Goal: Communication & Community: Answer question/provide support

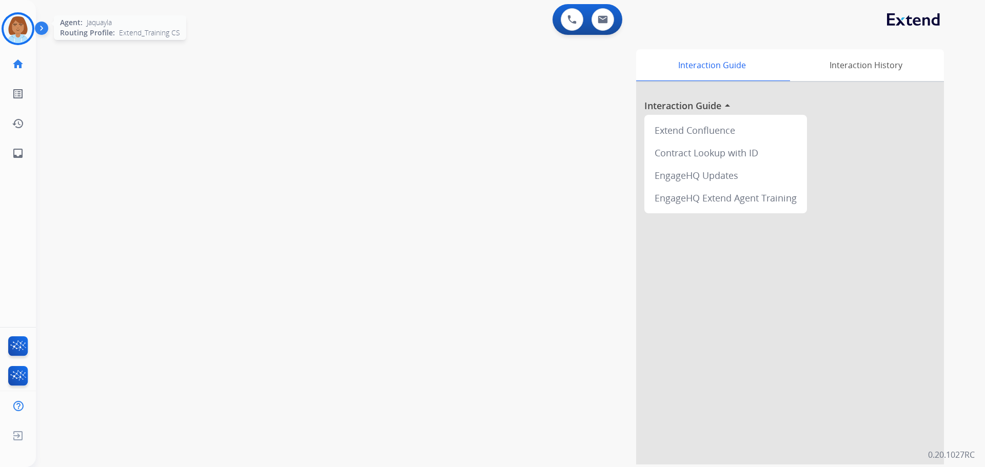
click at [26, 28] on img at bounding box center [18, 28] width 29 height 29
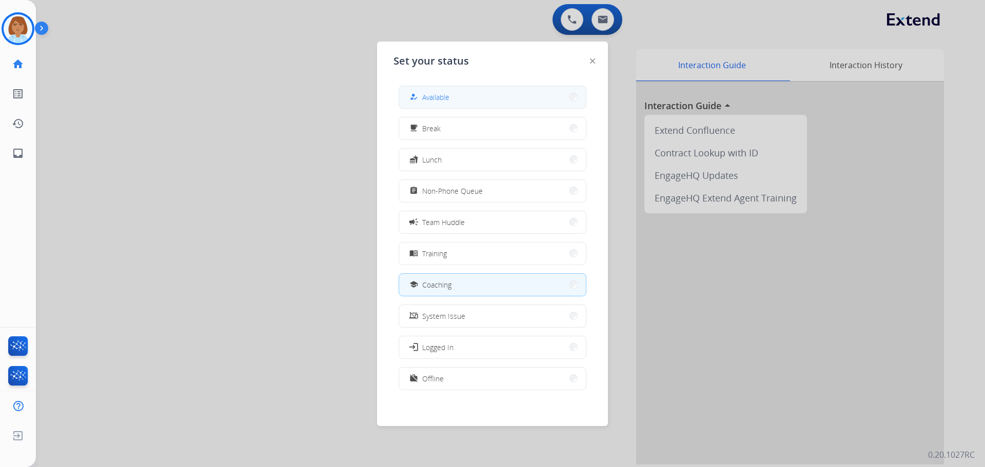
click at [484, 97] on button "how_to_reg Available" at bounding box center [492, 97] width 187 height 22
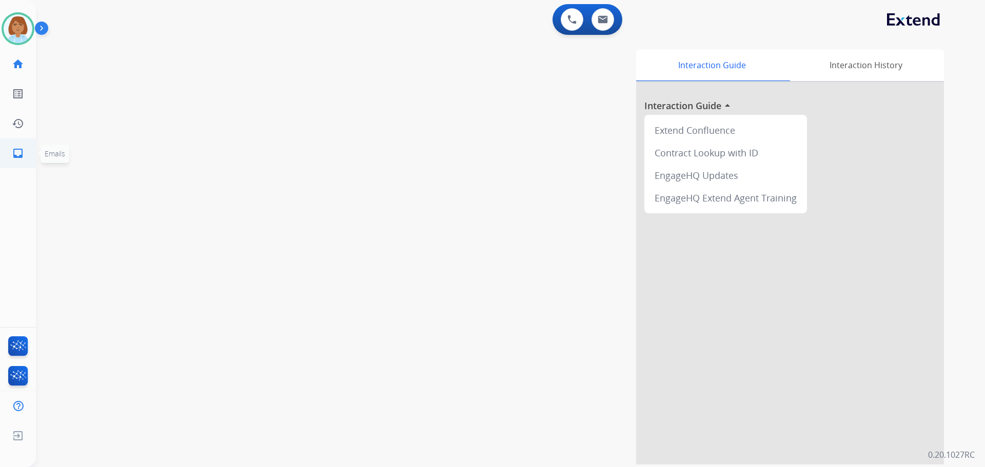
click at [12, 162] on link "inbox Emails" at bounding box center [18, 153] width 29 height 29
select select "**********"
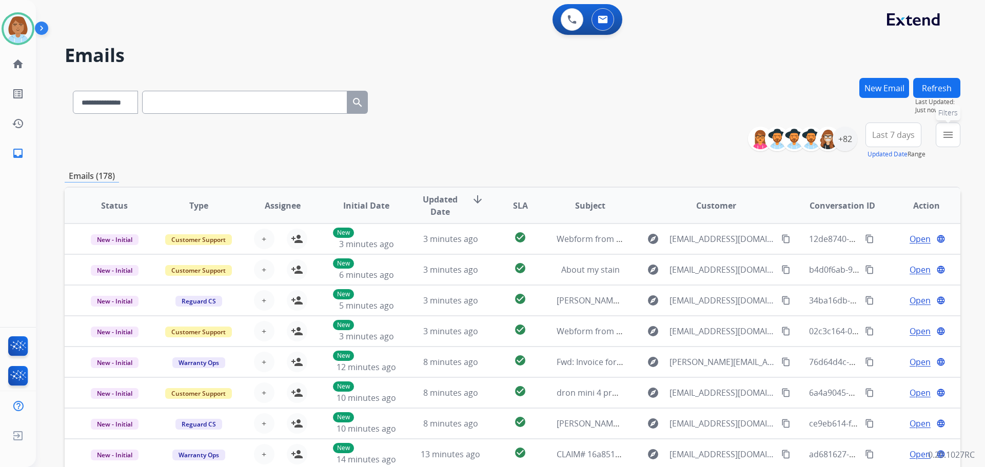
click at [945, 136] on mat-icon "menu" at bounding box center [948, 135] width 12 height 12
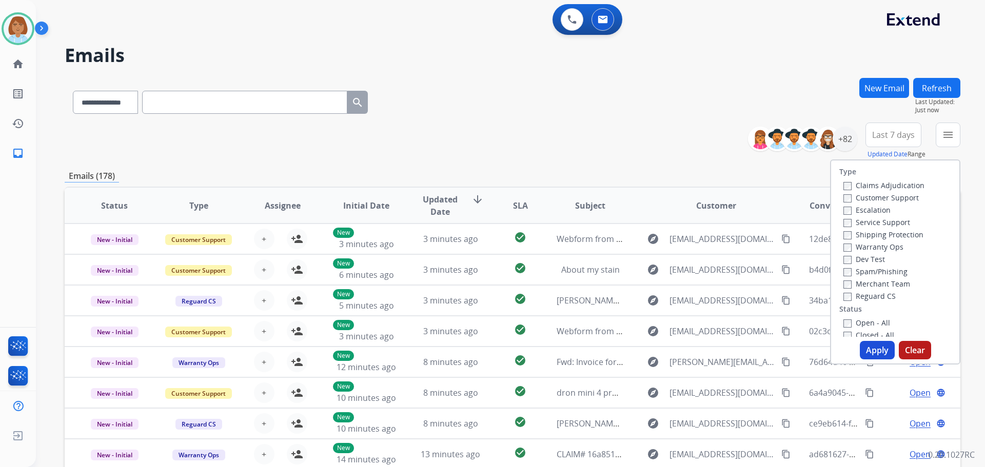
click at [871, 199] on label "Customer Support" at bounding box center [880, 198] width 75 height 10
click at [866, 236] on label "Shipping Protection" at bounding box center [883, 235] width 80 height 10
click at [860, 294] on label "Reguard CS" at bounding box center [869, 296] width 52 height 10
click at [861, 322] on label "Open - All" at bounding box center [866, 323] width 47 height 10
click at [877, 346] on button "Apply" at bounding box center [877, 350] width 35 height 18
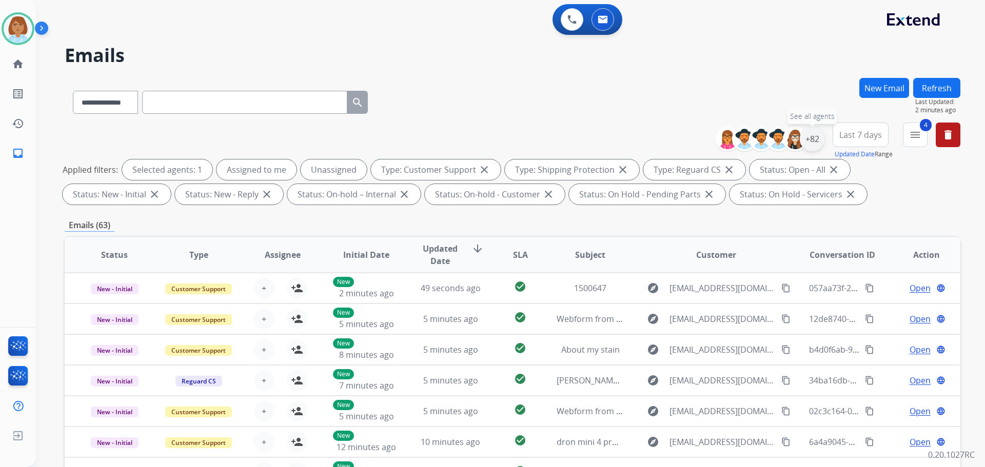
click at [814, 139] on div "+82" at bounding box center [812, 139] width 25 height 25
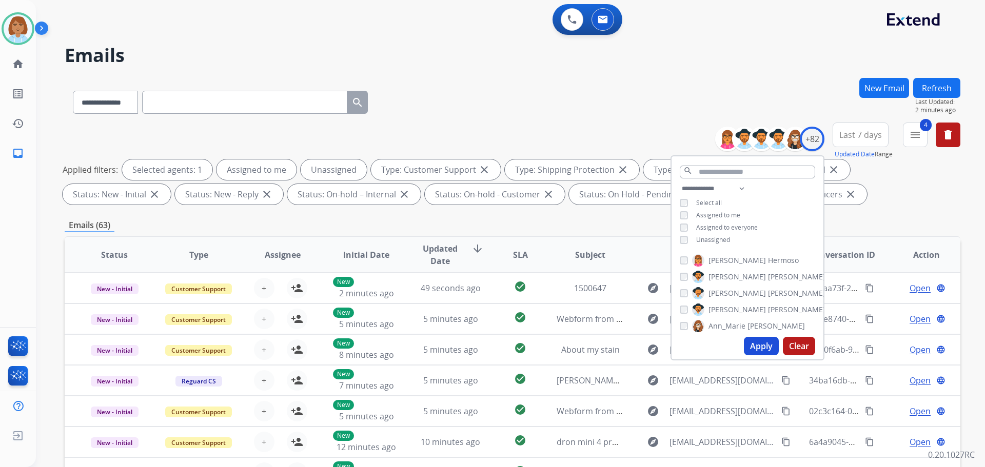
click at [693, 237] on div "Unassigned" at bounding box center [705, 240] width 50 height 8
click at [767, 346] on button "Apply" at bounding box center [761, 346] width 35 height 18
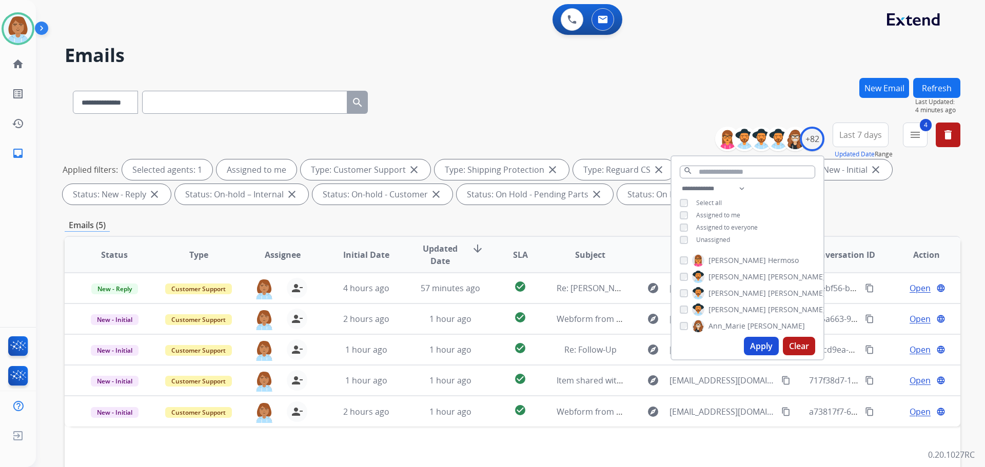
click at [765, 347] on button "Apply" at bounding box center [761, 346] width 35 height 18
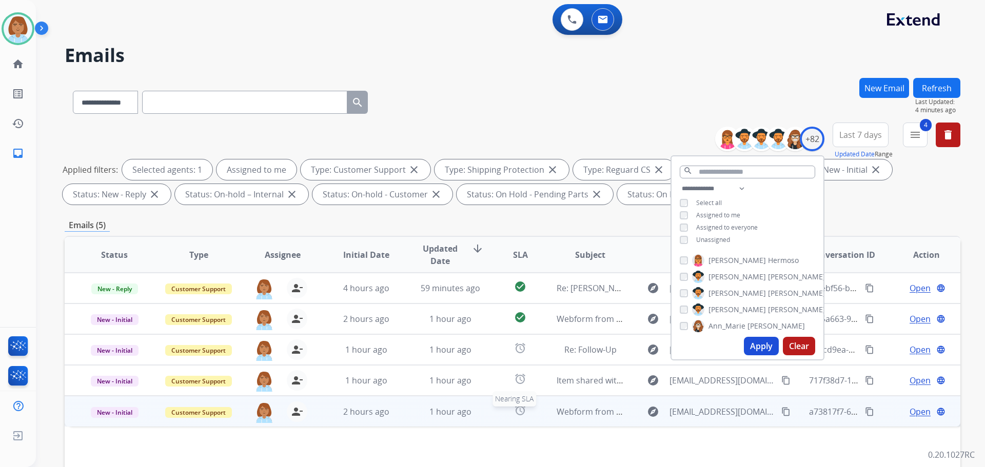
click at [525, 409] on div "alarm" at bounding box center [520, 411] width 39 height 15
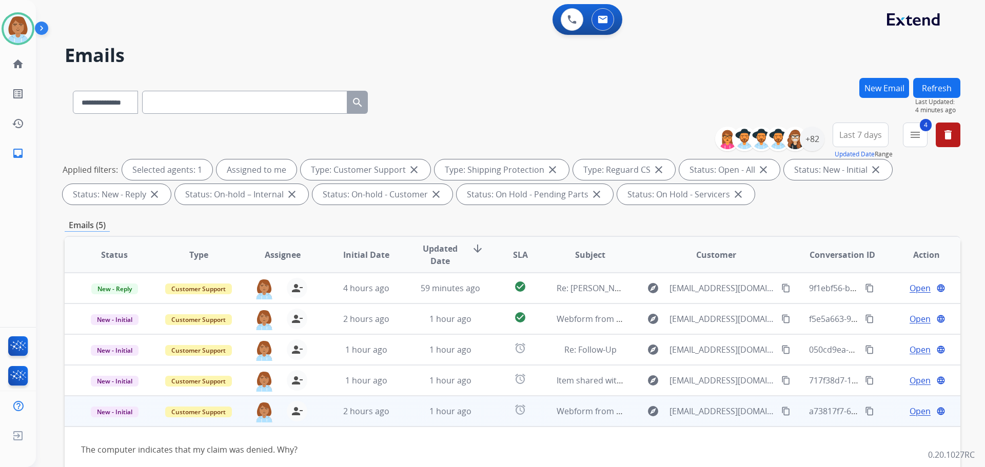
click at [781, 411] on mat-icon "content_copy" at bounding box center [785, 411] width 9 height 9
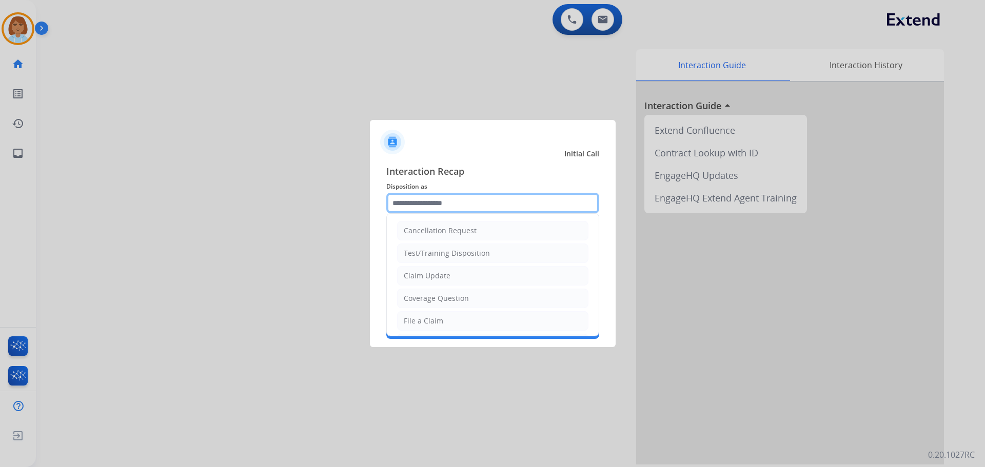
click at [548, 205] on input "text" at bounding box center [492, 203] width 213 height 21
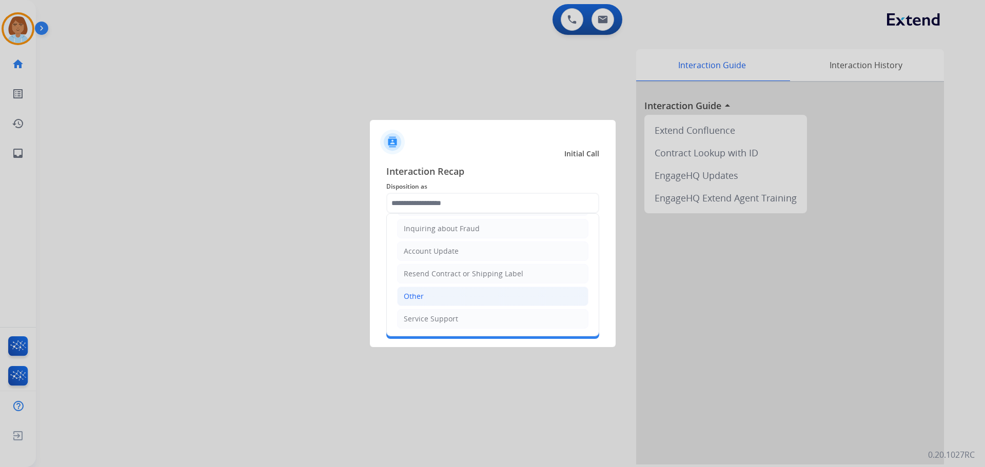
click at [478, 298] on li "Other" at bounding box center [492, 296] width 191 height 19
type input "*****"
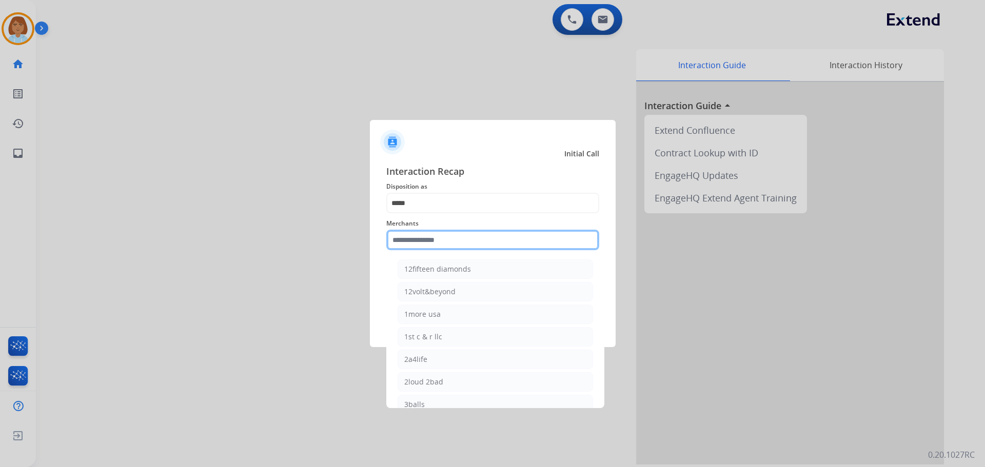
click at [498, 236] on input "text" at bounding box center [492, 240] width 213 height 21
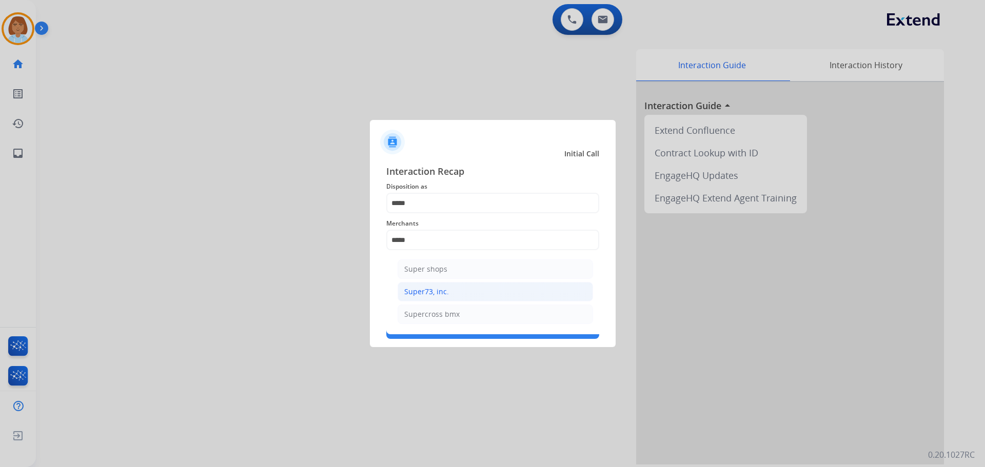
click at [441, 289] on div "Super73, inc." at bounding box center [426, 292] width 45 height 10
type input "**********"
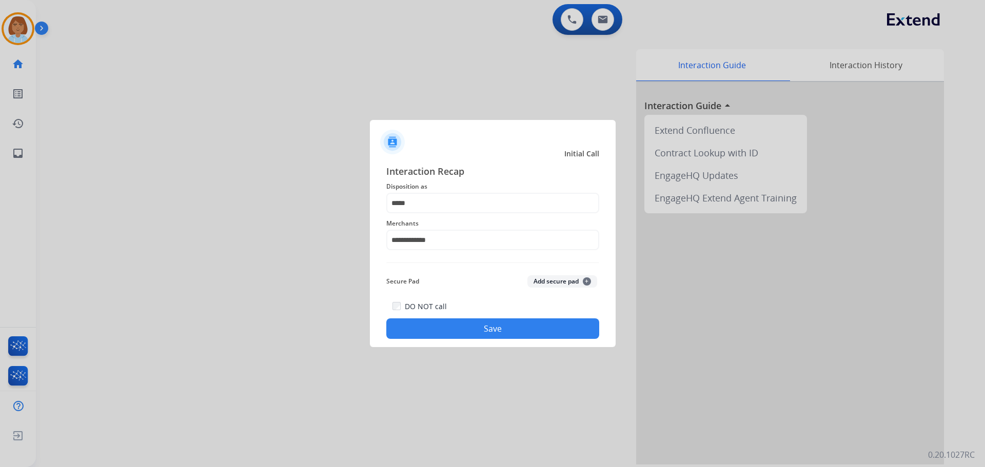
click at [457, 336] on button "Save" at bounding box center [492, 328] width 213 height 21
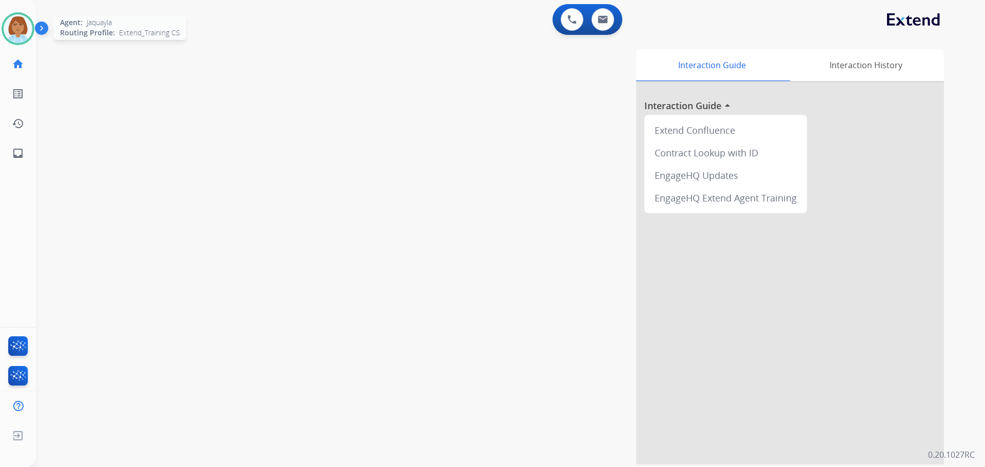
click at [21, 34] on img at bounding box center [18, 28] width 29 height 29
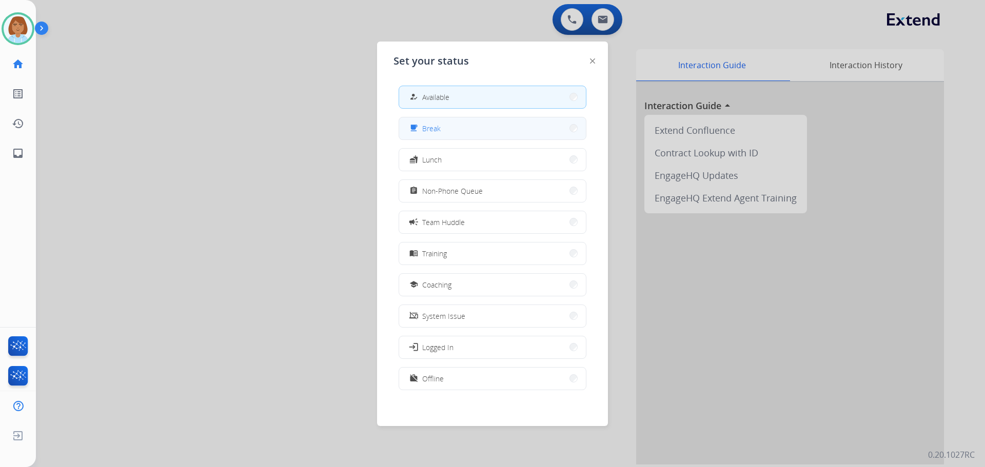
click at [502, 134] on button "free_breakfast Break" at bounding box center [492, 128] width 187 height 22
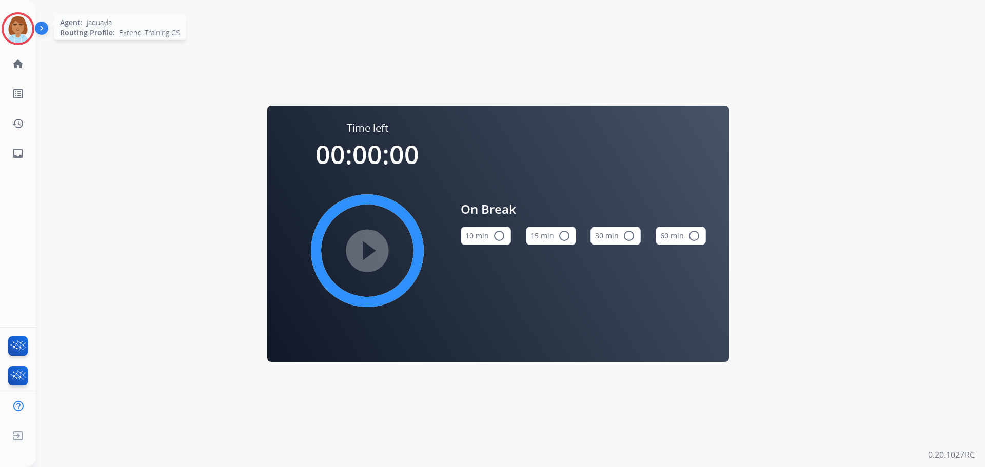
click at [25, 28] on img at bounding box center [18, 28] width 29 height 29
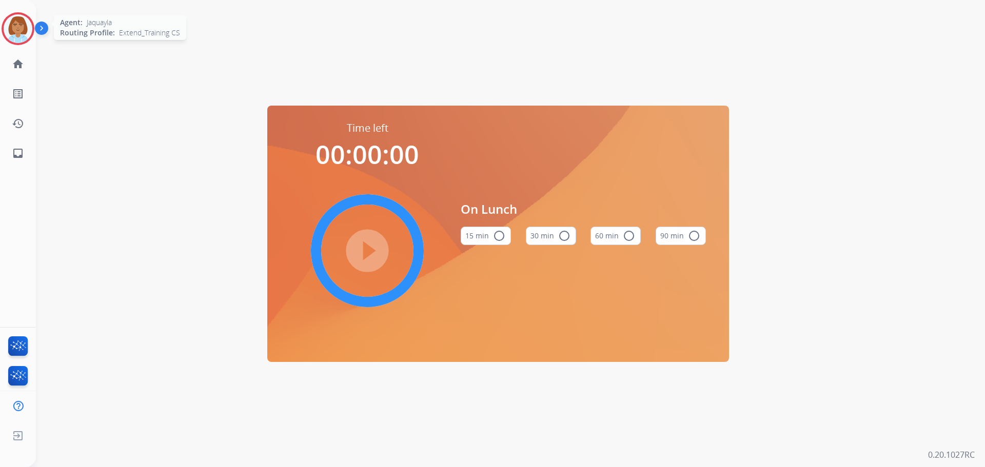
click at [7, 22] on img at bounding box center [18, 28] width 29 height 29
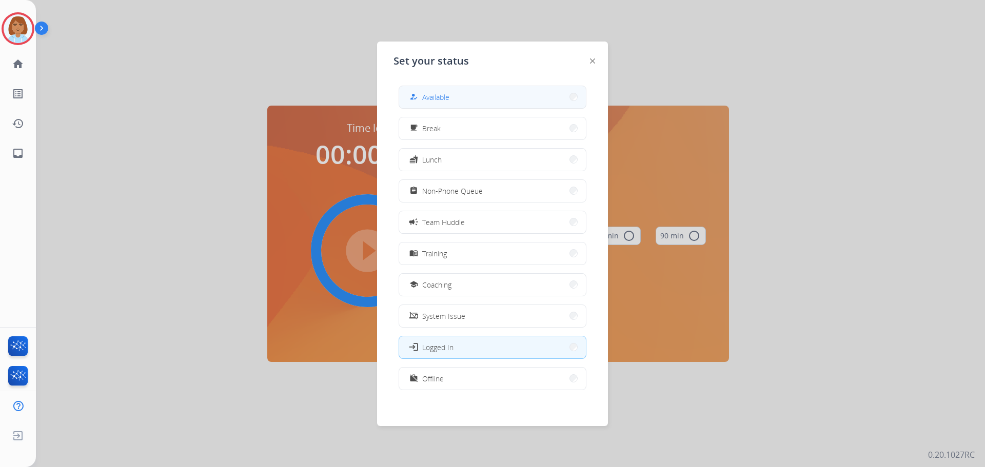
click at [441, 108] on div "how_to_reg Available" at bounding box center [492, 97] width 188 height 23
click at [517, 93] on button "how_to_reg Available" at bounding box center [492, 97] width 187 height 22
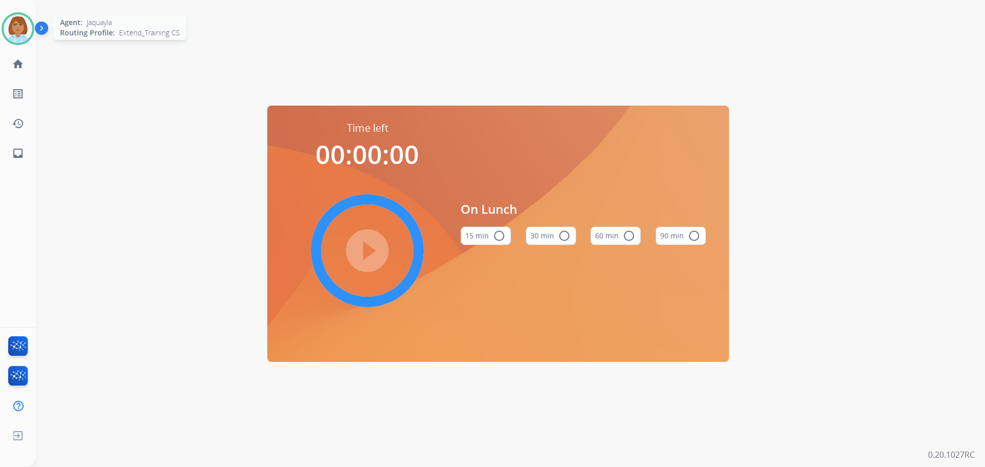
click at [24, 36] on img at bounding box center [18, 28] width 29 height 29
click at [14, 33] on div at bounding box center [18, 29] width 46 height 46
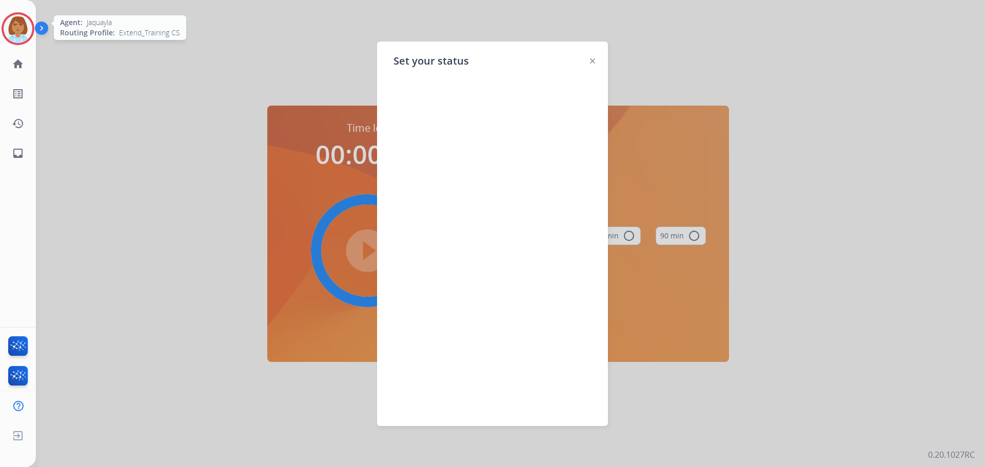
click at [23, 33] on img at bounding box center [18, 28] width 29 height 29
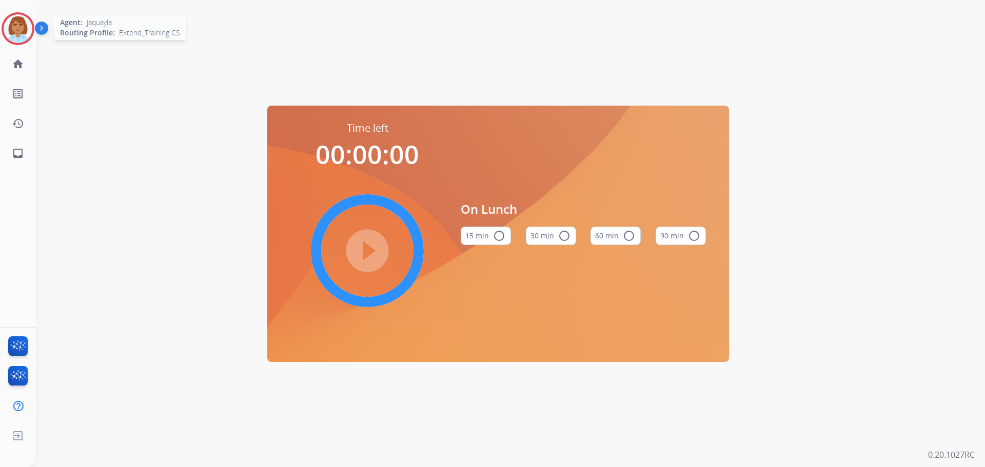
click at [28, 34] on img at bounding box center [18, 28] width 29 height 29
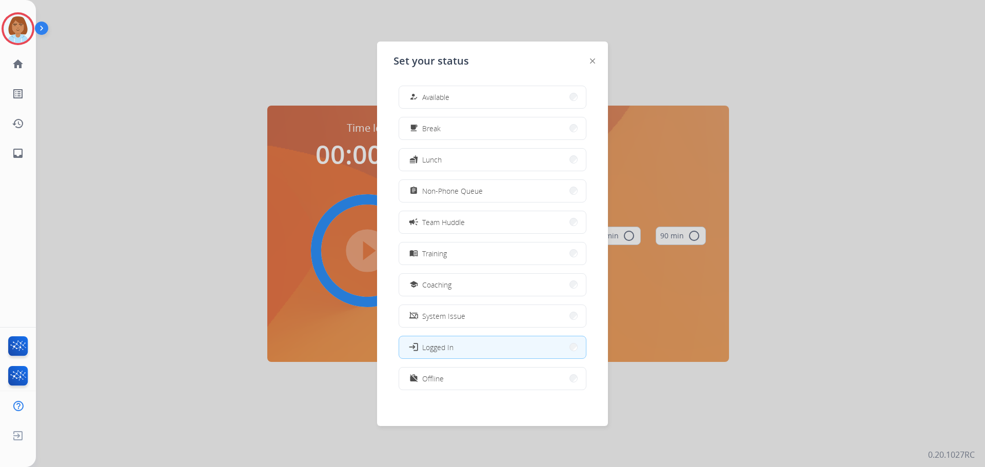
click at [544, 281] on button "school Coaching" at bounding box center [492, 285] width 187 height 22
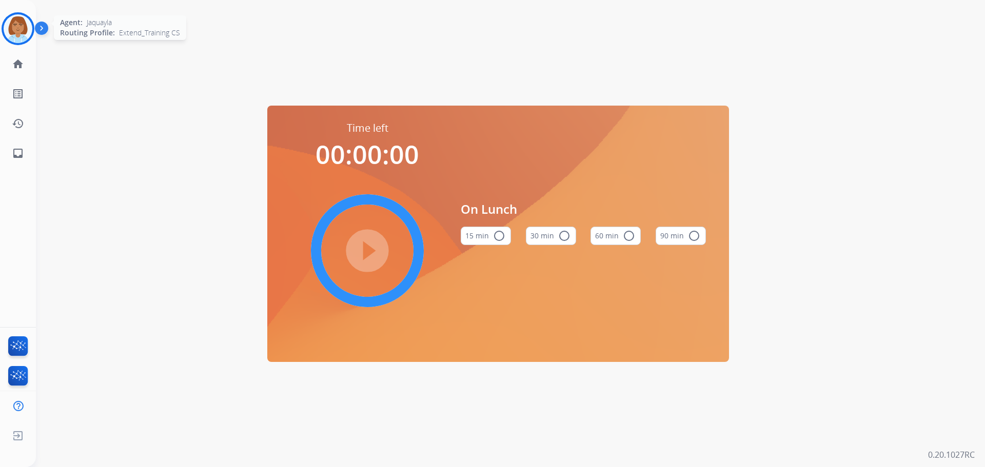
click at [11, 33] on img at bounding box center [18, 28] width 29 height 29
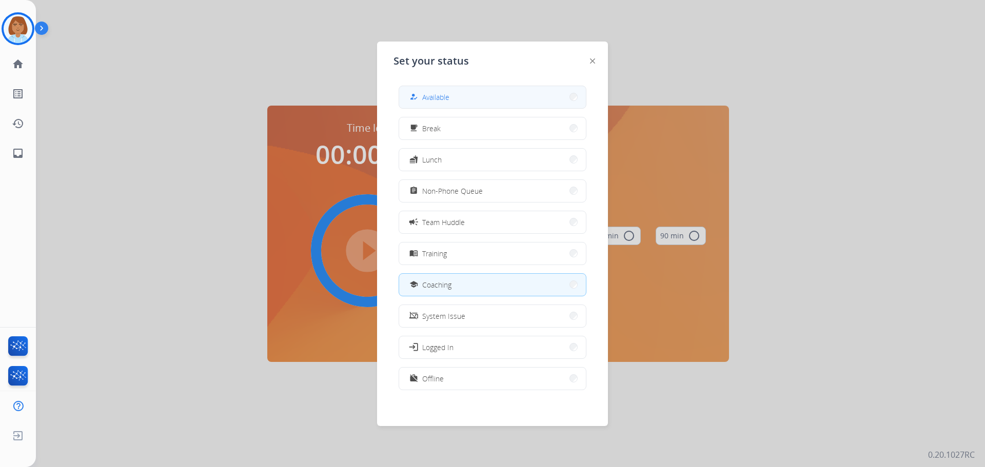
click at [458, 104] on button "how_to_reg Available" at bounding box center [492, 97] width 187 height 22
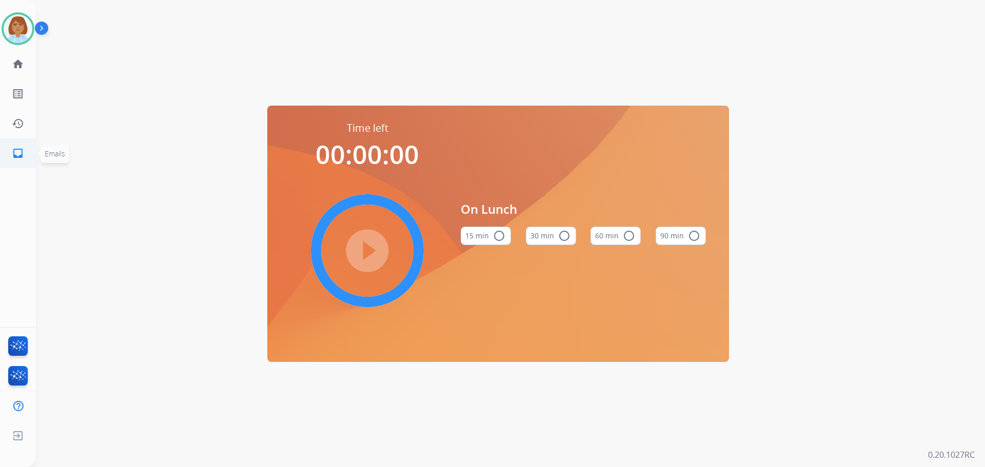
click at [17, 156] on mat-icon "inbox" at bounding box center [18, 153] width 12 height 12
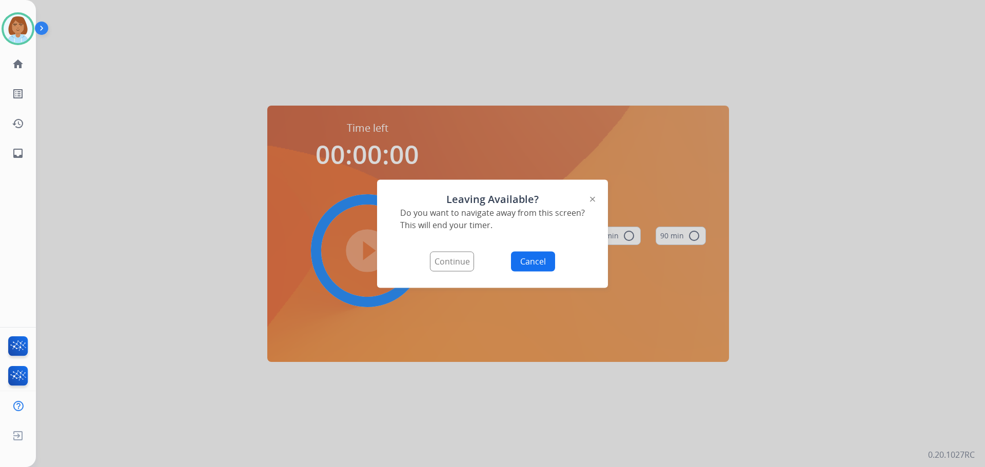
click at [438, 258] on button "Continue" at bounding box center [452, 261] width 44 height 20
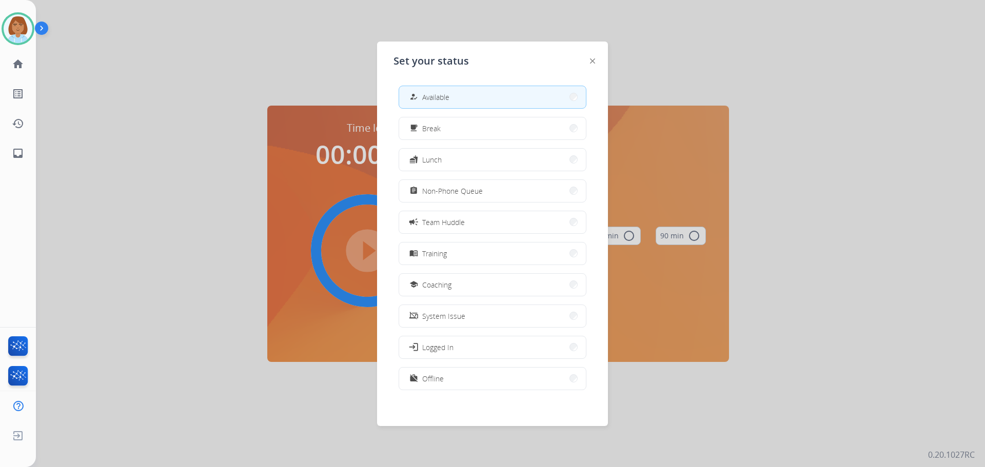
click at [498, 92] on button "how_to_reg Available" at bounding box center [492, 97] width 187 height 22
select select "**********"
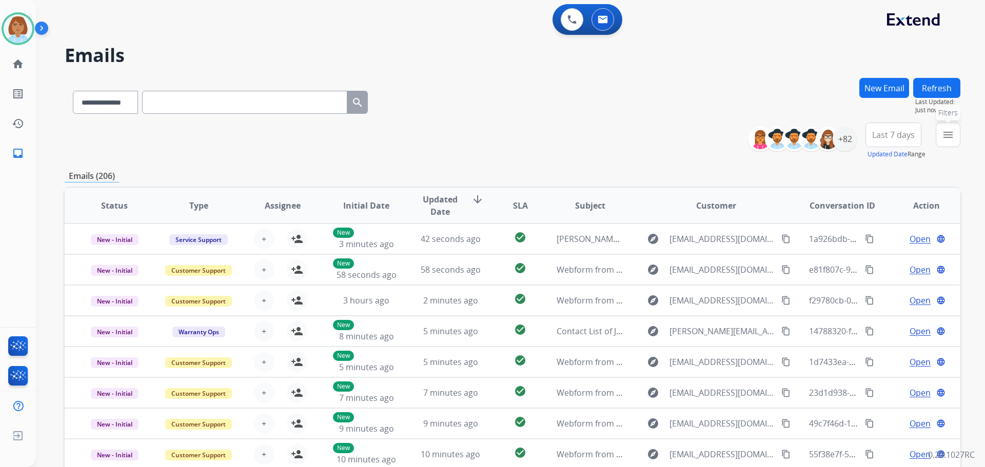
click at [952, 142] on button "menu Filters" at bounding box center [947, 135] width 25 height 25
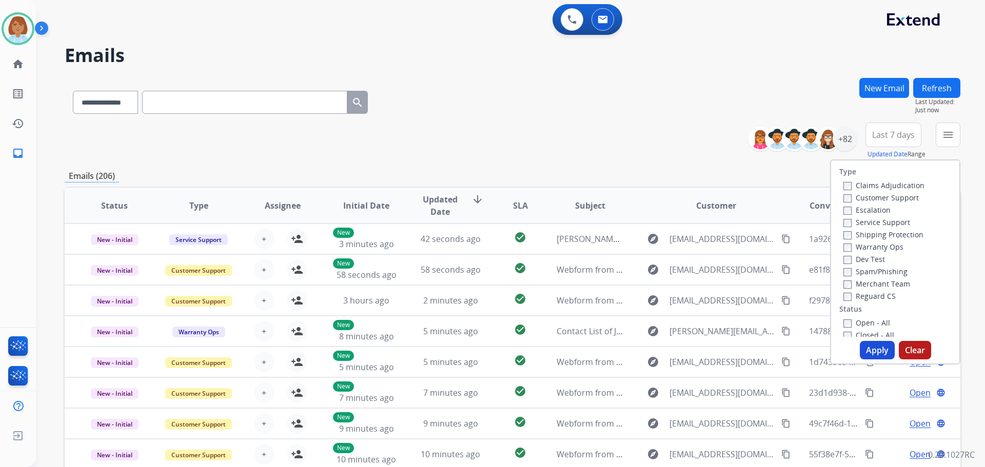
click at [887, 196] on label "Customer Support" at bounding box center [880, 198] width 75 height 10
click at [891, 236] on label "Shipping Protection" at bounding box center [883, 235] width 80 height 10
click at [875, 290] on div "Reguard CS" at bounding box center [883, 296] width 81 height 12
drag, startPoint x: 874, startPoint y: 293, endPoint x: 869, endPoint y: 304, distance: 12.4
click at [874, 293] on label "Reguard CS" at bounding box center [869, 296] width 52 height 10
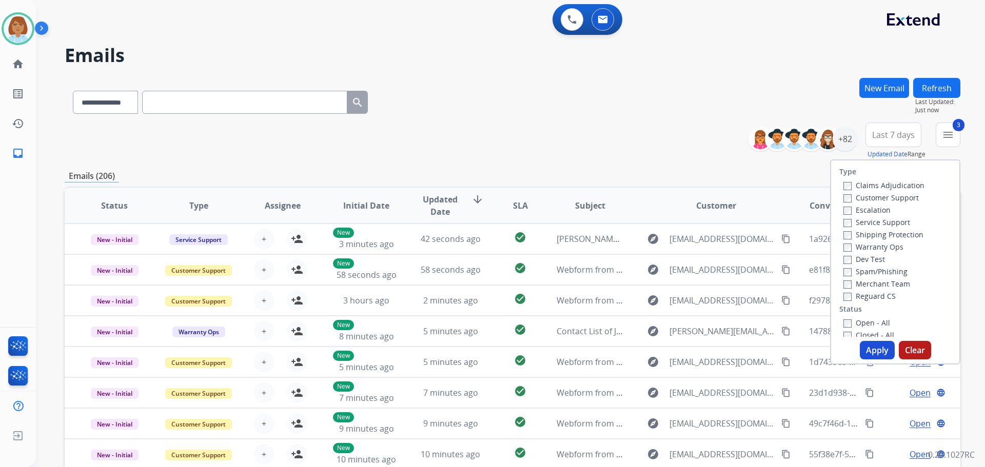
click at [861, 319] on label "Open - All" at bounding box center [866, 323] width 47 height 10
click at [870, 352] on button "Apply" at bounding box center [877, 350] width 35 height 18
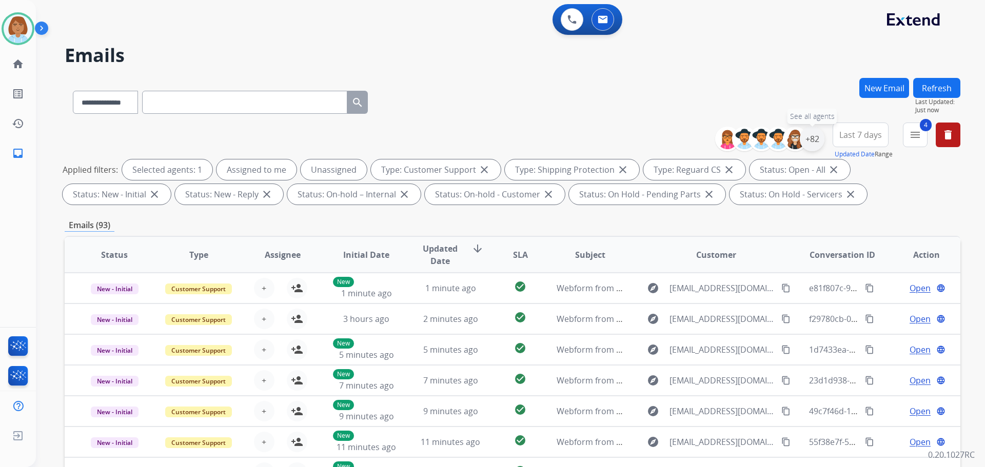
click at [808, 147] on div "+82" at bounding box center [812, 139] width 25 height 25
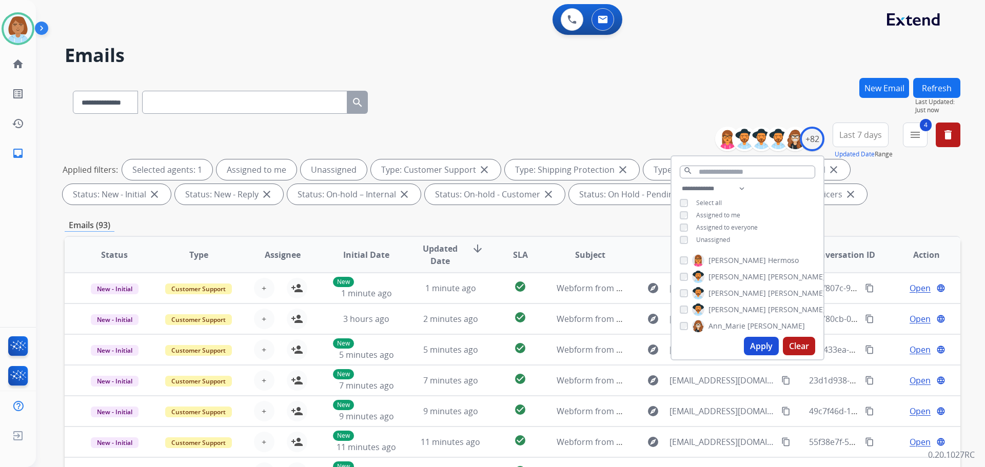
click at [724, 241] on span "Unassigned" at bounding box center [713, 239] width 34 height 9
click at [771, 343] on button "Apply" at bounding box center [761, 346] width 35 height 18
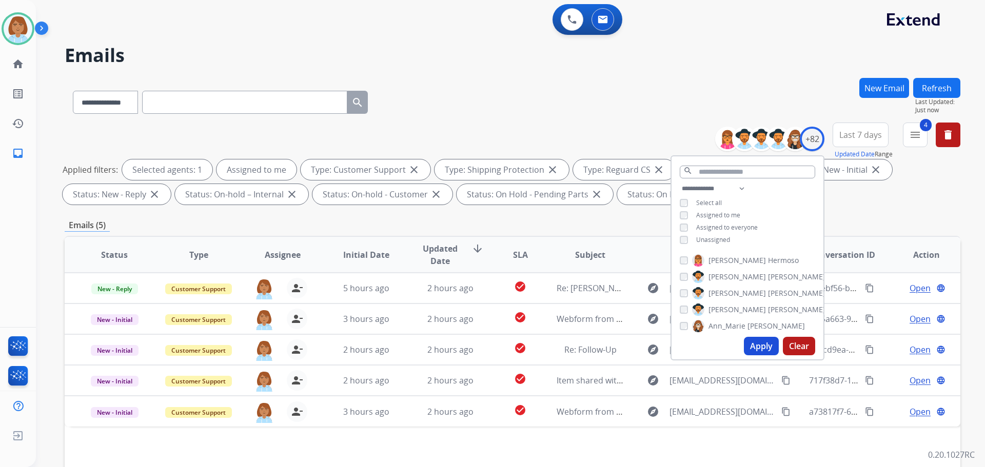
click at [670, 121] on div "**********" at bounding box center [512, 100] width 895 height 45
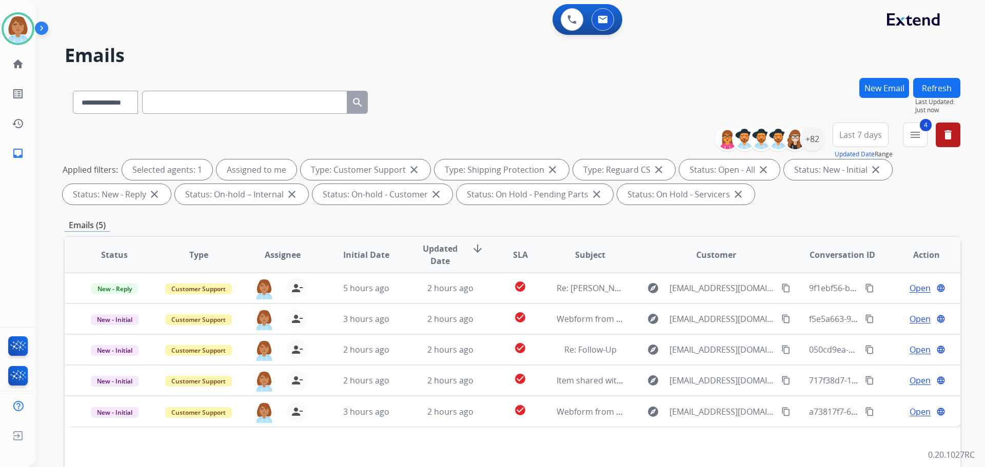
scroll to position [154, 0]
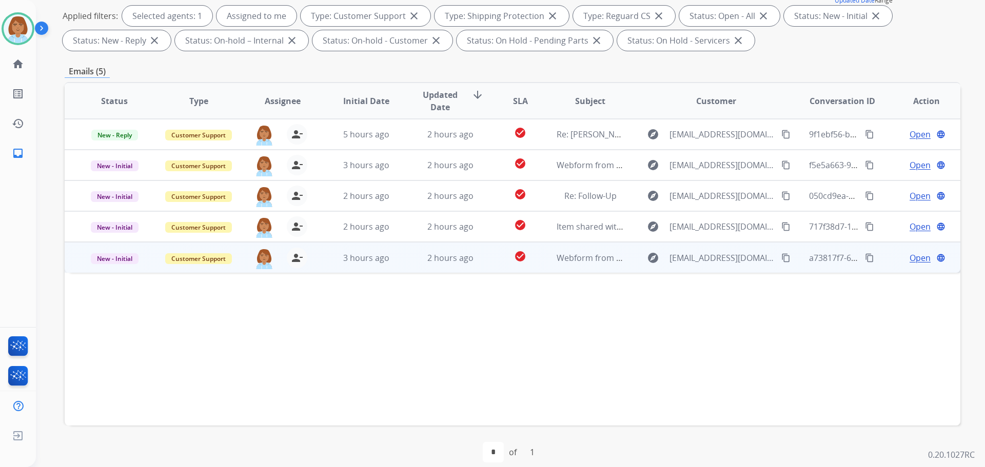
click at [632, 256] on td "explore shardee753@gmail.com content_copy" at bounding box center [708, 257] width 168 height 31
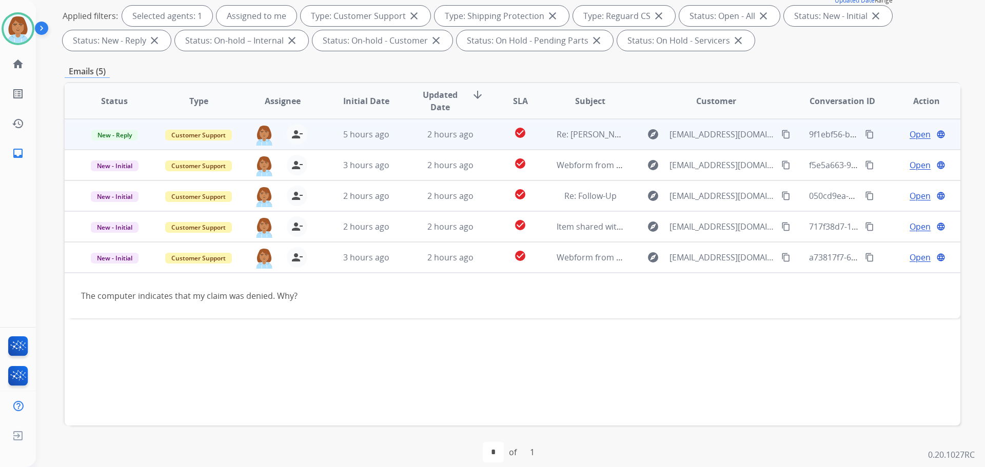
click at [625, 133] on td "explore bdwhitehead@gmail.com content_copy" at bounding box center [708, 134] width 168 height 31
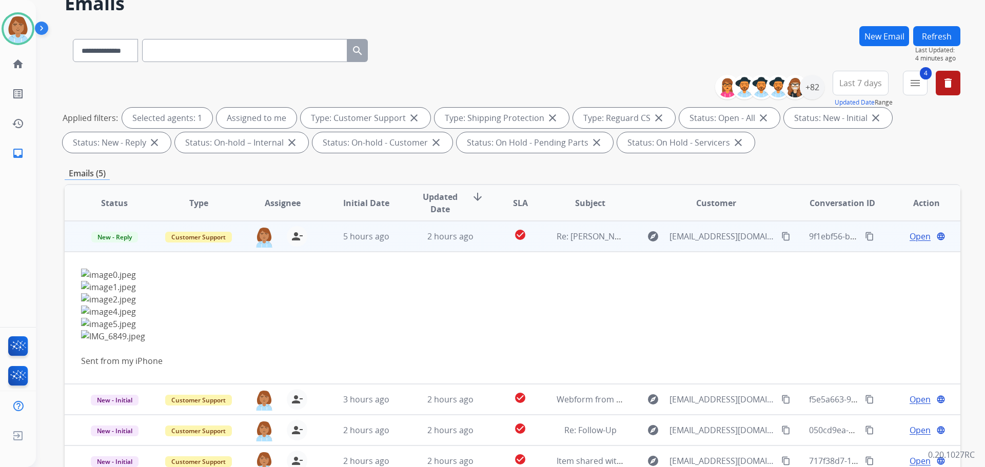
scroll to position [51, 0]
click at [909, 238] on span "Open" at bounding box center [919, 237] width 21 height 12
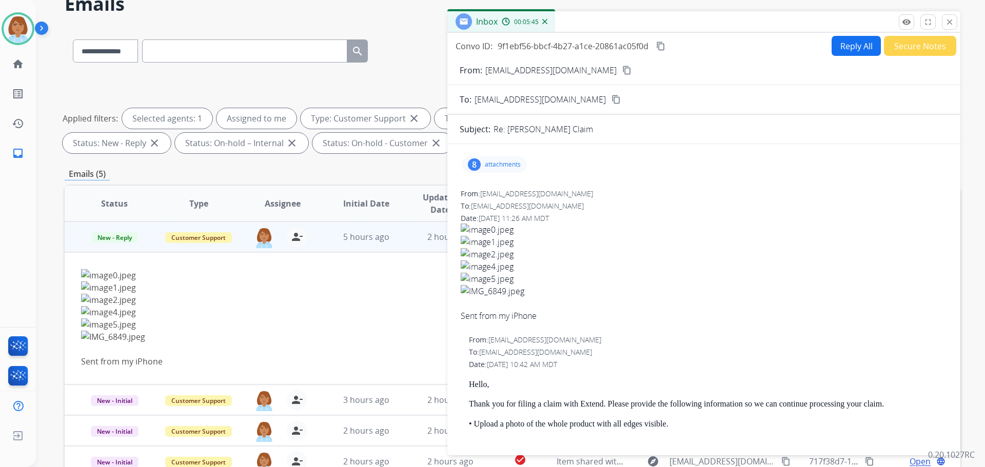
click at [485, 163] on p "attachments" at bounding box center [503, 165] width 36 height 8
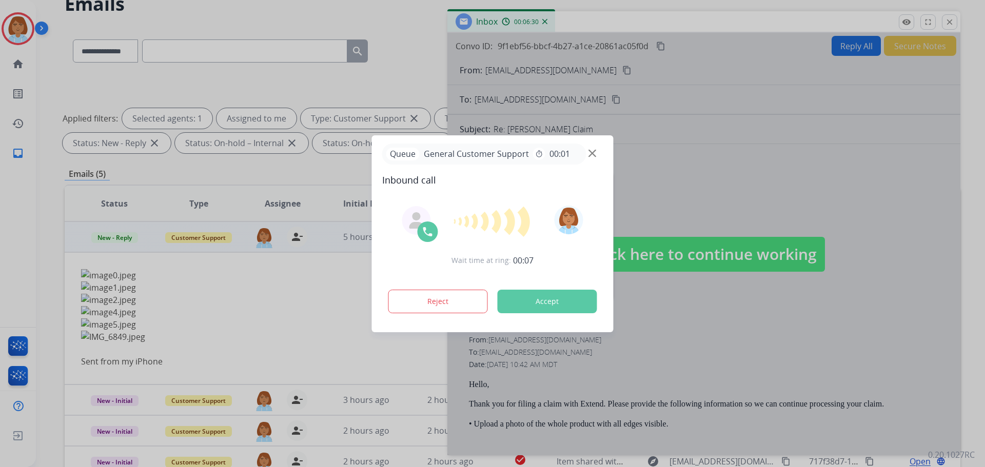
click at [641, 96] on div at bounding box center [492, 233] width 985 height 467
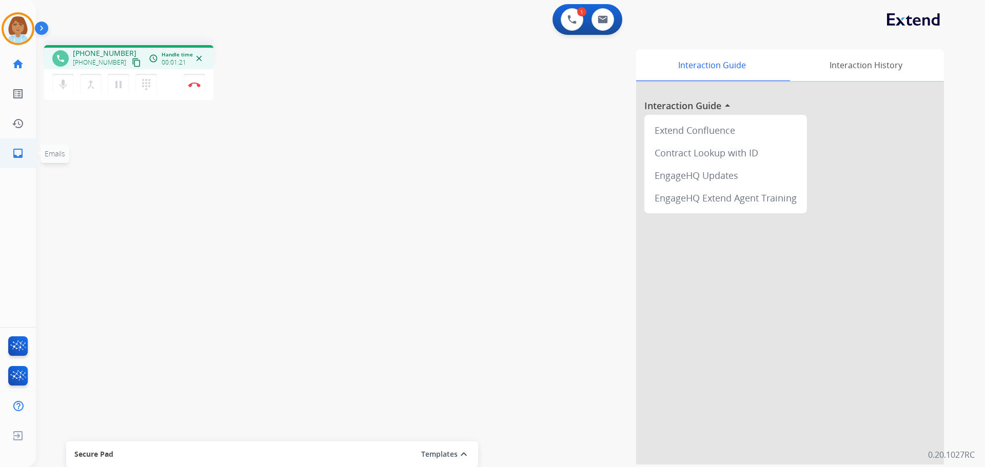
click at [25, 155] on link "inbox Emails" at bounding box center [18, 153] width 29 height 29
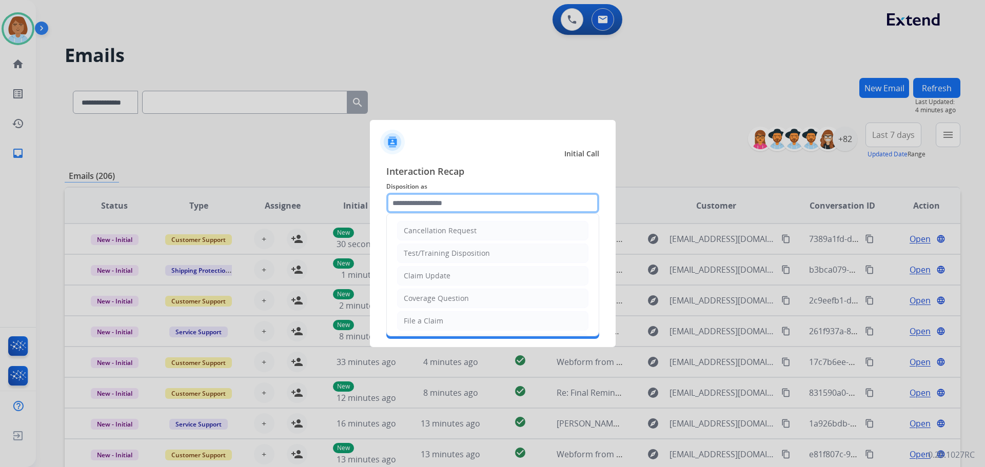
click at [487, 195] on input "text" at bounding box center [492, 203] width 213 height 21
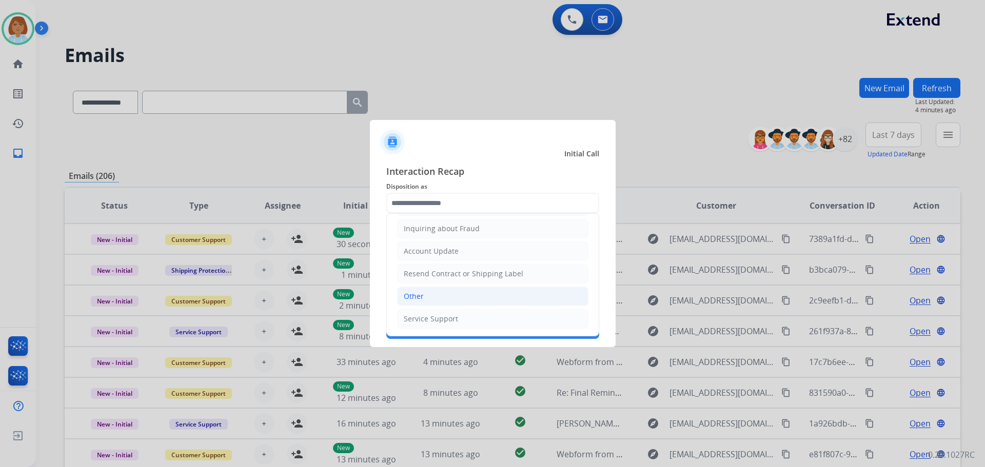
click at [432, 291] on li "Other" at bounding box center [492, 296] width 191 height 19
type input "*****"
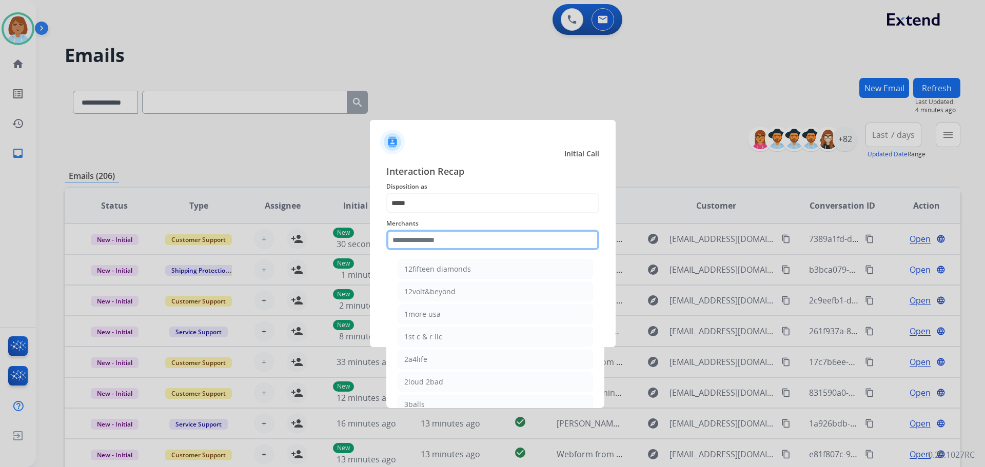
click at [453, 239] on input "text" at bounding box center [492, 240] width 213 height 21
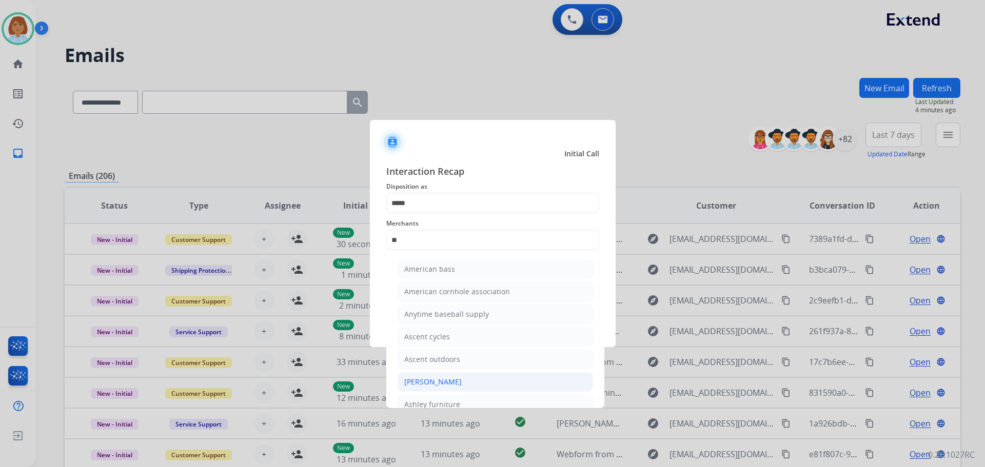
click at [485, 377] on li "[PERSON_NAME]" at bounding box center [494, 381] width 195 height 19
type input "**********"
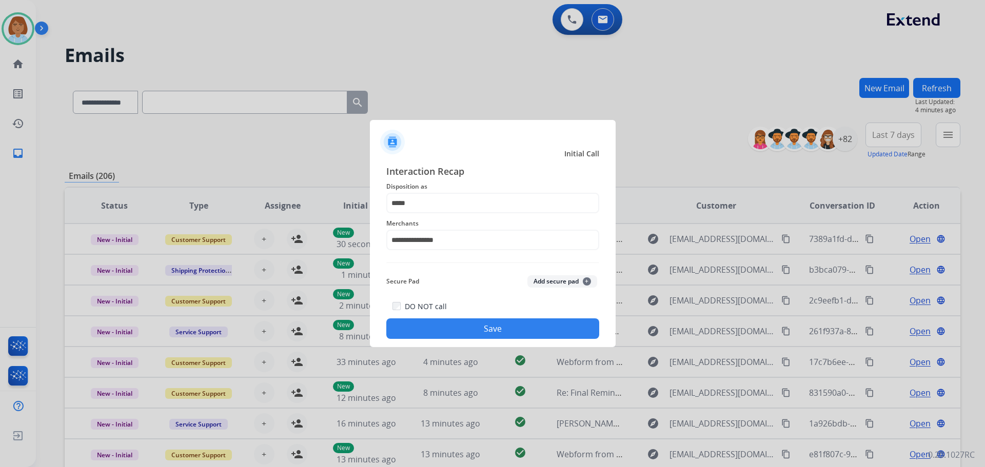
click at [517, 329] on button "Save" at bounding box center [492, 328] width 213 height 21
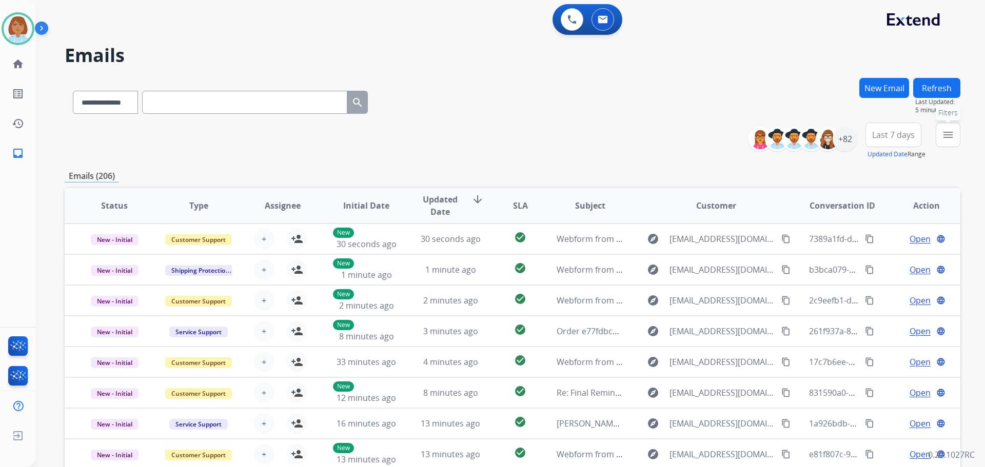
click at [952, 130] on mat-icon "menu" at bounding box center [948, 135] width 12 height 12
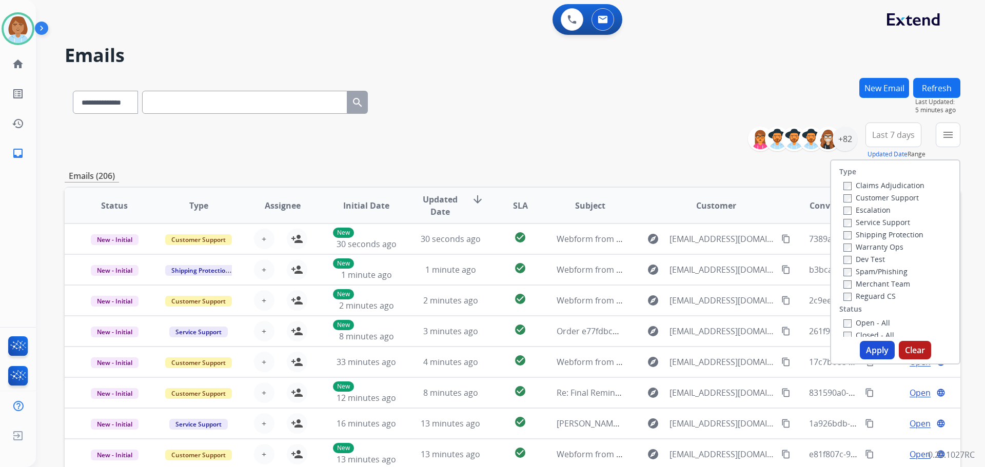
click at [876, 198] on label "Customer Support" at bounding box center [880, 198] width 75 height 10
click at [869, 230] on label "Shipping Protection" at bounding box center [883, 235] width 80 height 10
click at [858, 296] on label "Reguard CS" at bounding box center [869, 296] width 52 height 10
click at [853, 322] on label "Open - All" at bounding box center [866, 323] width 47 height 10
click at [860, 348] on button "Apply" at bounding box center [877, 350] width 35 height 18
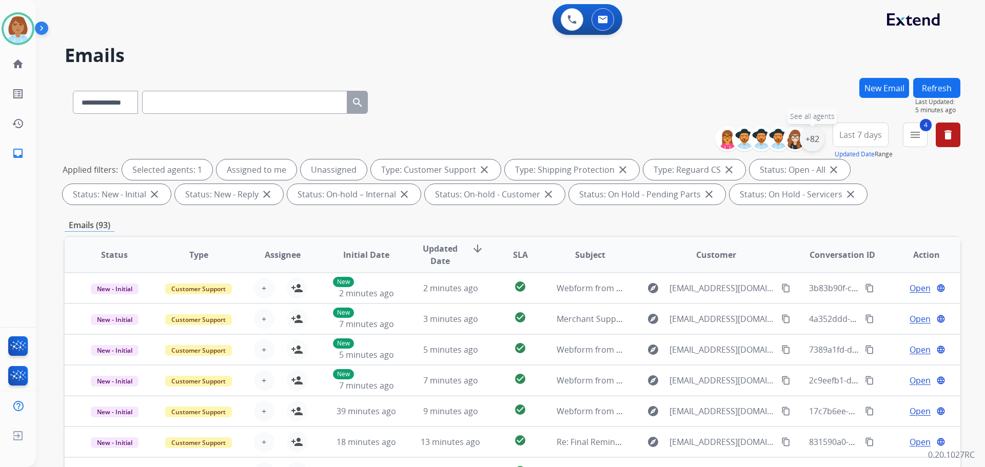
click at [817, 139] on div "+82" at bounding box center [812, 139] width 25 height 25
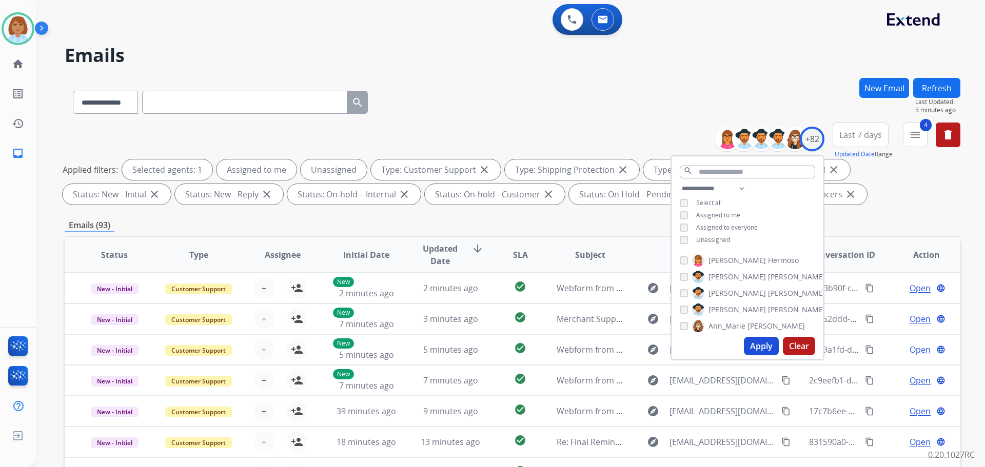
click at [722, 235] on span "Unassigned" at bounding box center [713, 239] width 34 height 9
click at [756, 342] on button "Apply" at bounding box center [761, 346] width 35 height 18
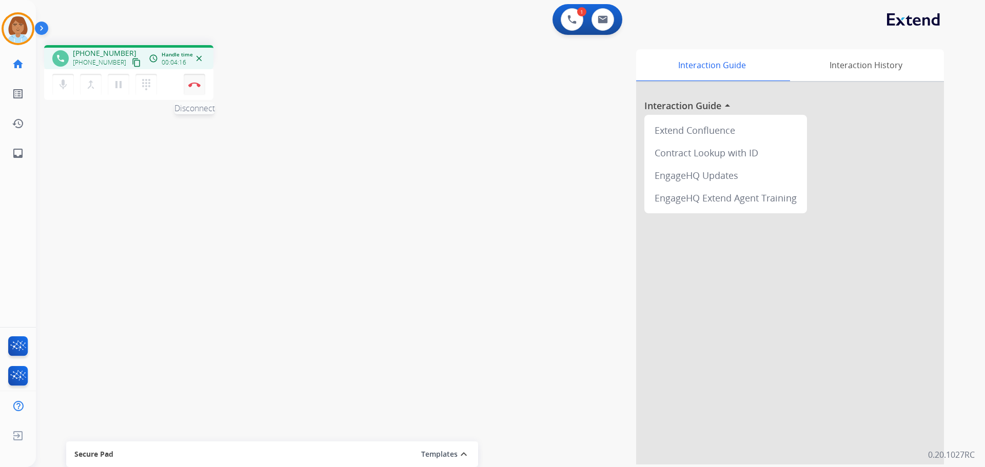
click at [198, 81] on button "Disconnect" at bounding box center [195, 85] width 22 height 22
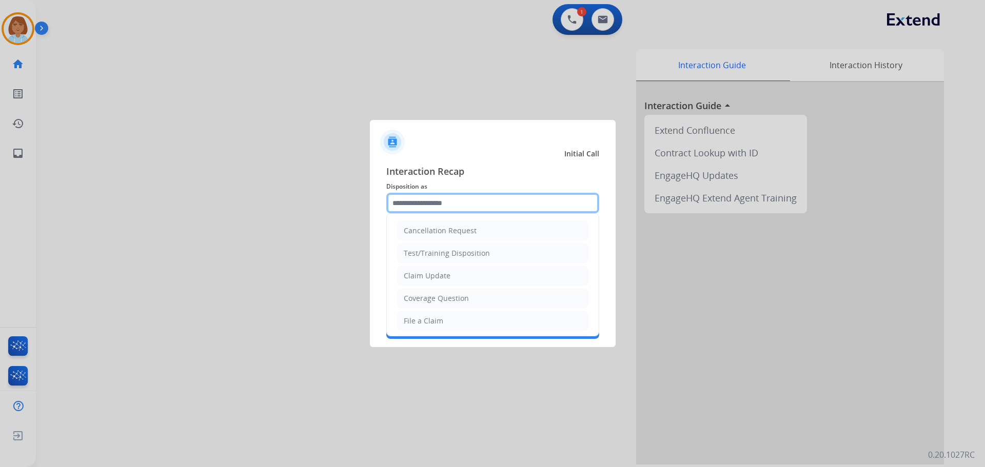
click at [418, 208] on input "text" at bounding box center [492, 203] width 213 height 21
click at [426, 283] on li "Claim Update" at bounding box center [492, 275] width 191 height 19
type input "**********"
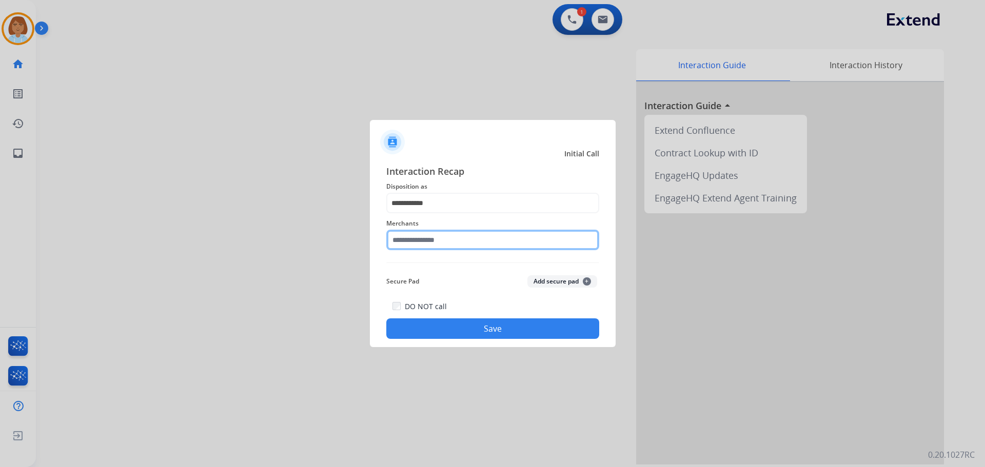
click at [433, 236] on input "text" at bounding box center [492, 240] width 213 height 21
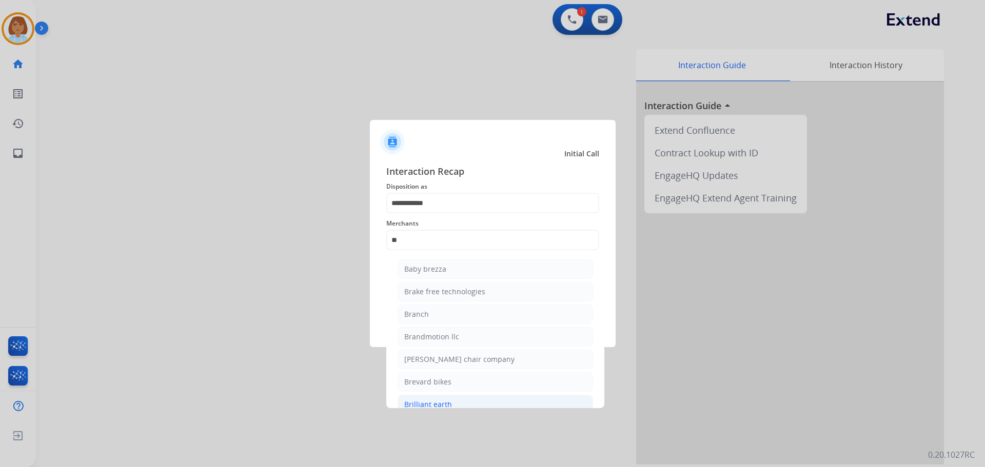
click at [456, 398] on li "Brilliant earth" at bounding box center [494, 404] width 195 height 19
type input "**********"
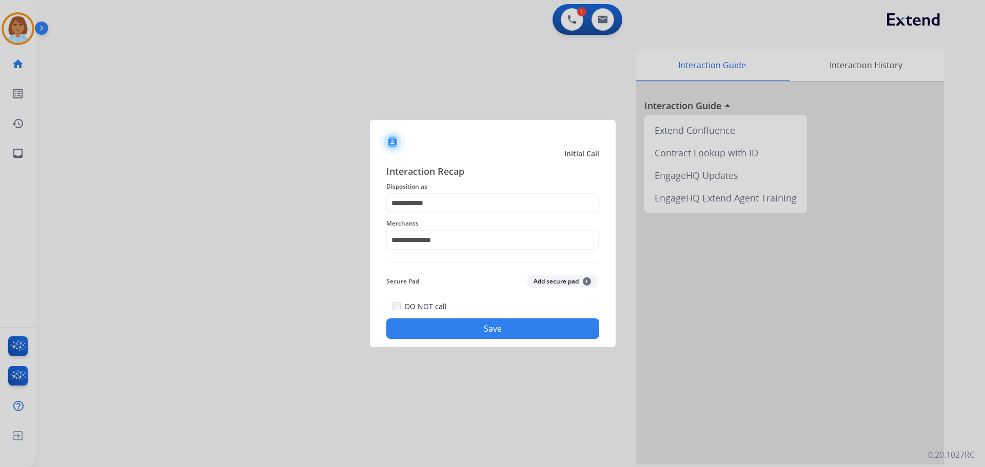
click at [523, 327] on button "Save" at bounding box center [492, 328] width 213 height 21
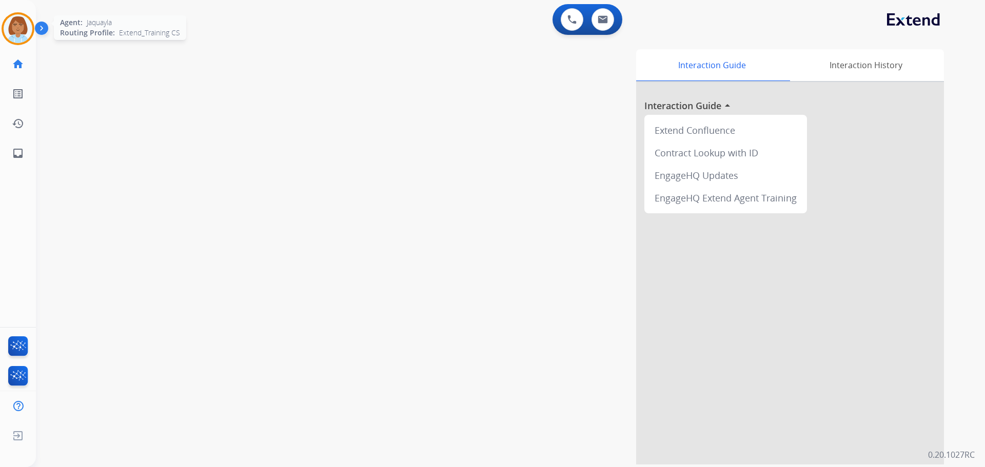
click at [18, 33] on img at bounding box center [18, 28] width 29 height 29
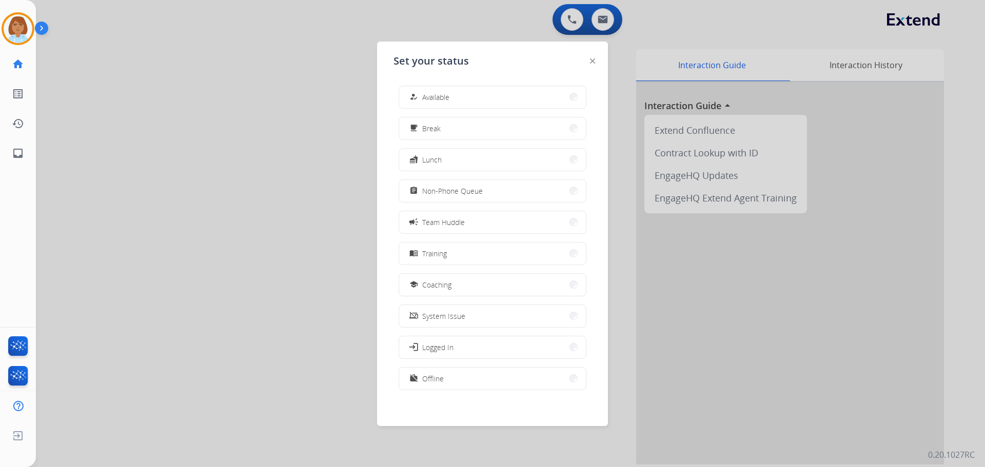
click at [455, 109] on div "how_to_reg Available free_breakfast Break fastfood Lunch assignment Non-Phone Q…" at bounding box center [492, 238] width 198 height 323
click at [455, 100] on button "how_to_reg Available" at bounding box center [492, 97] width 187 height 22
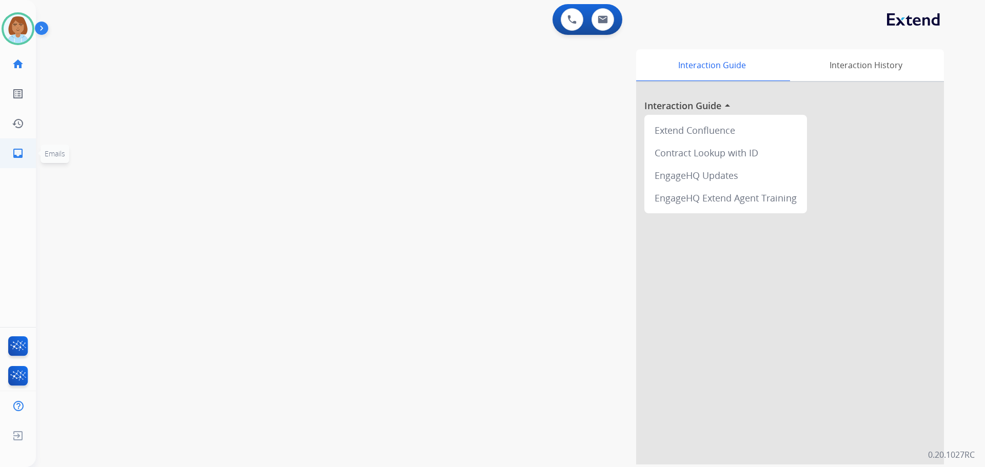
click at [22, 156] on mat-icon "inbox" at bounding box center [18, 153] width 12 height 12
select select "**********"
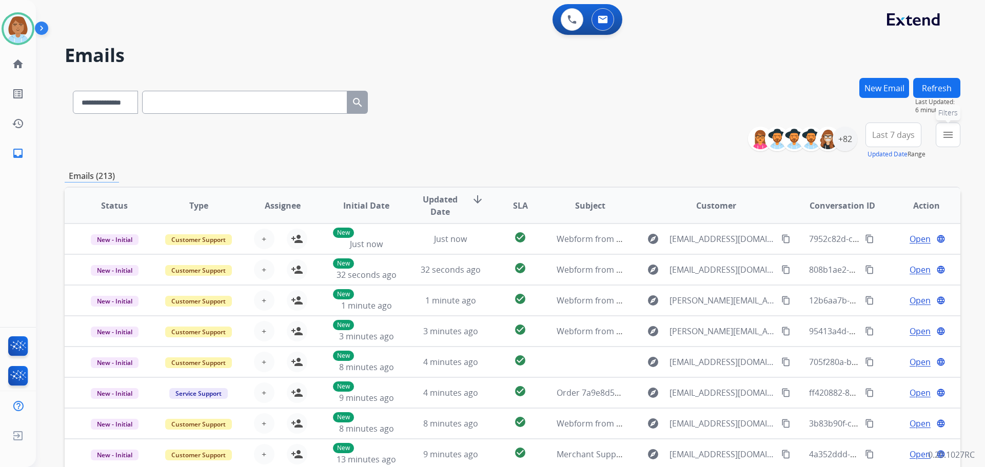
click at [950, 132] on mat-icon "menu" at bounding box center [948, 135] width 12 height 12
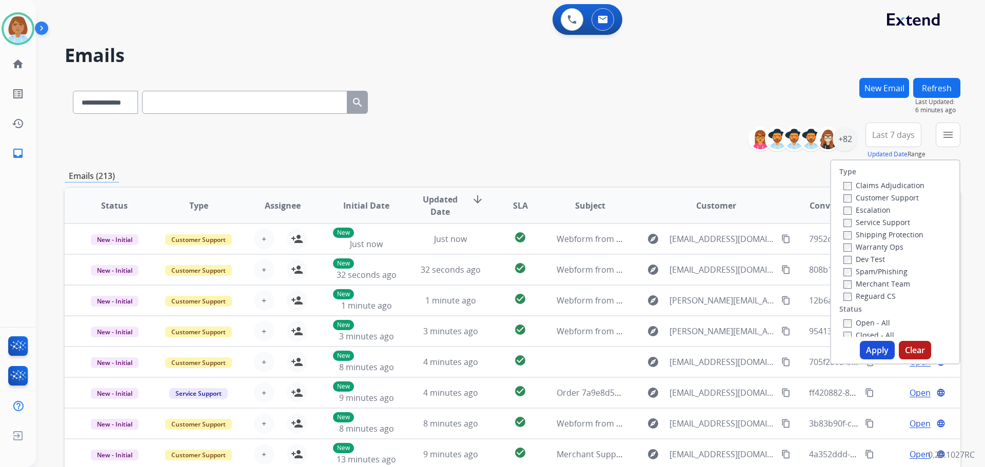
click at [893, 196] on label "Customer Support" at bounding box center [880, 198] width 75 height 10
click at [845, 297] on label "Reguard CS" at bounding box center [869, 296] width 52 height 10
click at [868, 354] on button "Apply" at bounding box center [877, 350] width 35 height 18
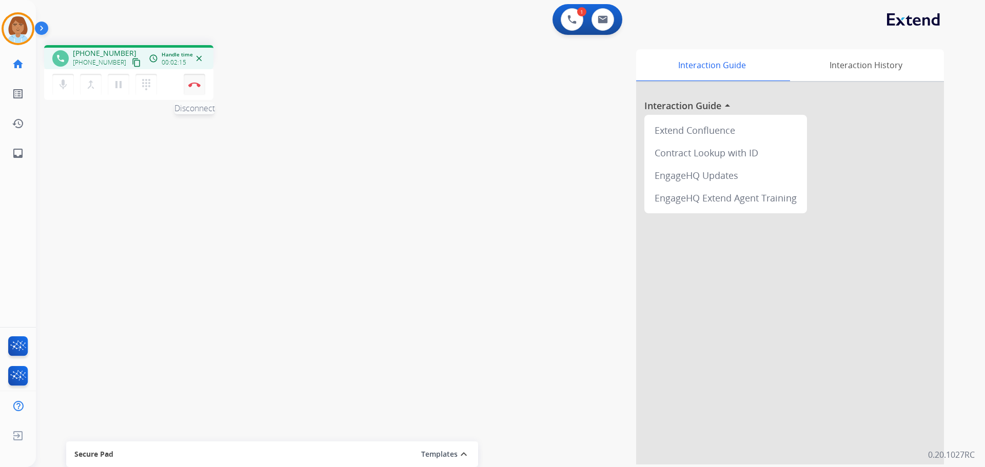
click at [190, 87] on img at bounding box center [194, 84] width 12 height 5
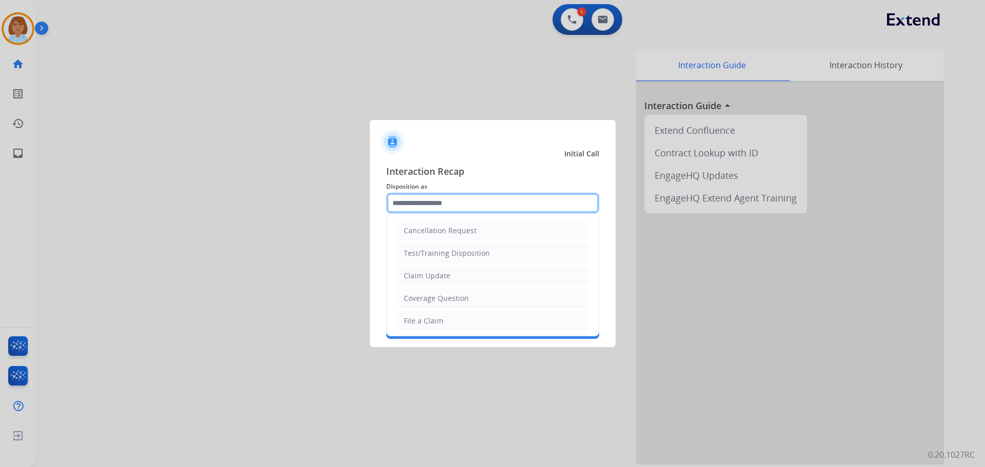
click at [468, 198] on input "text" at bounding box center [492, 203] width 213 height 21
click at [466, 318] on li "File a Claim" at bounding box center [492, 320] width 191 height 19
type input "**********"
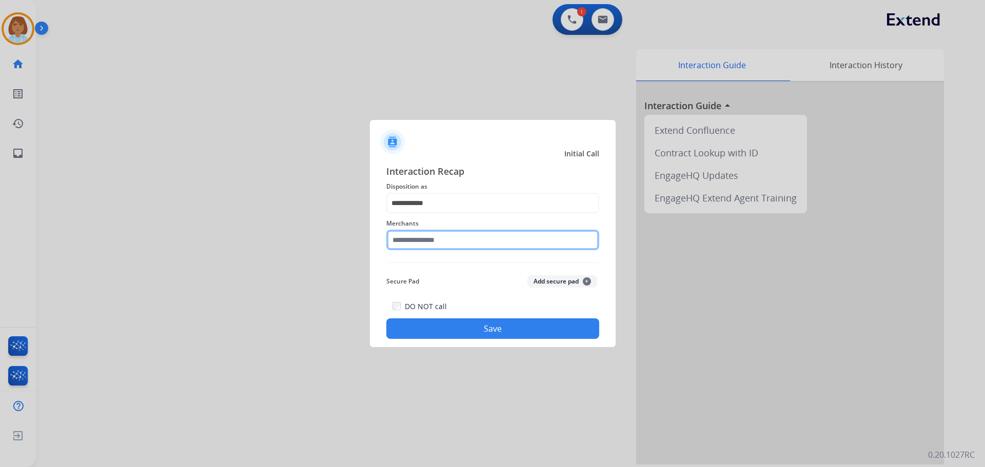
click at [474, 237] on input "text" at bounding box center [492, 240] width 213 height 21
type input "*"
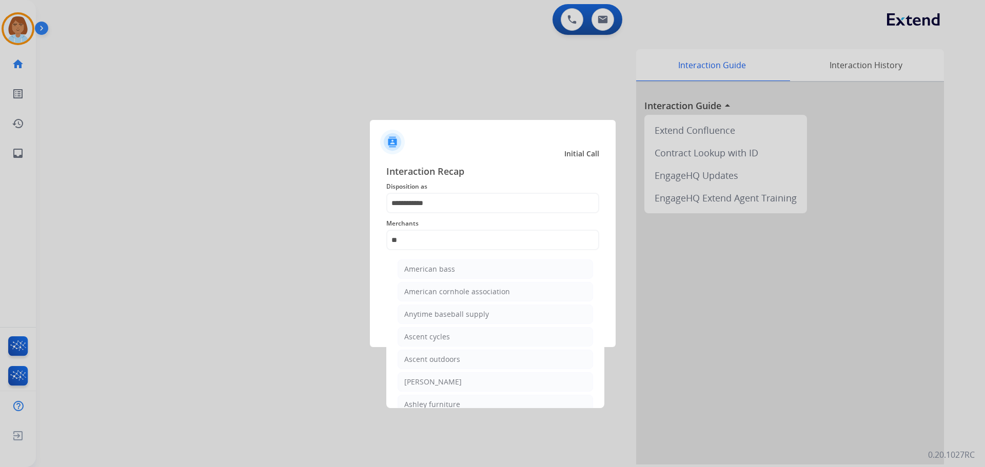
click at [486, 394] on ul "American bass American cornhole association Anytime baseball supply Ascent cycl…" at bounding box center [495, 373] width 202 height 238
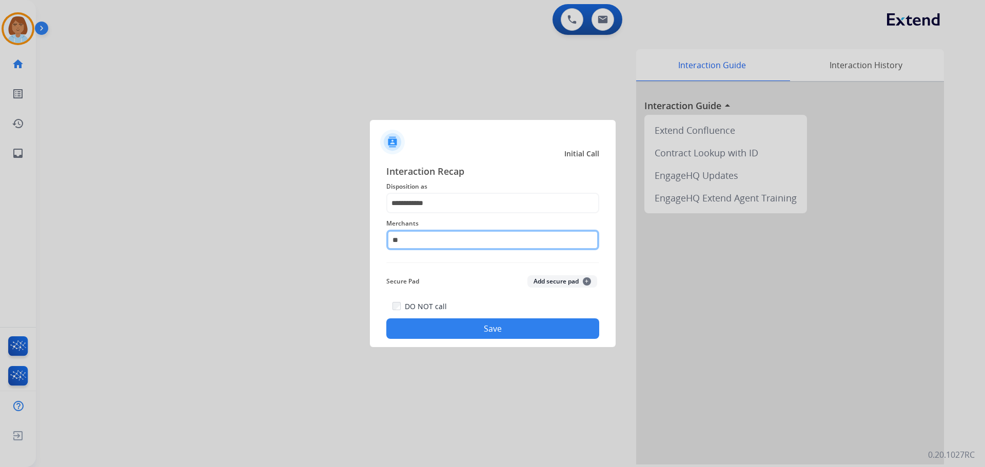
click at [439, 231] on input "**" at bounding box center [492, 240] width 213 height 21
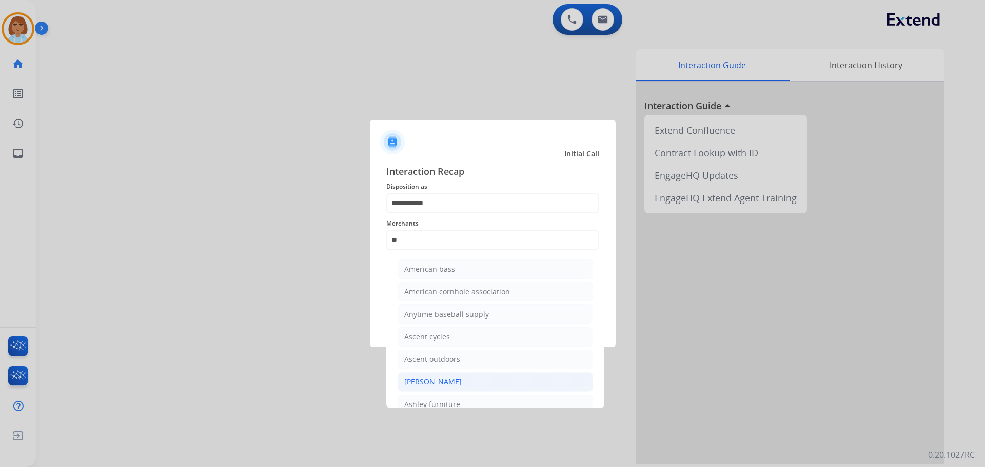
click at [442, 382] on div "[PERSON_NAME]" at bounding box center [432, 382] width 57 height 10
type input "**********"
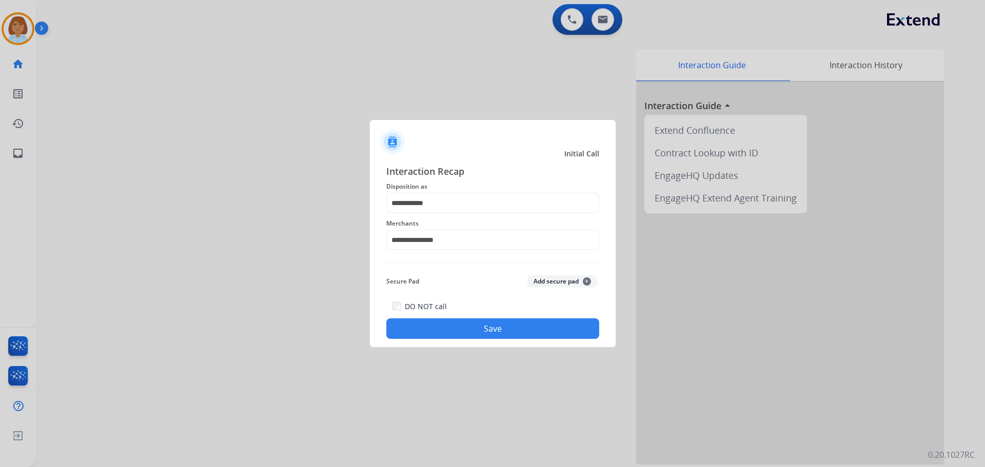
click at [487, 325] on button "Save" at bounding box center [492, 328] width 213 height 21
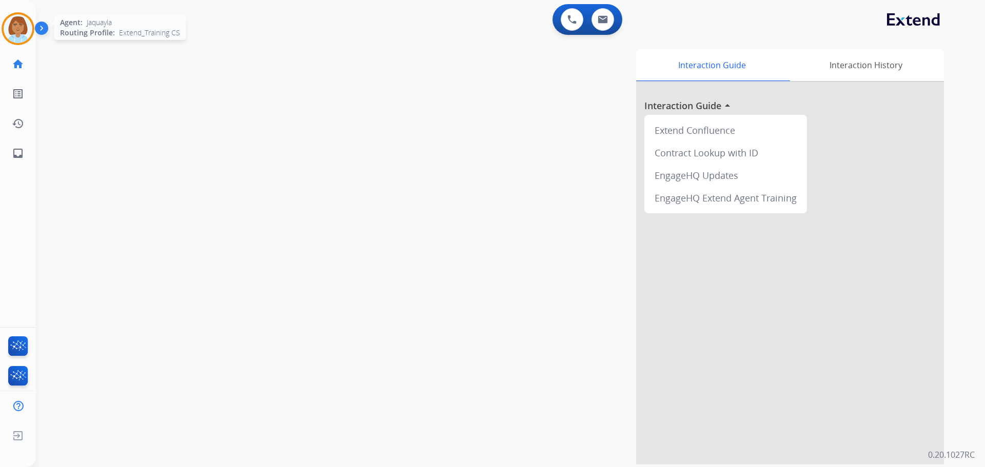
click at [26, 28] on img at bounding box center [18, 28] width 29 height 29
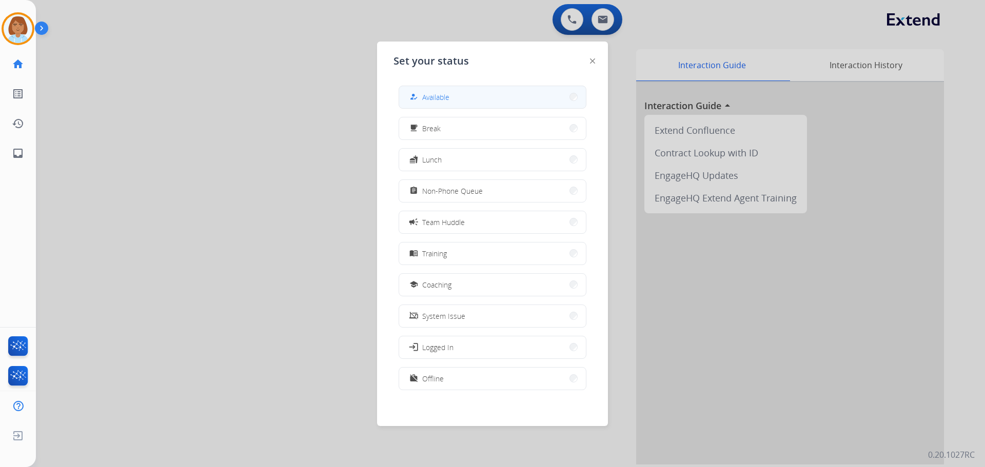
click at [455, 89] on button "how_to_reg Available" at bounding box center [492, 97] width 187 height 22
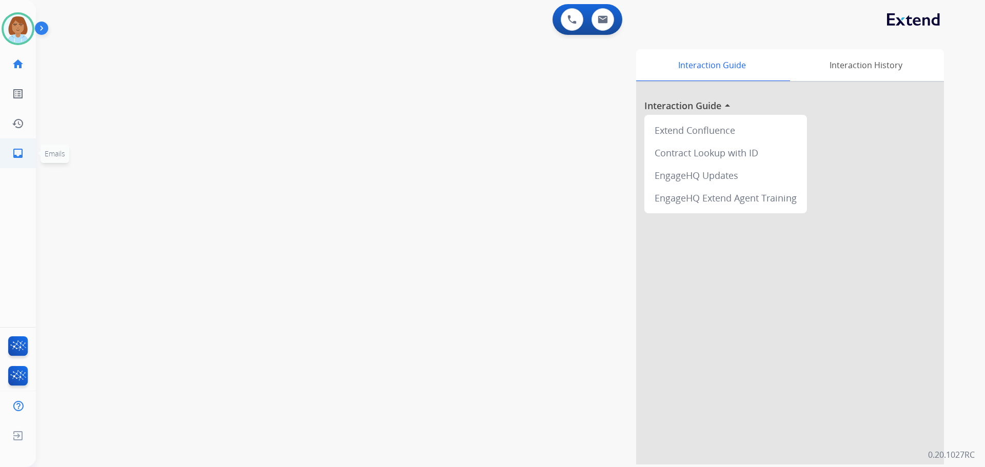
click at [9, 157] on link "inbox Emails" at bounding box center [18, 153] width 29 height 29
select select "**********"
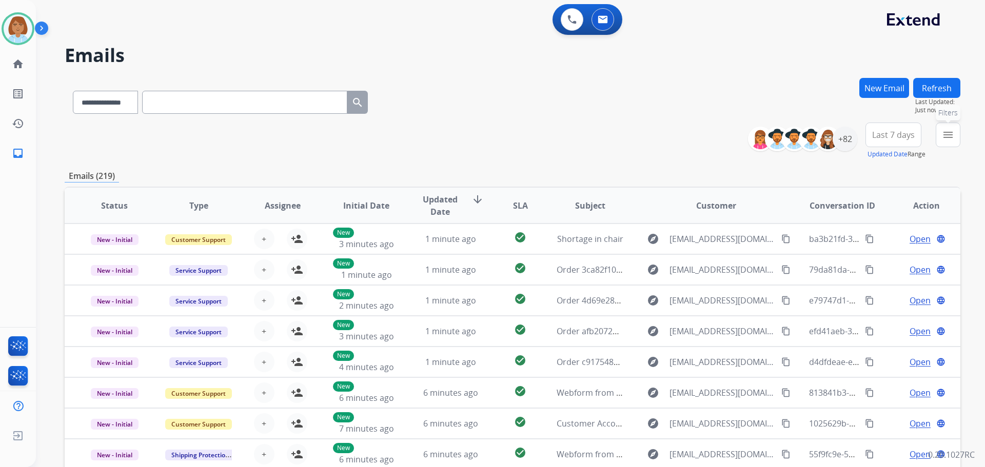
click at [940, 136] on button "menu Filters" at bounding box center [947, 135] width 25 height 25
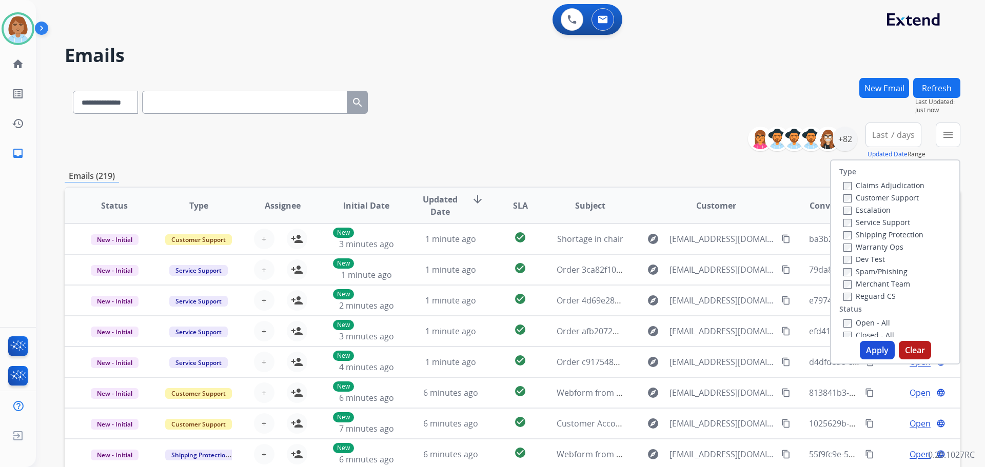
click at [887, 196] on label "Customer Support" at bounding box center [880, 198] width 75 height 10
click at [849, 241] on div "Warranty Ops" at bounding box center [883, 247] width 81 height 12
click at [849, 237] on label "Shipping Protection" at bounding box center [883, 235] width 80 height 10
click at [890, 356] on div "Apply Clear" at bounding box center [895, 350] width 128 height 18
click at [876, 350] on button "Apply" at bounding box center [877, 350] width 35 height 18
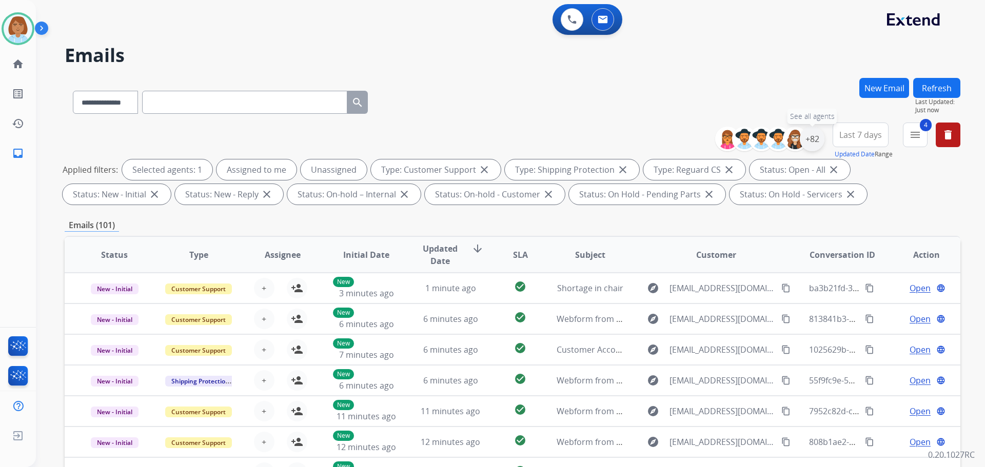
click at [817, 138] on div "+82" at bounding box center [812, 139] width 25 height 25
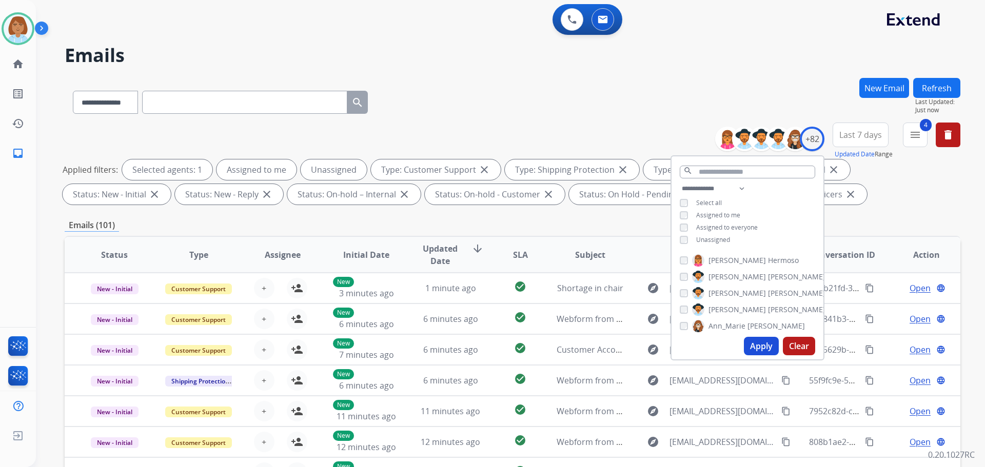
click at [711, 241] on span "Unassigned" at bounding box center [713, 239] width 34 height 9
click at [767, 342] on button "Apply" at bounding box center [761, 346] width 35 height 18
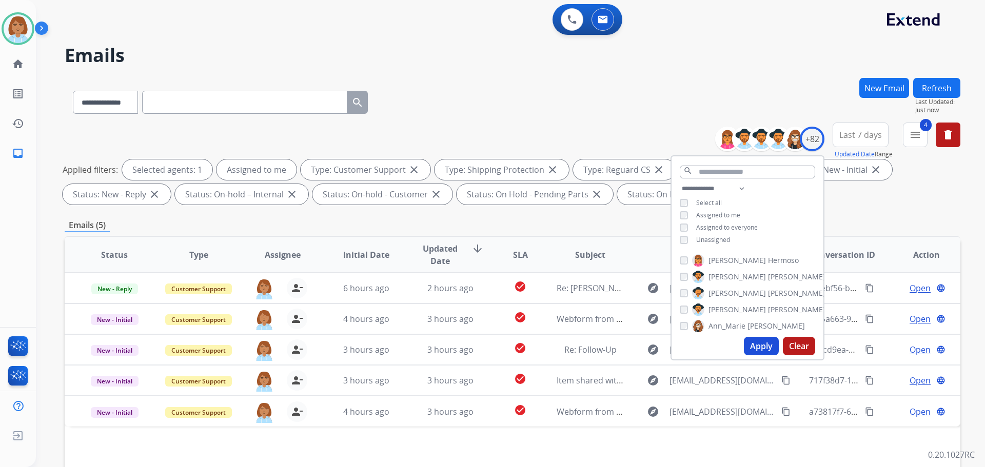
scroll to position [154, 0]
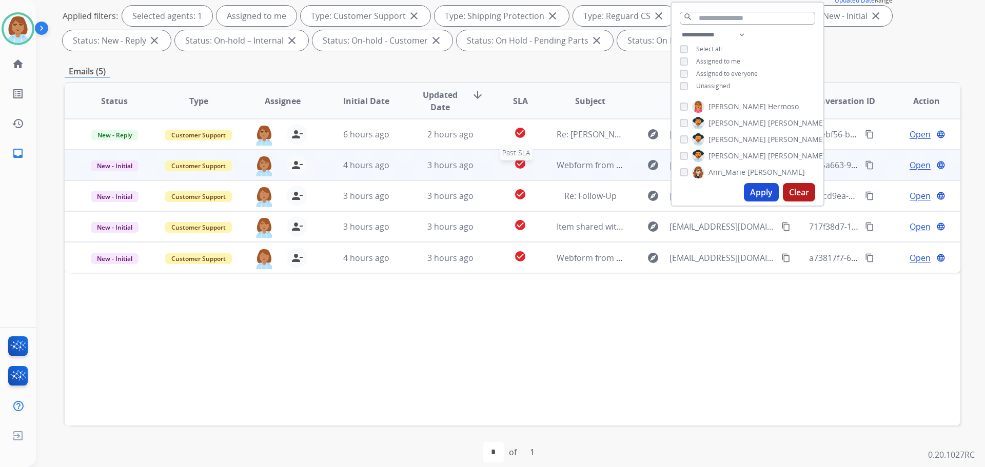
click at [521, 165] on mat-icon "check_circle" at bounding box center [520, 163] width 12 height 12
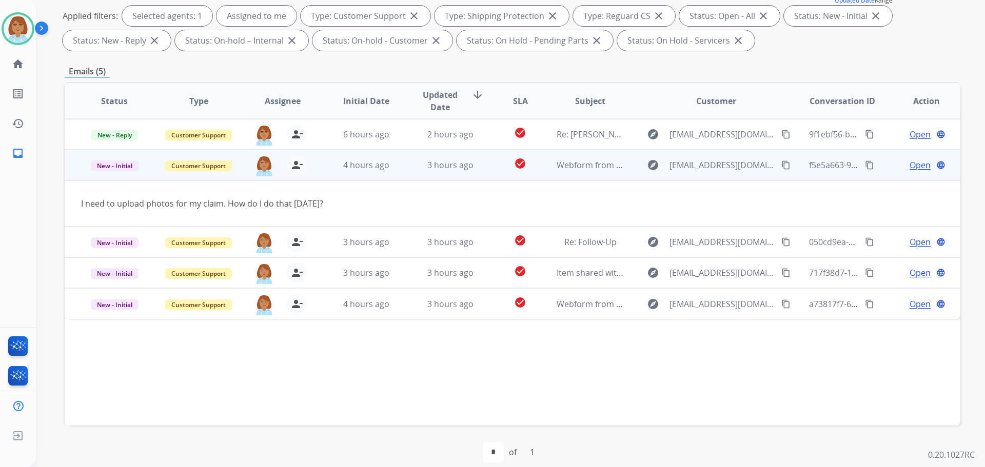
click at [485, 162] on td "check_circle" at bounding box center [512, 165] width 56 height 31
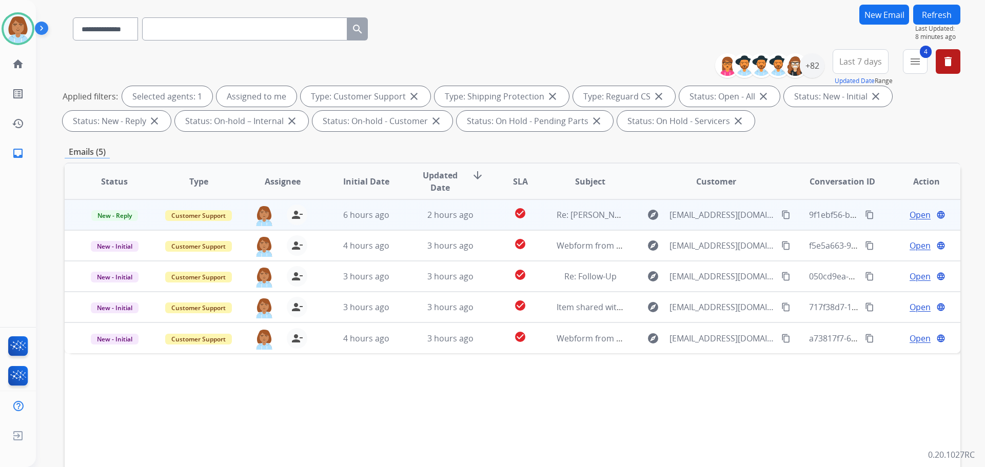
scroll to position [51, 0]
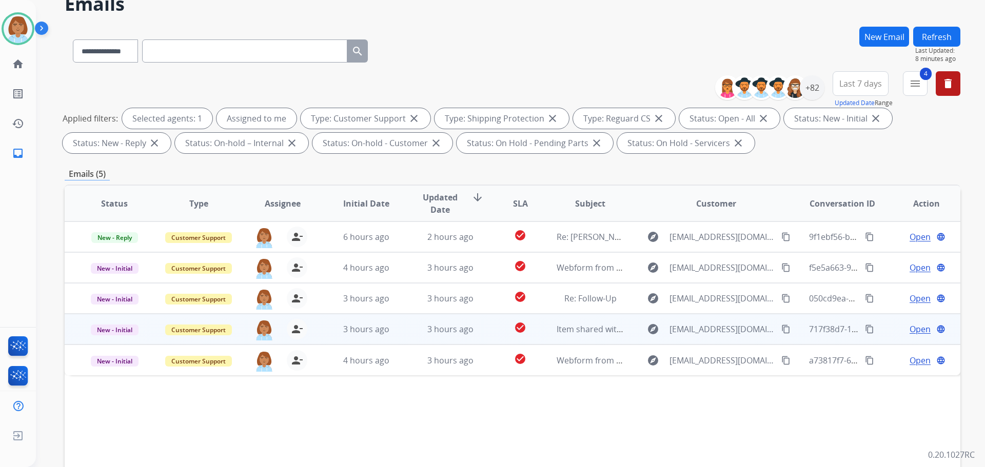
drag, startPoint x: 492, startPoint y: 328, endPoint x: 498, endPoint y: 319, distance: 10.6
click at [495, 326] on td "check_circle" at bounding box center [512, 329] width 56 height 31
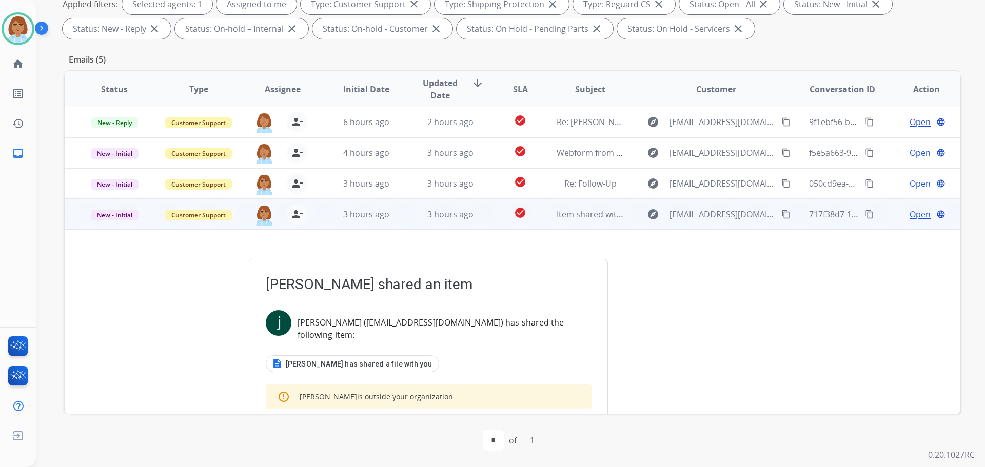
scroll to position [0, 0]
click at [119, 221] on span "New - Initial" at bounding box center [115, 215] width 48 height 11
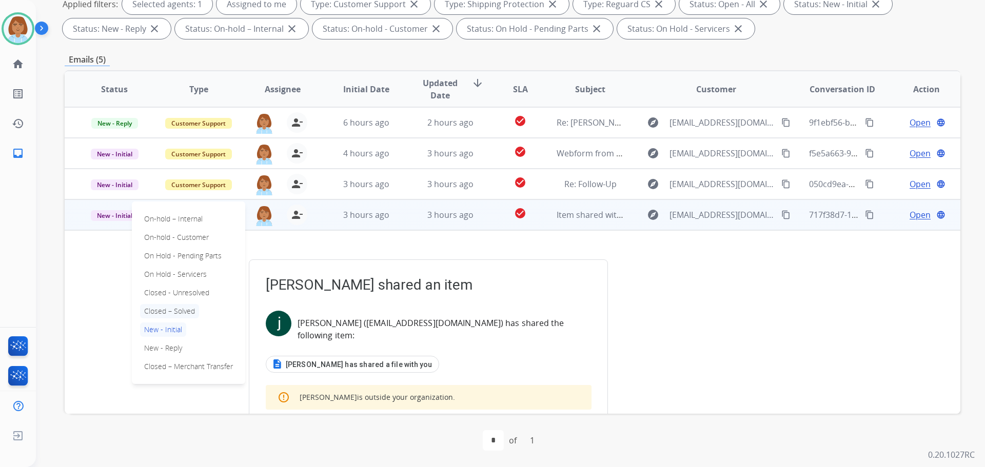
click at [160, 312] on p "Closed – Solved" at bounding box center [169, 311] width 59 height 14
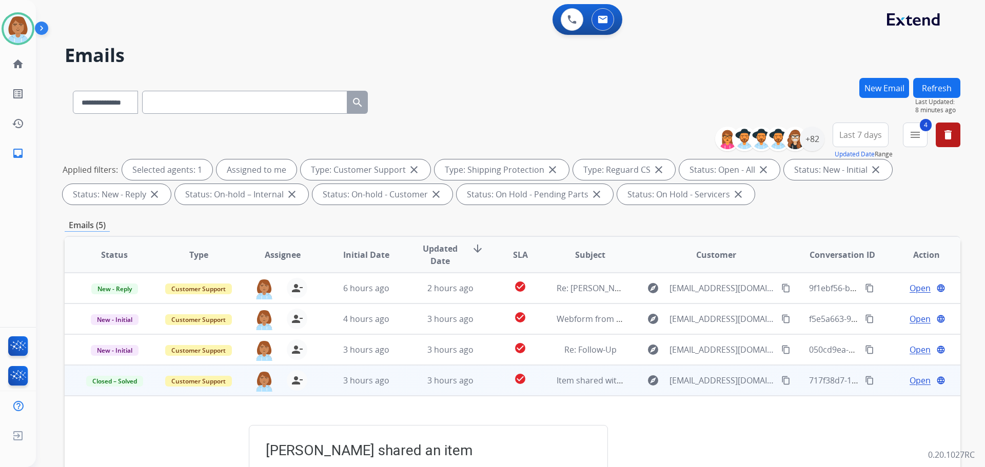
click at [948, 88] on button "Refresh" at bounding box center [936, 88] width 47 height 20
click at [403, 382] on td "3 hours ago" at bounding box center [443, 380] width 84 height 31
click at [501, 385] on div "check_circle" at bounding box center [520, 380] width 39 height 15
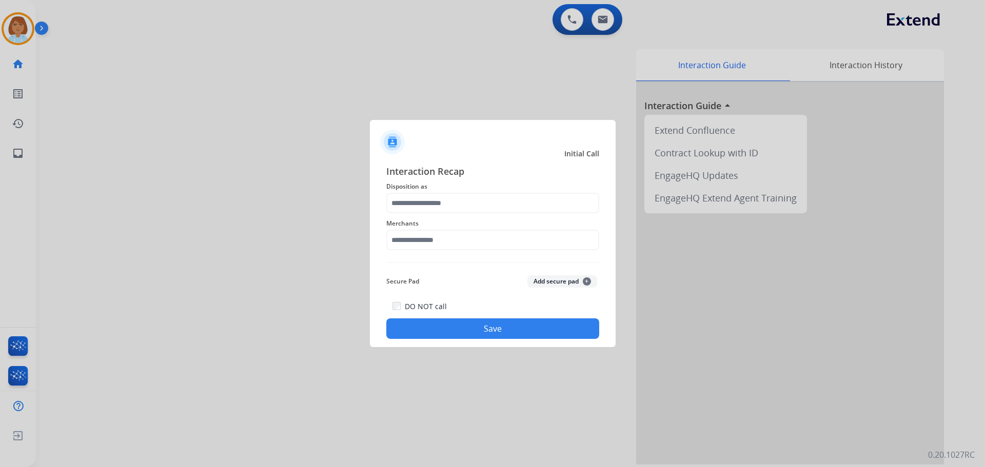
drag, startPoint x: 466, startPoint y: 184, endPoint x: 463, endPoint y: 217, distance: 33.0
click at [466, 188] on span "Disposition as" at bounding box center [492, 187] width 213 height 12
click at [463, 205] on input "text" at bounding box center [492, 203] width 213 height 21
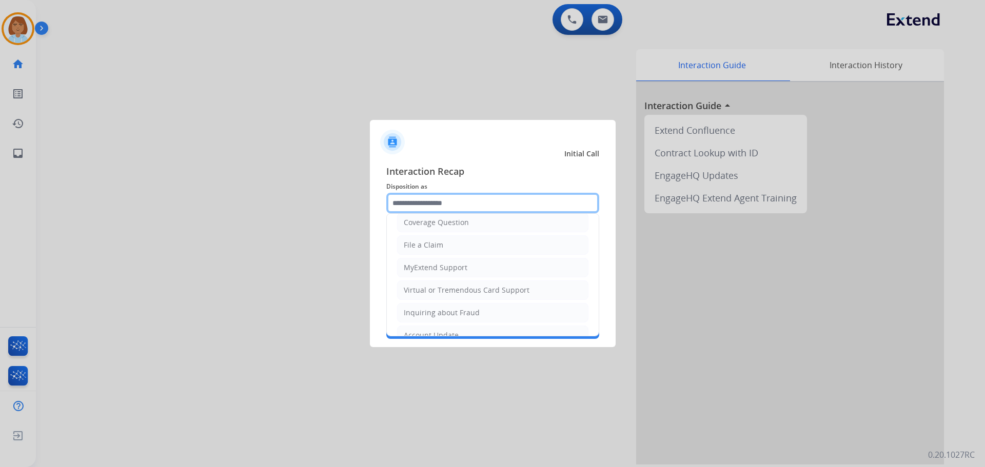
scroll to position [160, 0]
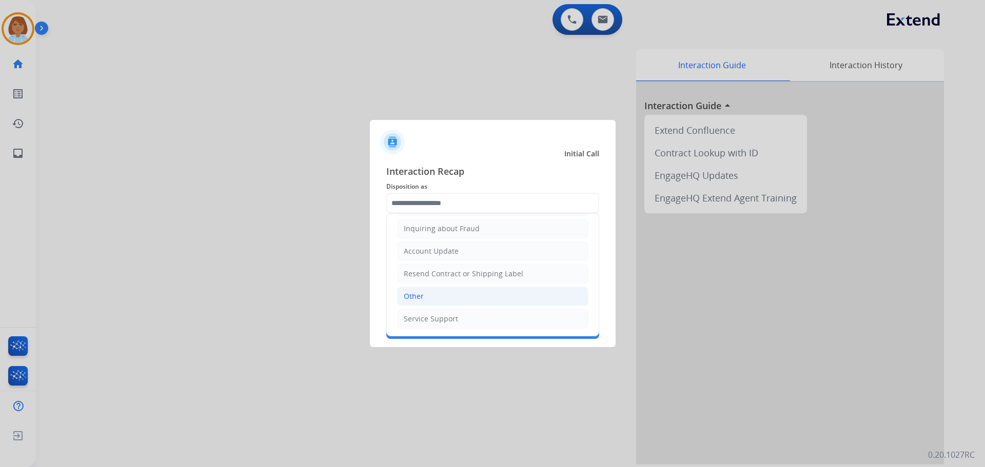
click at [429, 292] on li "Other" at bounding box center [492, 296] width 191 height 19
type input "*****"
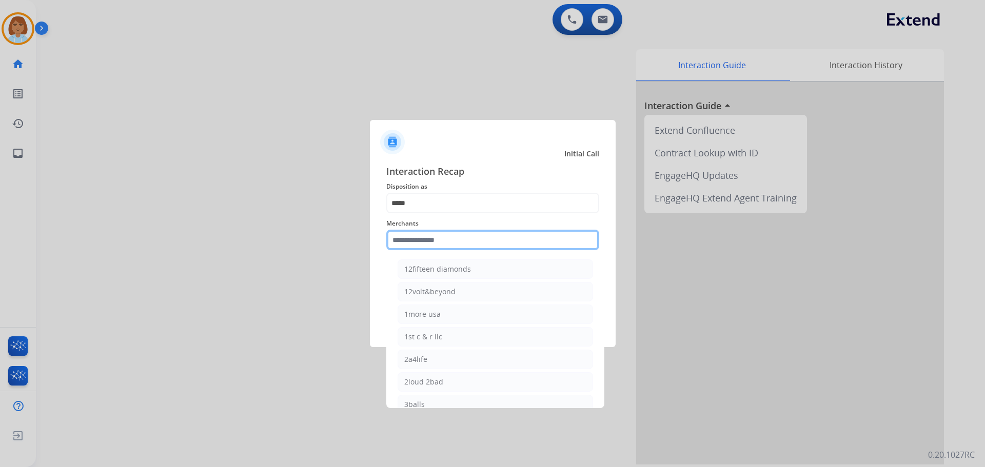
drag, startPoint x: 446, startPoint y: 246, endPoint x: 404, endPoint y: 175, distance: 82.1
click at [445, 243] on input "text" at bounding box center [492, 240] width 213 height 21
type input "*"
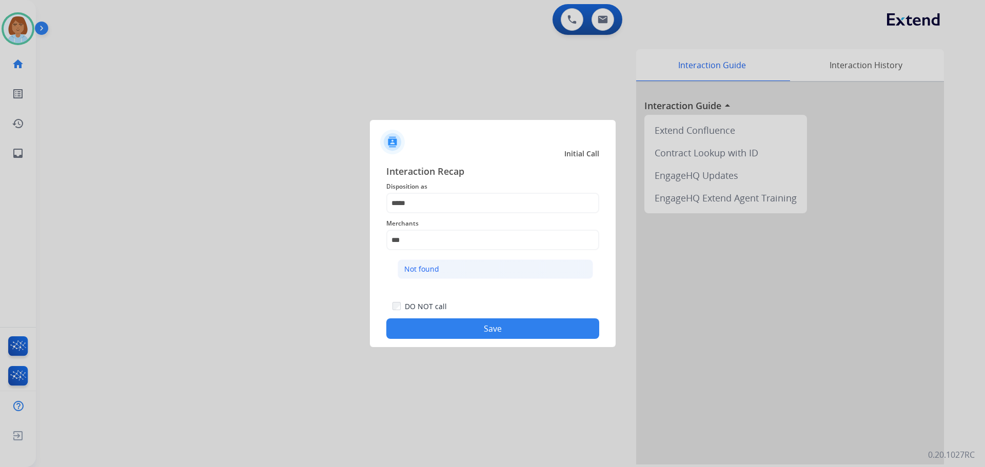
click at [476, 267] on li "Not found" at bounding box center [494, 268] width 195 height 19
type input "*********"
click at [478, 324] on button "Save" at bounding box center [492, 328] width 213 height 21
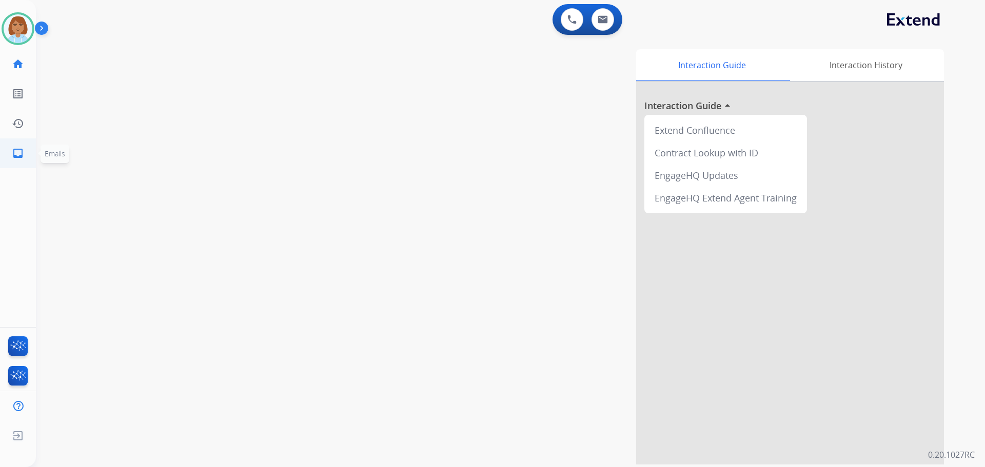
click at [14, 155] on mat-icon "inbox" at bounding box center [18, 153] width 12 height 12
select select "**********"
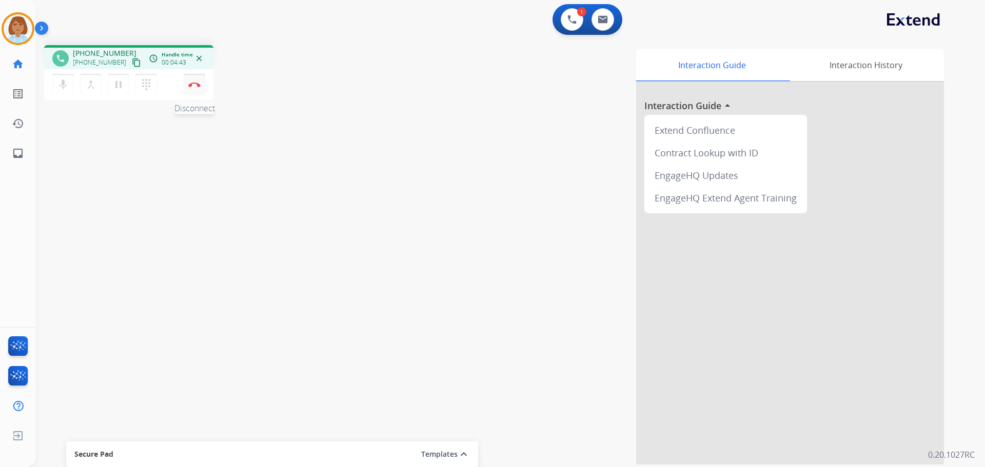
click at [196, 77] on button "Disconnect" at bounding box center [195, 85] width 22 height 22
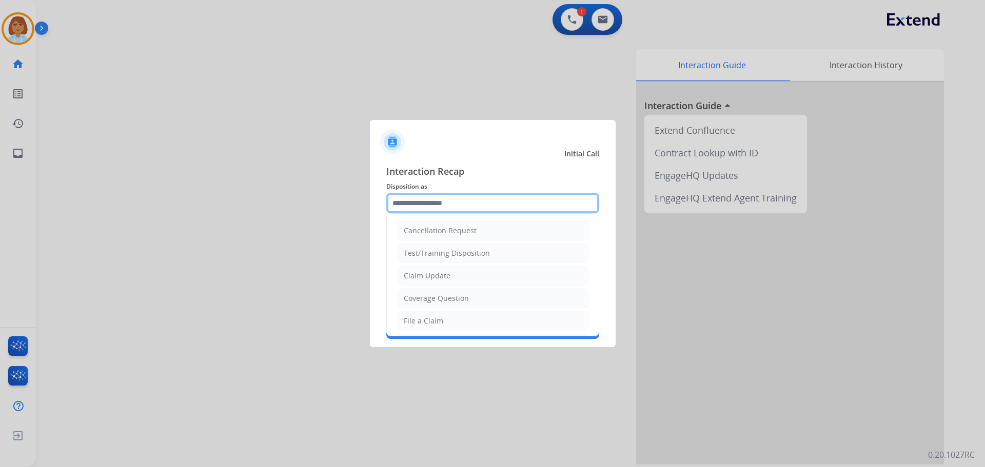
drag, startPoint x: 454, startPoint y: 201, endPoint x: 447, endPoint y: 258, distance: 58.4
click at [454, 201] on input "text" at bounding box center [492, 203] width 213 height 21
click at [447, 311] on li "File a Claim" at bounding box center [492, 320] width 191 height 19
type input "**********"
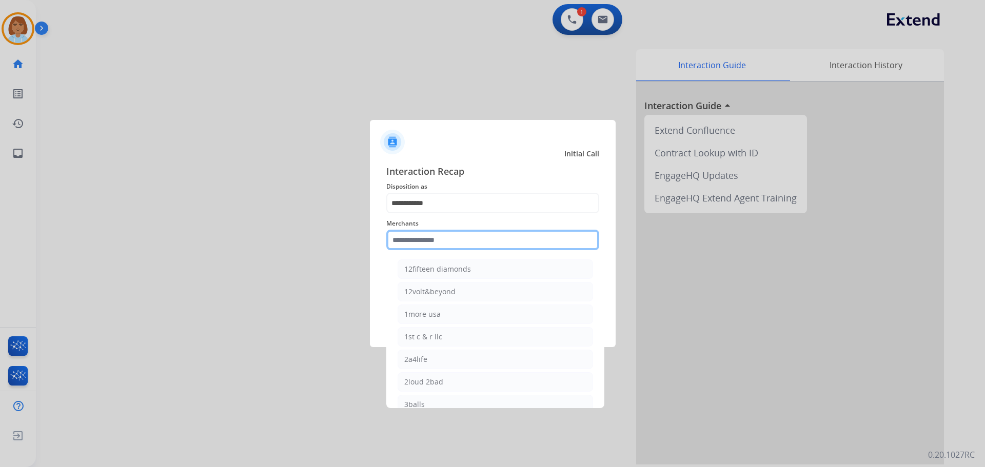
click at [447, 232] on input "text" at bounding box center [492, 240] width 213 height 21
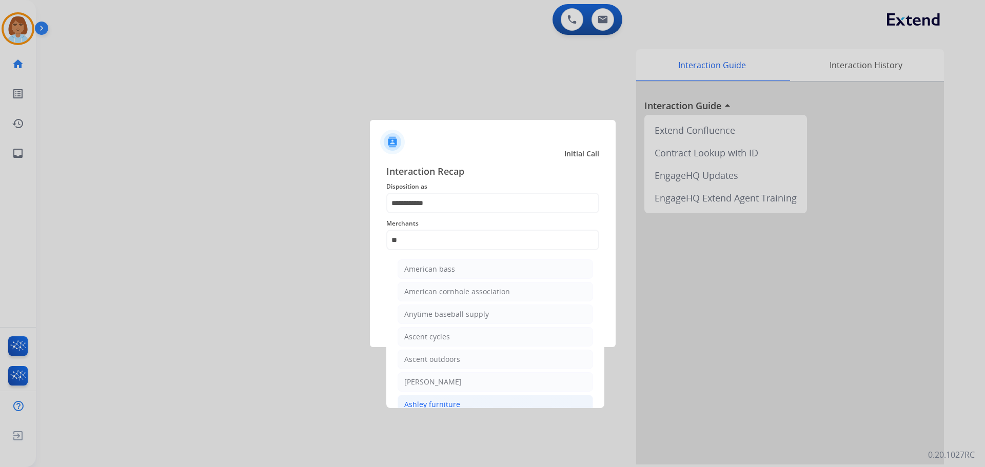
click at [420, 406] on div "Ashley furniture" at bounding box center [432, 405] width 56 height 10
type input "**********"
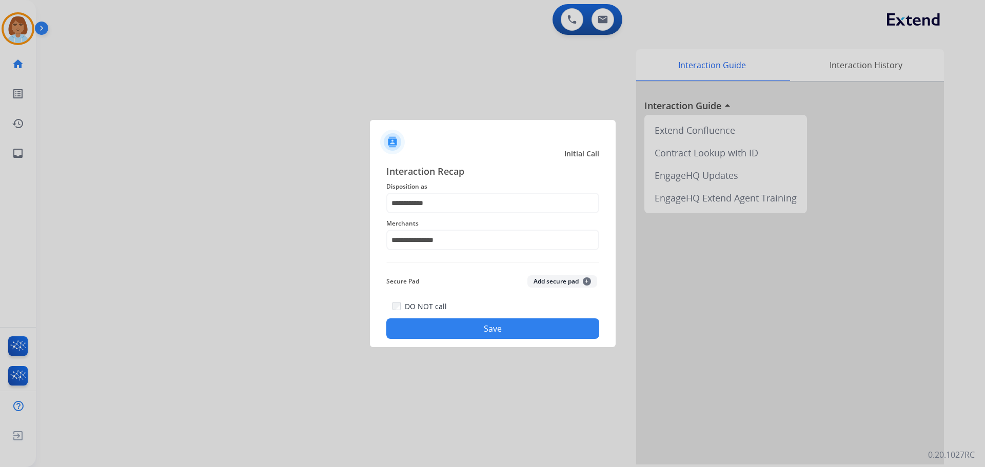
click at [437, 322] on button "Save" at bounding box center [492, 328] width 213 height 21
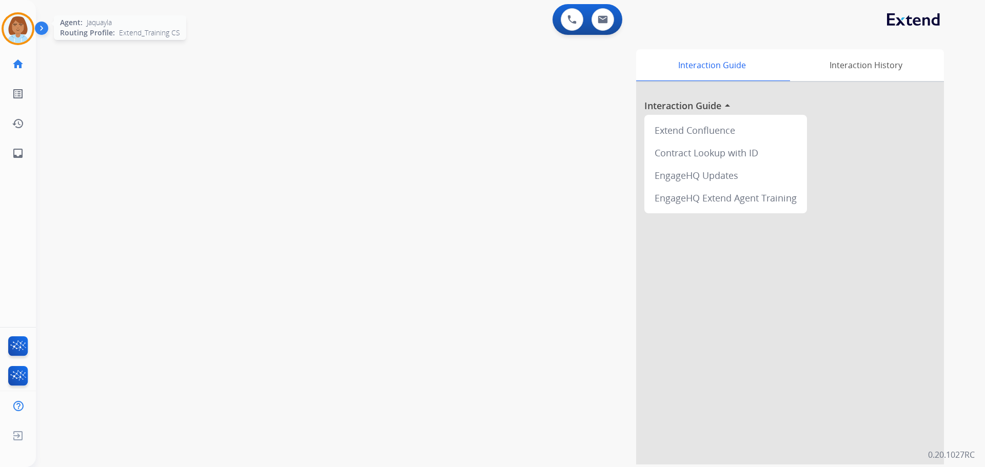
click at [25, 33] on img at bounding box center [18, 28] width 29 height 29
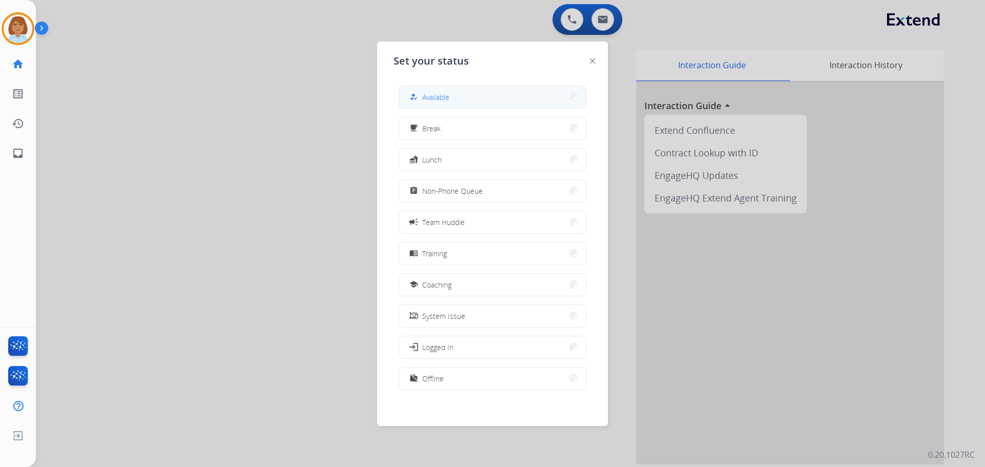
click at [528, 97] on button "how_to_reg Available" at bounding box center [492, 97] width 187 height 22
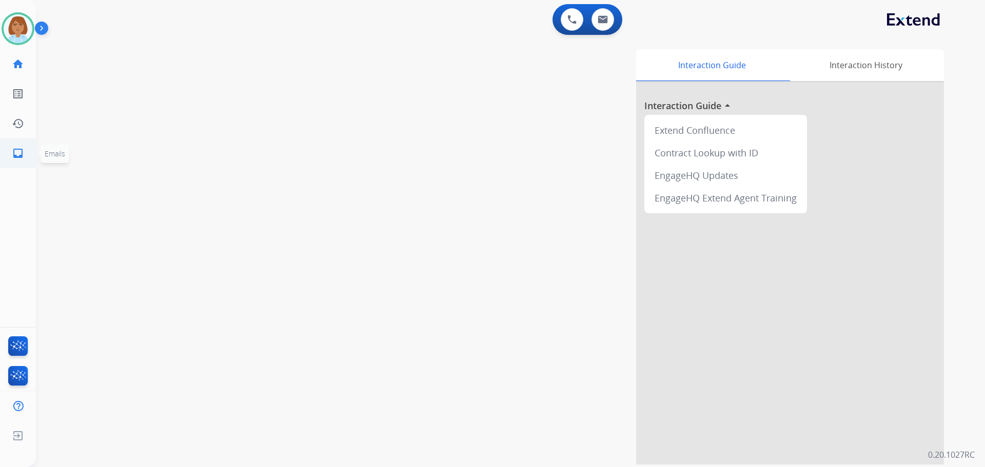
click at [12, 163] on link "inbox Emails" at bounding box center [18, 153] width 29 height 29
select select "**********"
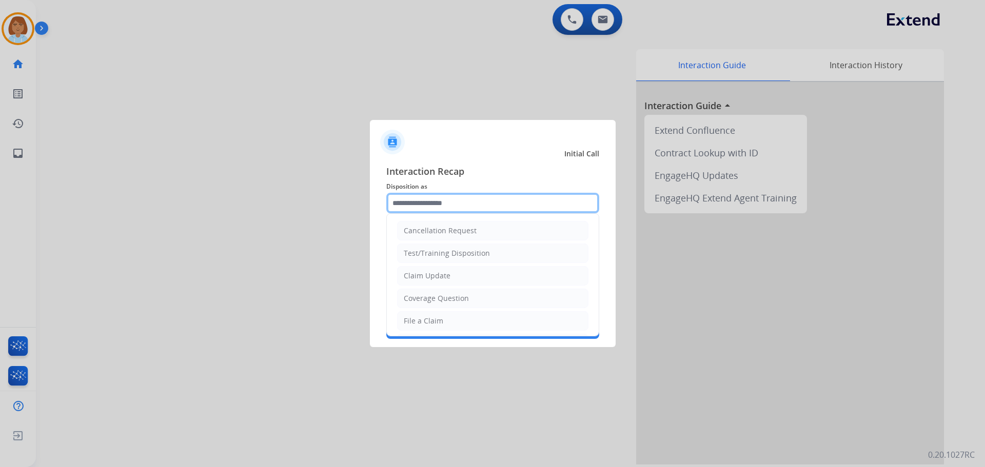
click at [510, 196] on input "text" at bounding box center [492, 203] width 213 height 21
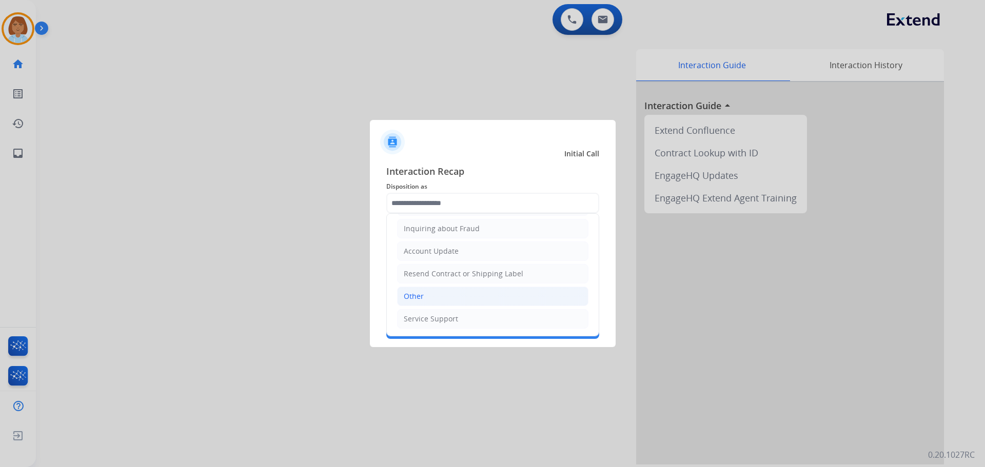
click at [449, 304] on li "Other" at bounding box center [492, 296] width 191 height 19
type input "*****"
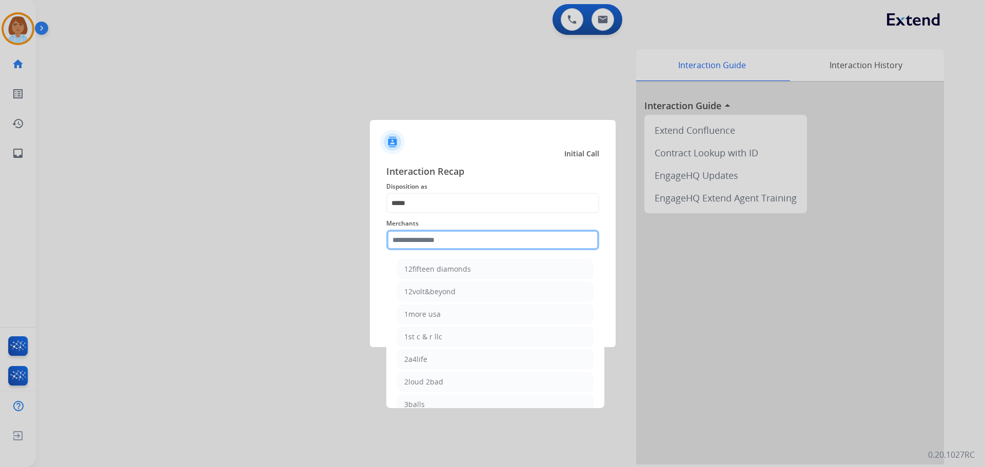
click at [440, 243] on input "text" at bounding box center [492, 240] width 213 height 21
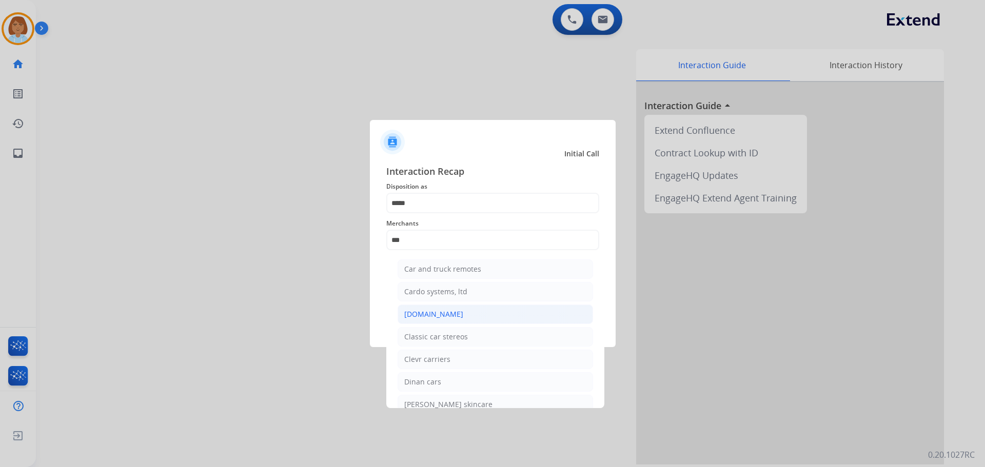
click at [464, 314] on li "[DOMAIN_NAME]" at bounding box center [494, 314] width 195 height 19
type input "**********"
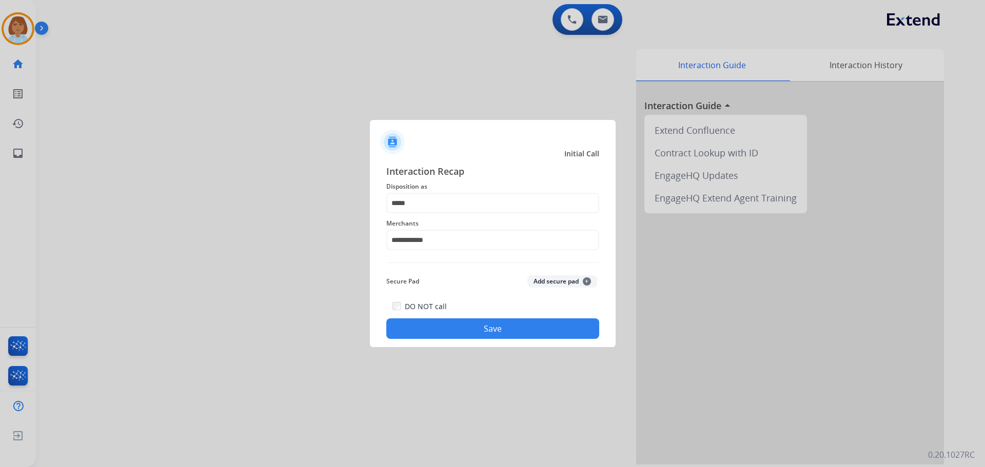
click at [467, 325] on button "Save" at bounding box center [492, 328] width 213 height 21
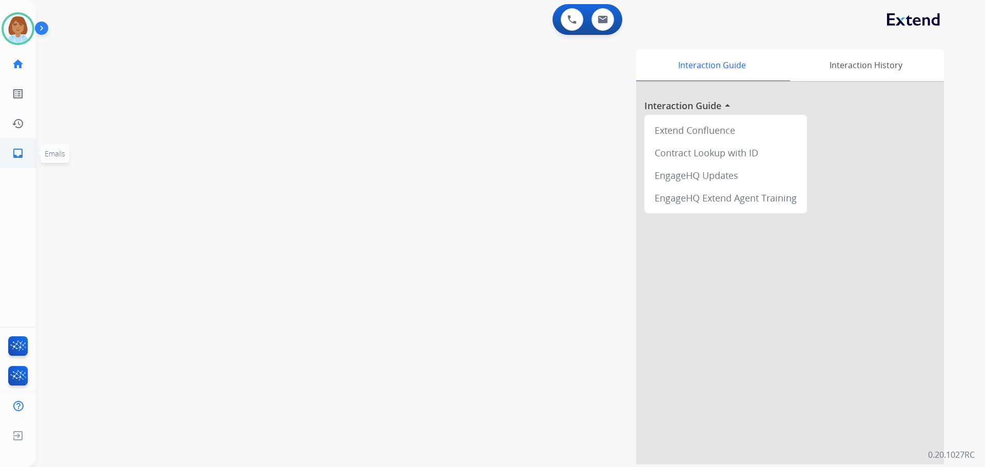
click at [7, 143] on link "inbox Emails" at bounding box center [18, 153] width 29 height 29
select select "**********"
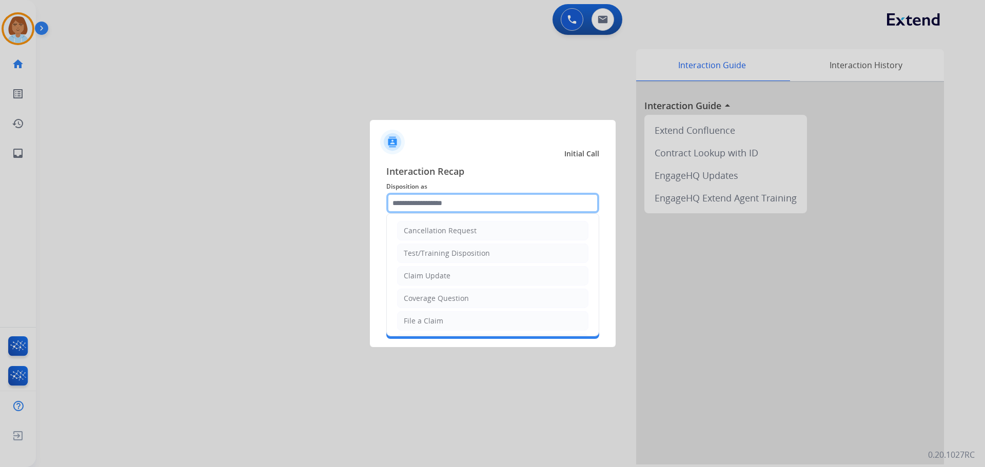
click at [455, 204] on input "text" at bounding box center [492, 203] width 213 height 21
click at [420, 307] on ul "Cancellation Request Test/Training Disposition Claim Update Coverage Question F…" at bounding box center [493, 195] width 212 height 282
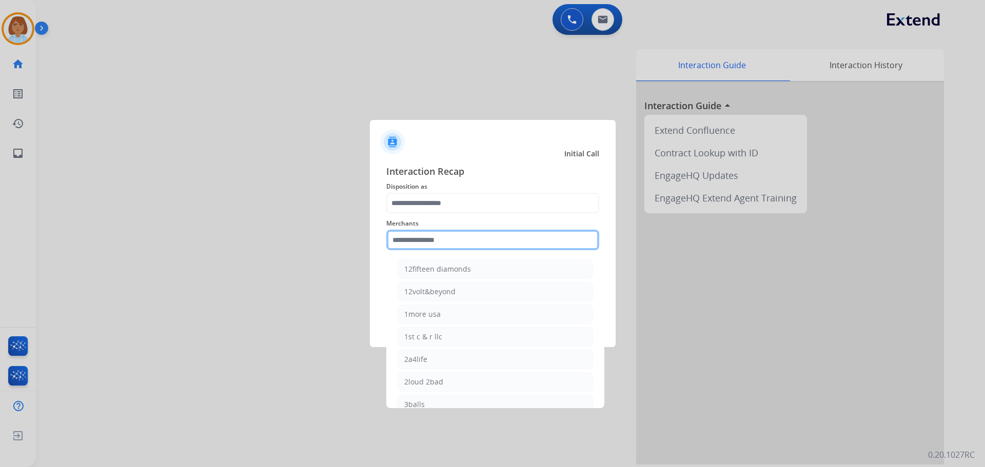
click at [415, 246] on input "text" at bounding box center [492, 240] width 213 height 21
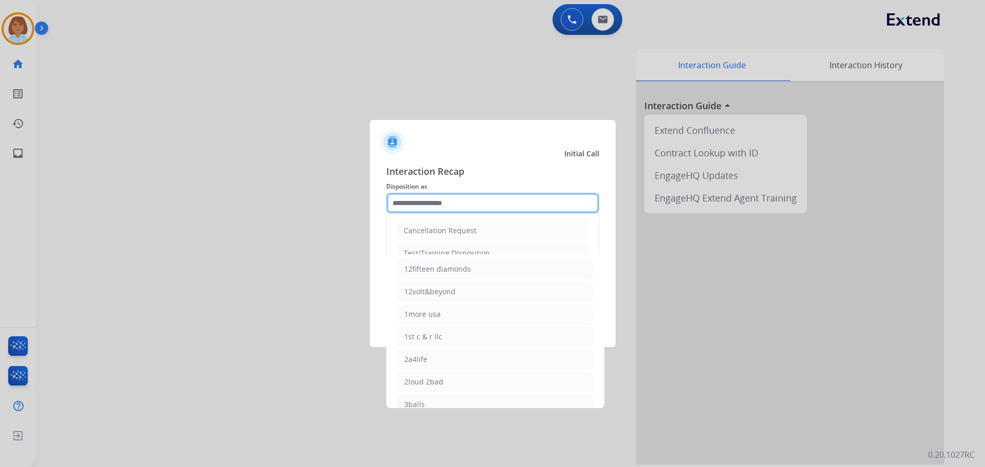
click at [423, 205] on input "text" at bounding box center [492, 203] width 213 height 21
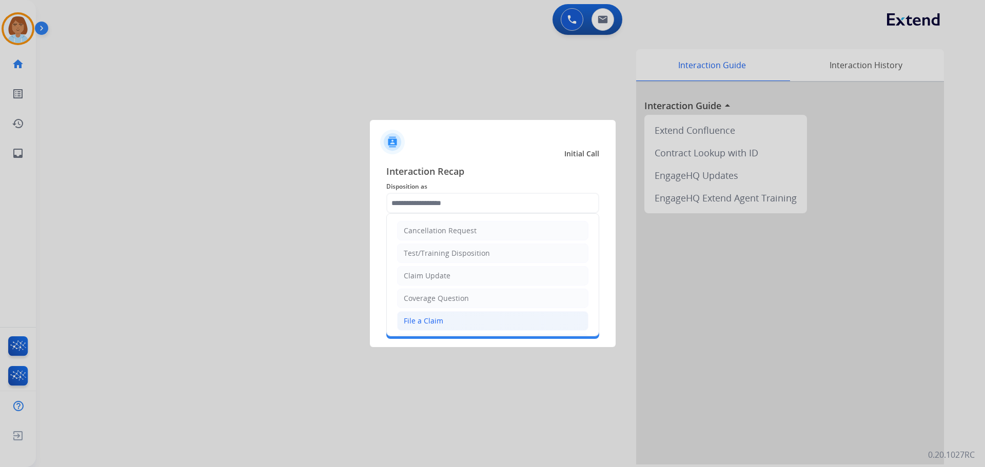
click at [438, 316] on div "File a Claim" at bounding box center [423, 321] width 39 height 10
type input "**********"
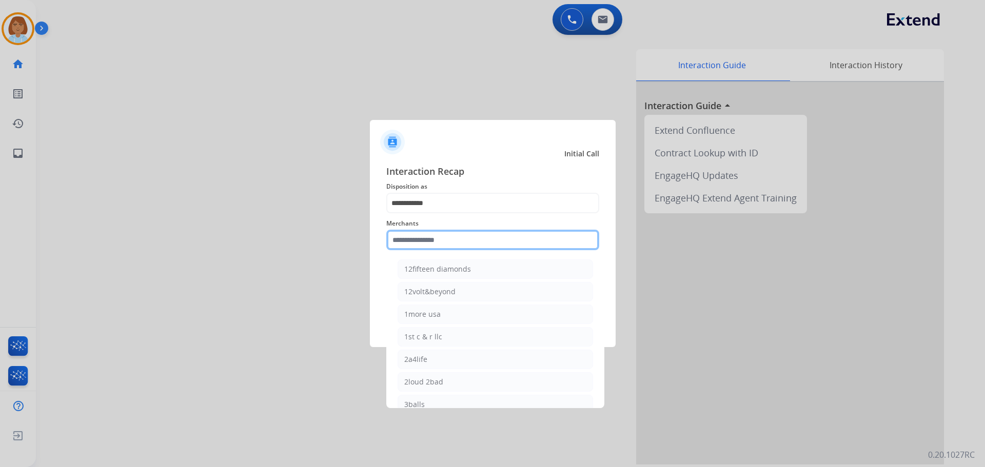
click at [434, 246] on input "text" at bounding box center [492, 240] width 213 height 21
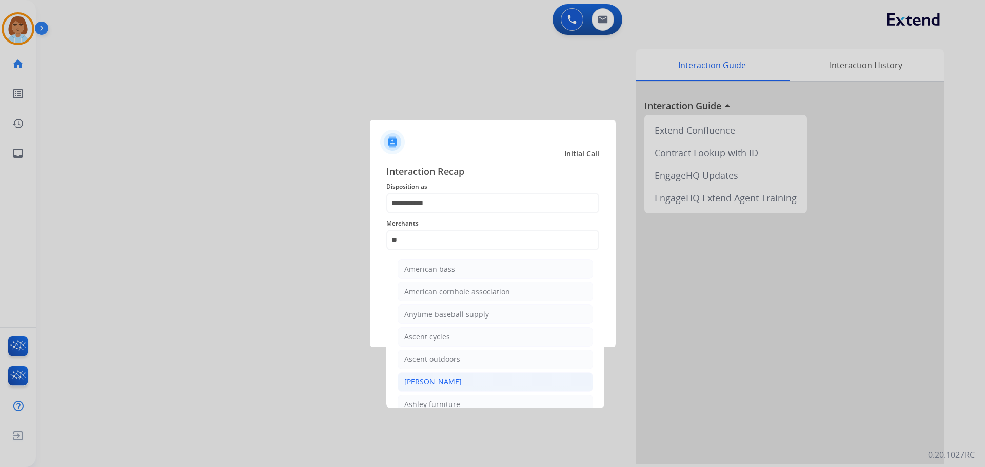
click at [429, 381] on div "Ashley - Reguard" at bounding box center [432, 382] width 57 height 10
type input "**********"
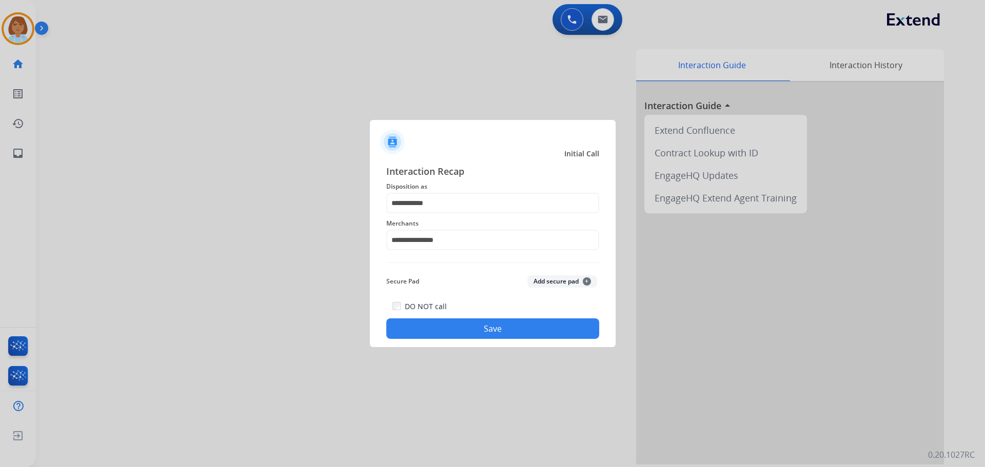
click at [453, 333] on button "Save" at bounding box center [492, 328] width 213 height 21
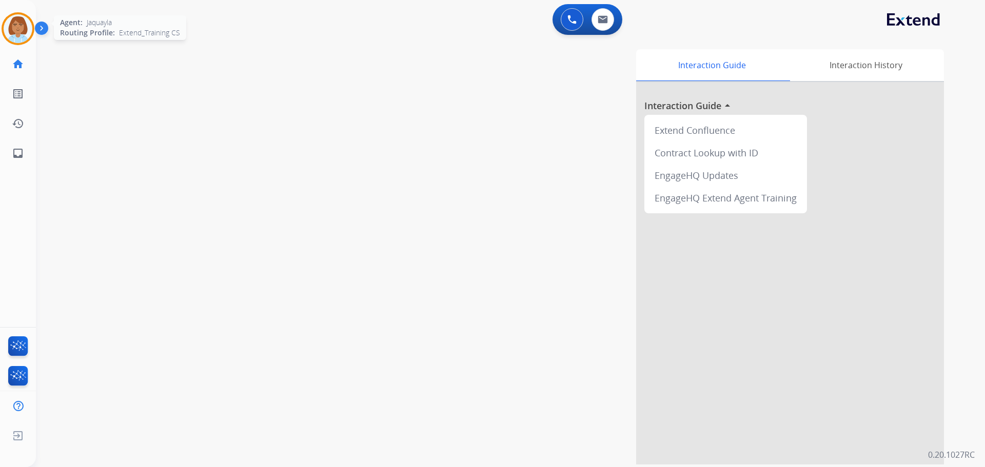
click at [7, 28] on img at bounding box center [18, 28] width 29 height 29
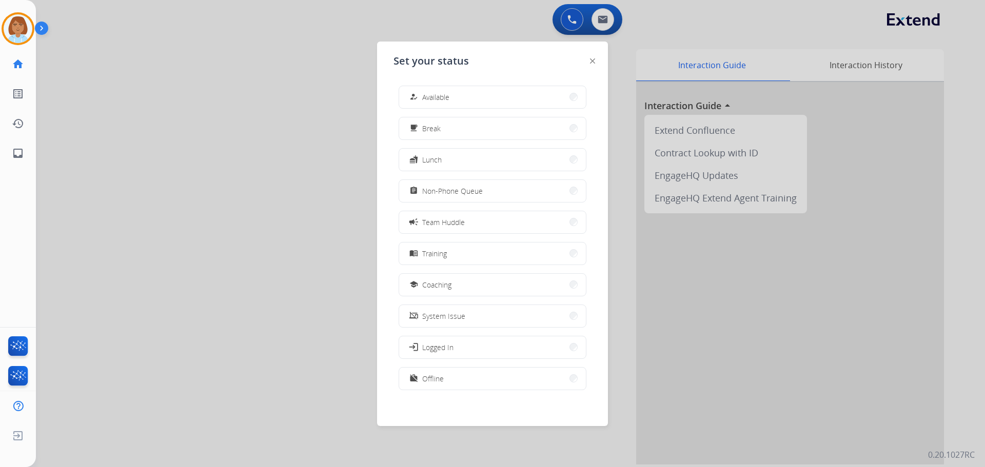
drag, startPoint x: 458, startPoint y: 96, endPoint x: 257, endPoint y: 97, distance: 200.5
click at [456, 97] on button "how_to_reg Available" at bounding box center [492, 97] width 187 height 22
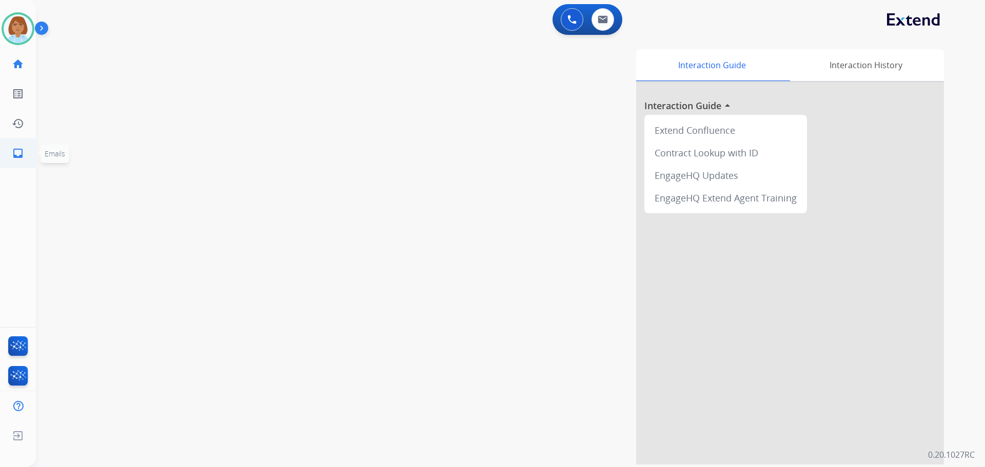
click at [11, 163] on link "inbox Emails" at bounding box center [18, 153] width 29 height 29
select select "**********"
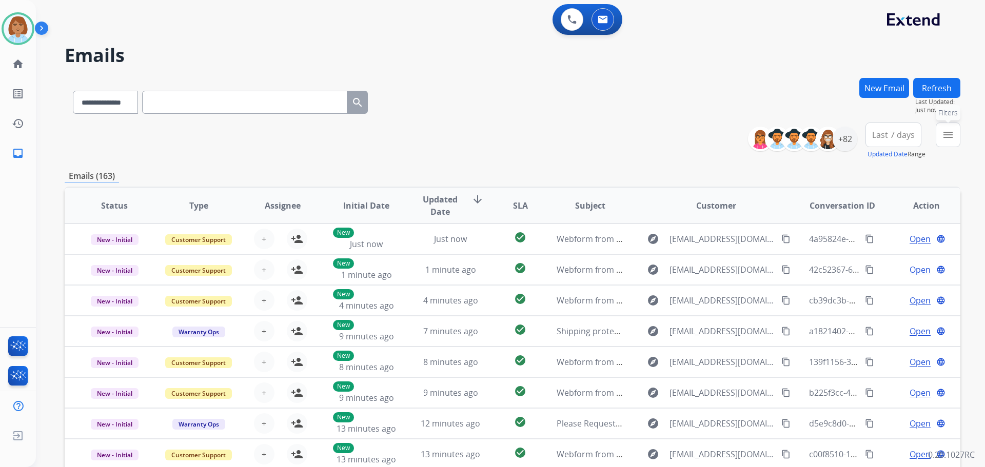
click at [949, 138] on mat-icon "menu" at bounding box center [948, 135] width 12 height 12
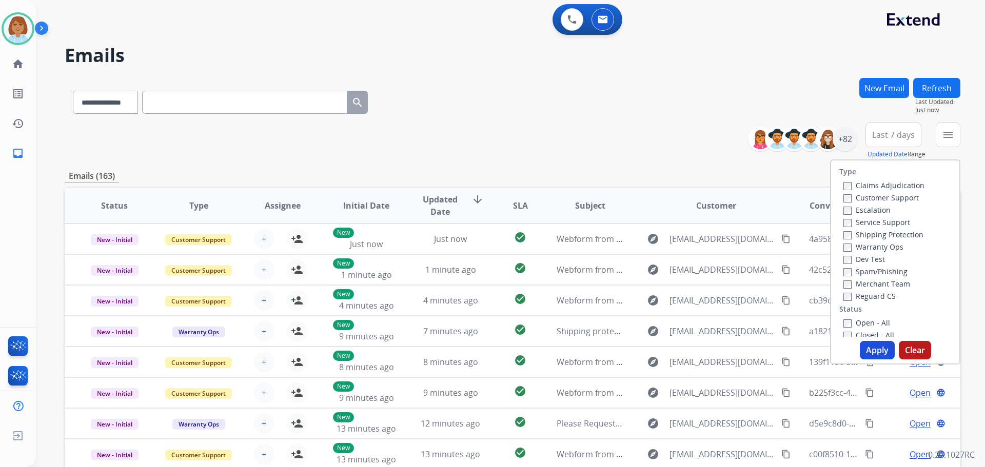
click at [857, 198] on label "Customer Support" at bounding box center [880, 198] width 75 height 10
click at [862, 230] on label "Shipping Protection" at bounding box center [883, 235] width 80 height 10
drag, startPoint x: 850, startPoint y: 298, endPoint x: 849, endPoint y: 313, distance: 15.4
click at [850, 301] on div "Reguard CS" at bounding box center [883, 296] width 81 height 12
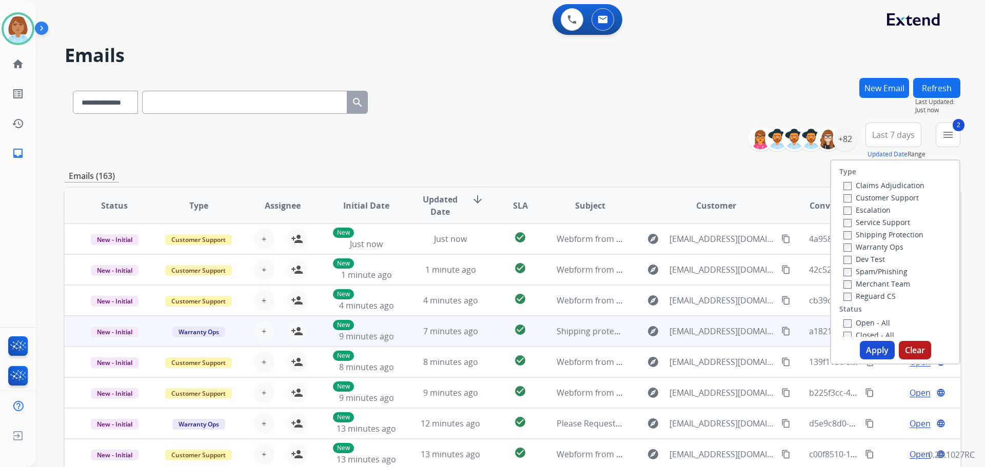
click at [815, 339] on div "**********" at bounding box center [512, 331] width 895 height 506
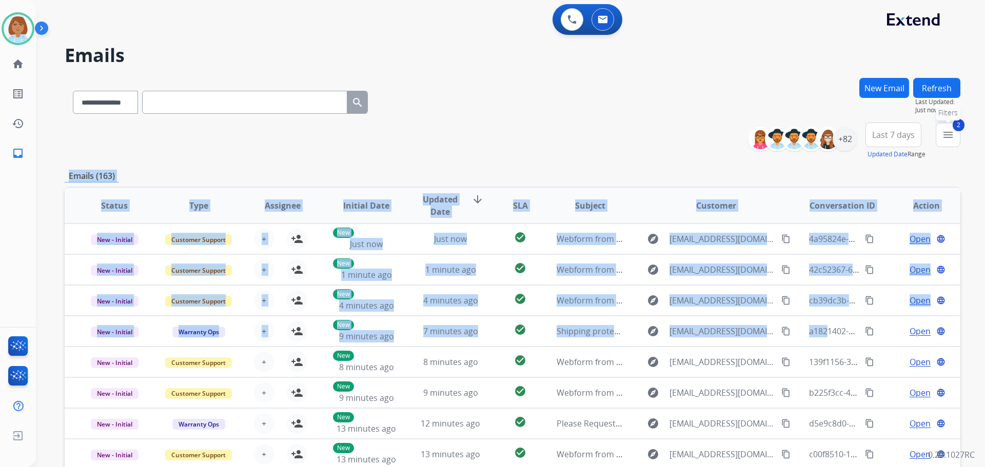
click at [944, 131] on mat-icon "menu" at bounding box center [948, 135] width 12 height 12
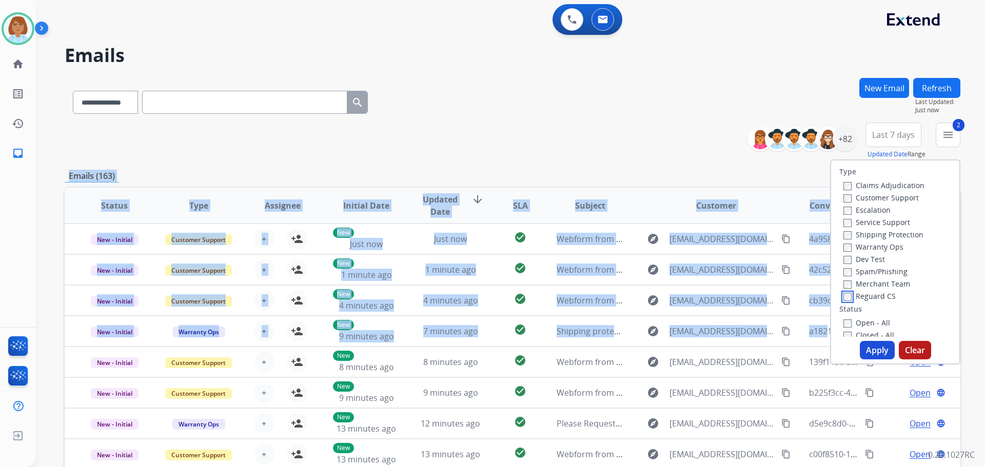
click at [842, 302] on div "Type Claims Adjudication Customer Support Escalation Service Support Shipping P…" at bounding box center [895, 249] width 128 height 176
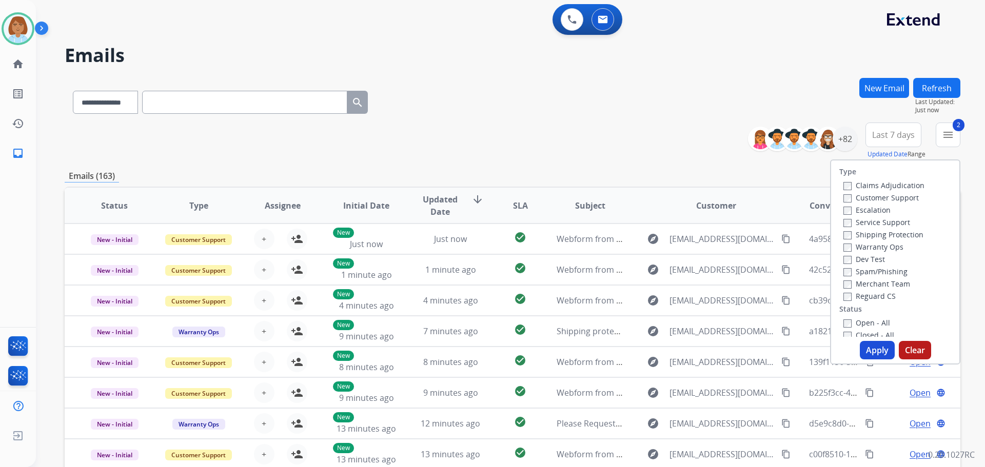
click at [839, 303] on div "Type Claims Adjudication Customer Support Escalation Service Support Shipping P…" at bounding box center [895, 249] width 128 height 176
drag, startPoint x: 878, startPoint y: 348, endPoint x: 862, endPoint y: 346, distance: 17.0
click at [874, 348] on button "Apply" at bounding box center [877, 350] width 35 height 18
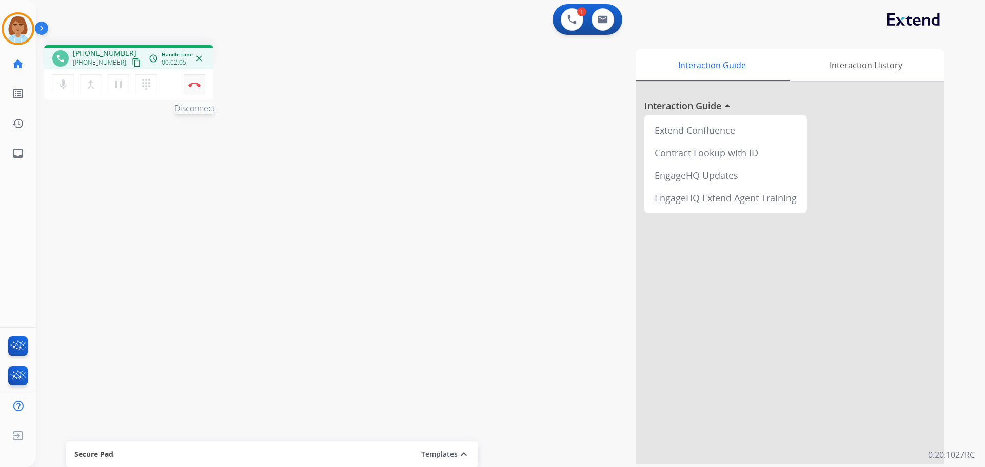
click at [191, 87] on img at bounding box center [194, 84] width 12 height 5
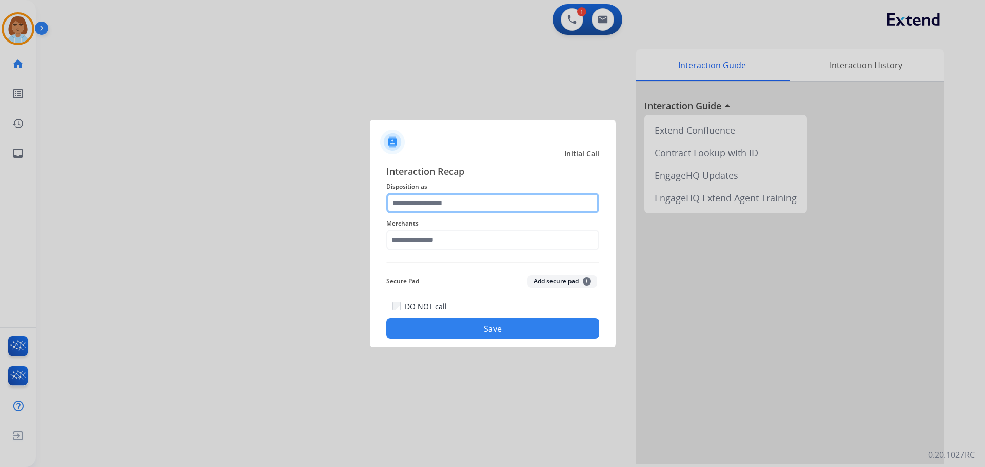
click at [443, 207] on input "text" at bounding box center [492, 203] width 213 height 21
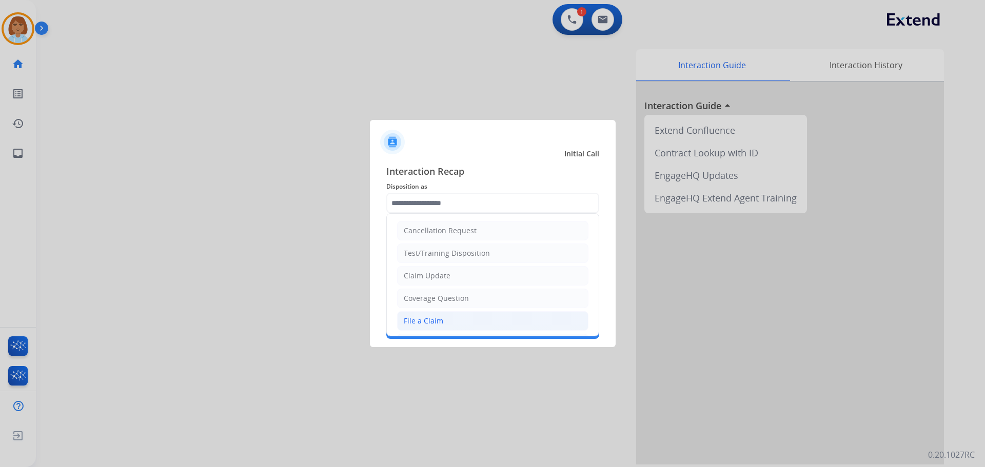
click at [433, 317] on div "File a Claim" at bounding box center [423, 321] width 39 height 10
type input "**********"
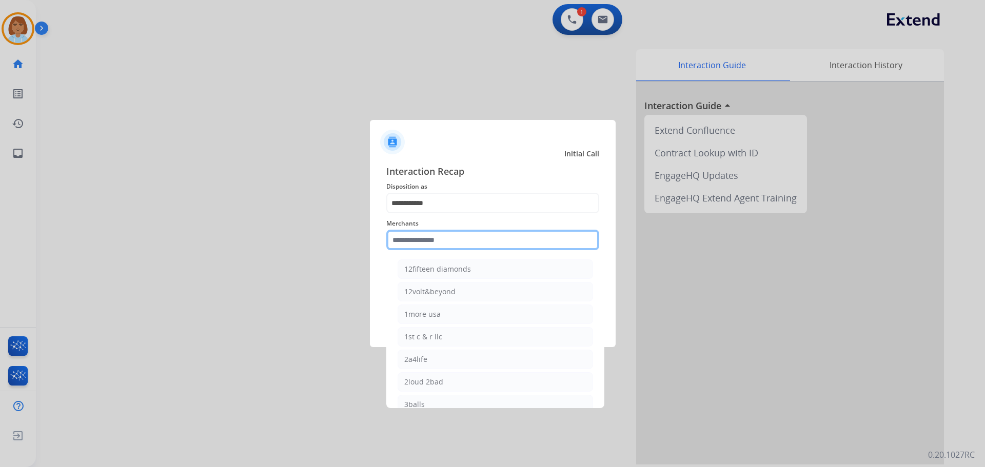
click at [463, 242] on input "text" at bounding box center [492, 240] width 213 height 21
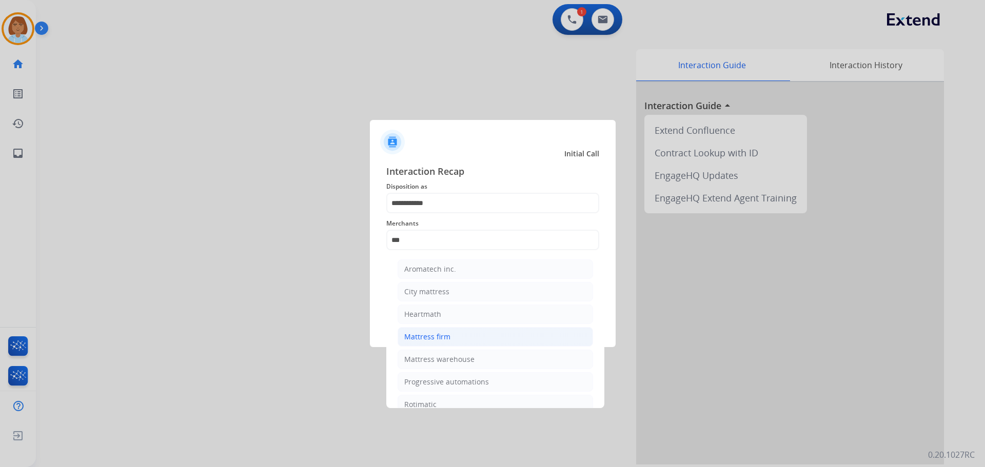
click at [451, 338] on li "Mattress firm" at bounding box center [494, 336] width 195 height 19
type input "**********"
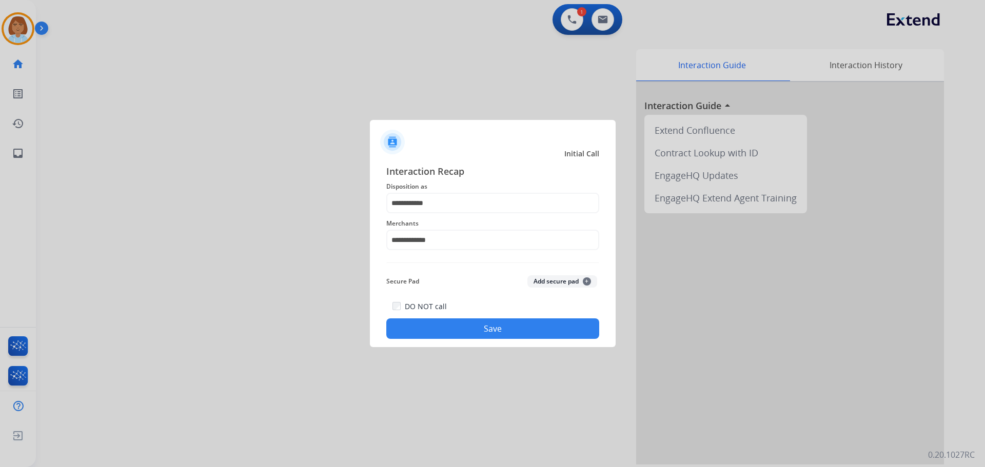
click at [460, 322] on button "Save" at bounding box center [492, 328] width 213 height 21
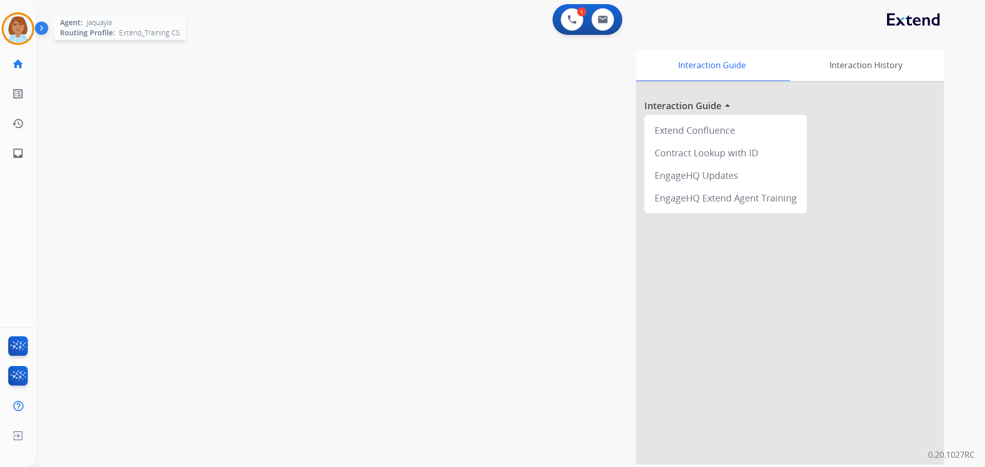
click at [18, 33] on img at bounding box center [18, 28] width 29 height 29
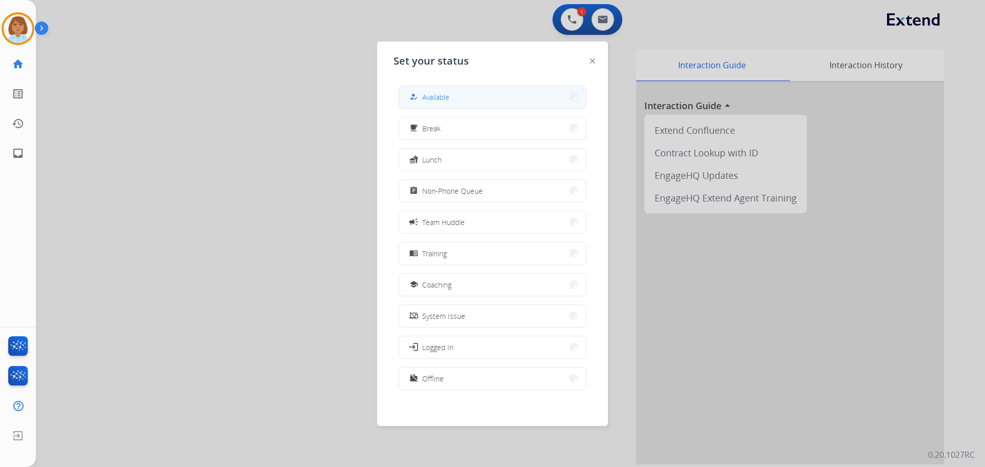
click at [466, 90] on button "how_to_reg Available" at bounding box center [492, 97] width 187 height 22
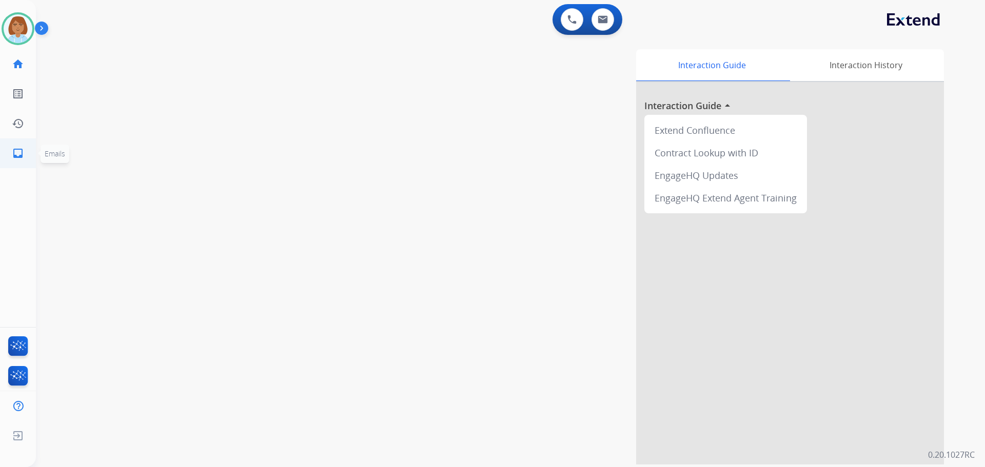
click at [24, 159] on link "inbox Emails" at bounding box center [18, 153] width 29 height 29
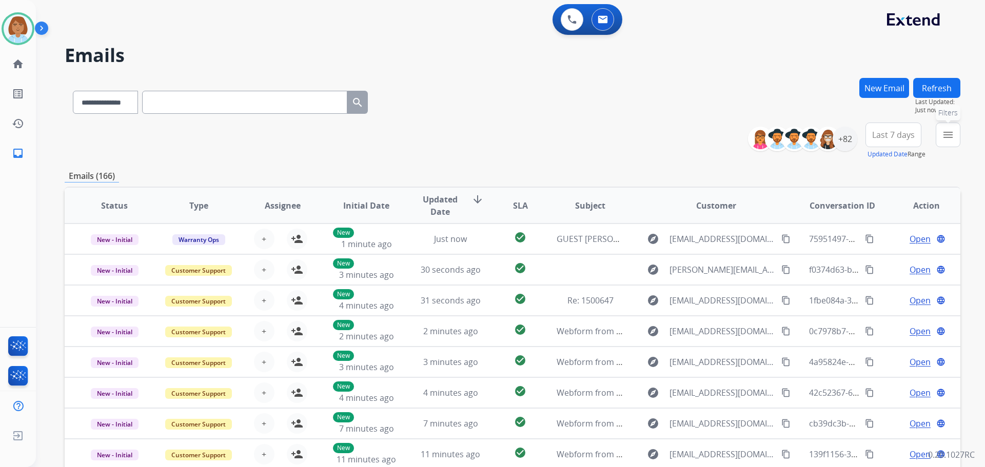
click at [949, 146] on button "menu Filters" at bounding box center [947, 135] width 25 height 25
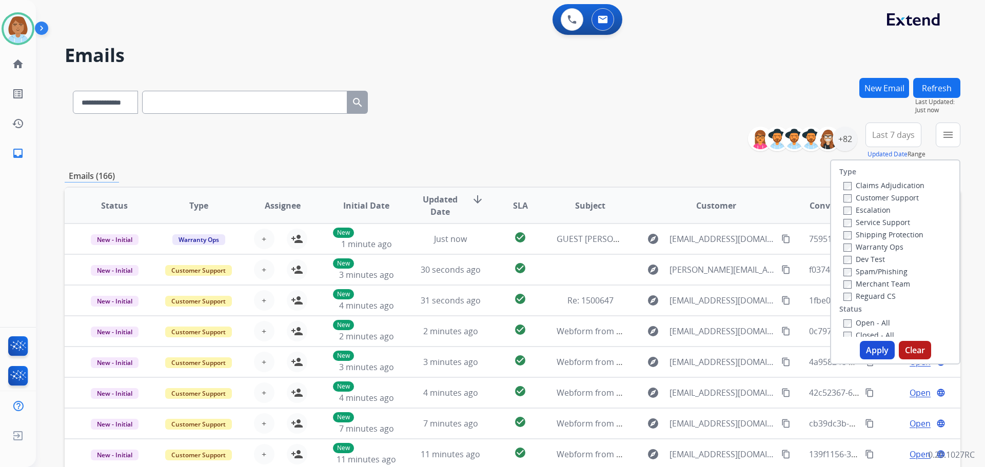
click at [883, 196] on label "Customer Support" at bounding box center [880, 198] width 75 height 10
click at [871, 234] on label "Shipping Protection" at bounding box center [883, 235] width 80 height 10
click at [843, 319] on label "Open - All" at bounding box center [866, 323] width 47 height 10
click at [870, 347] on button "Apply" at bounding box center [877, 350] width 35 height 18
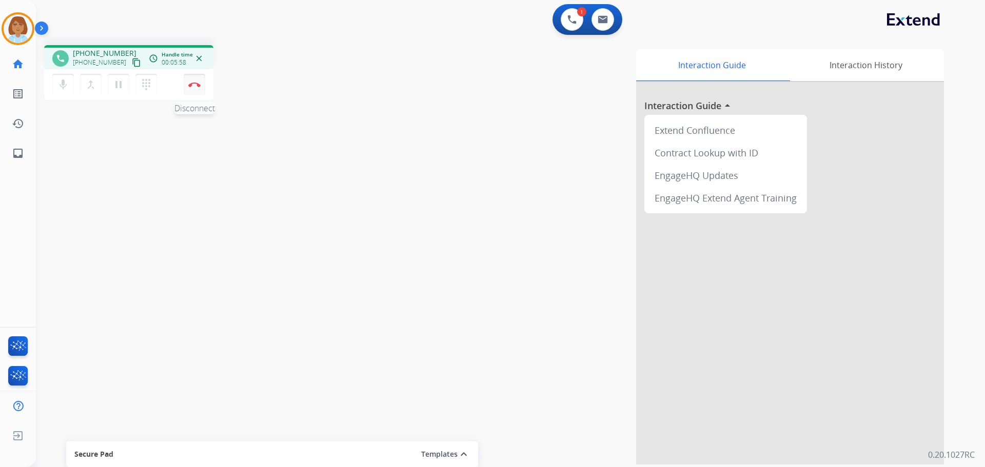
click at [202, 89] on button "Disconnect" at bounding box center [195, 85] width 22 height 22
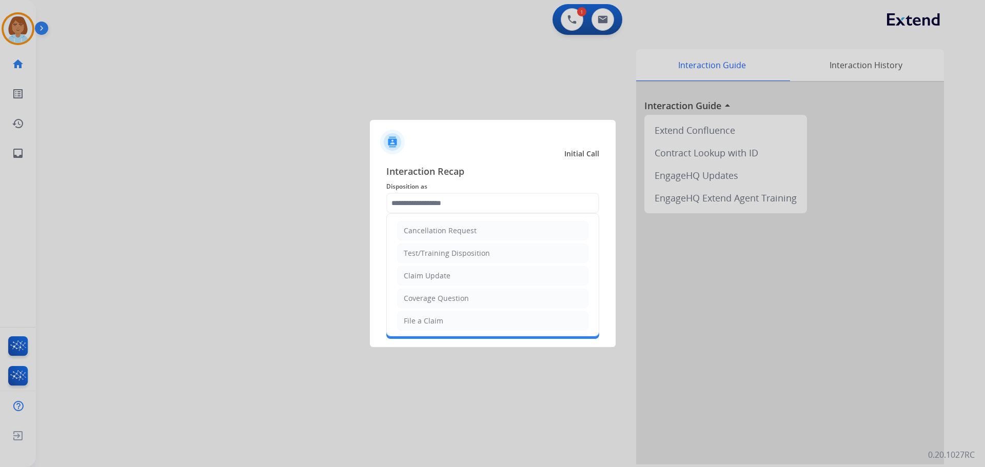
click at [412, 205] on input "text" at bounding box center [492, 203] width 213 height 21
click at [440, 247] on div "Coverage Question" at bounding box center [436, 247] width 65 height 10
type input "**********"
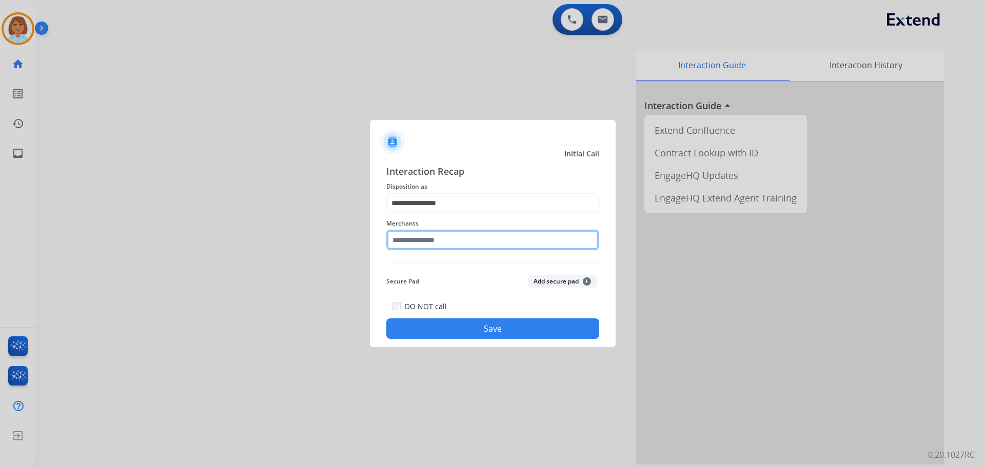
click at [440, 247] on input "text" at bounding box center [492, 240] width 213 height 21
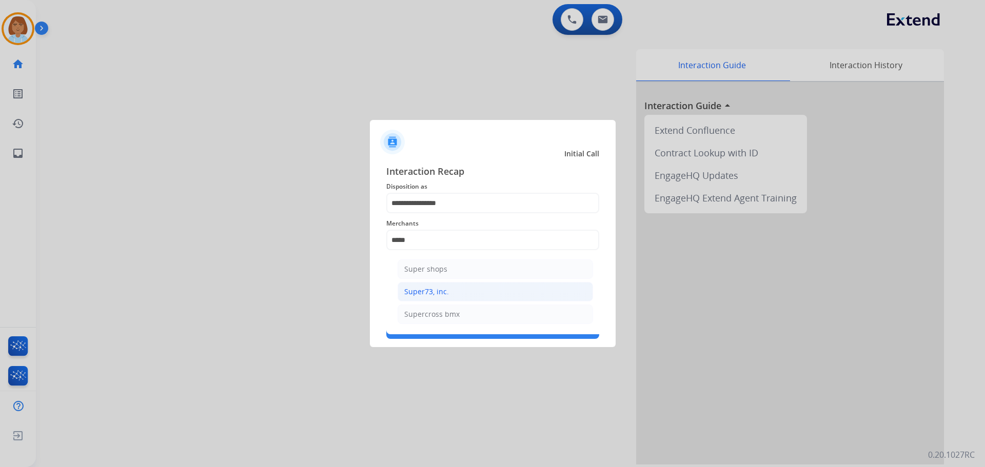
click at [439, 293] on div "Super73, inc." at bounding box center [426, 292] width 45 height 10
type input "**********"
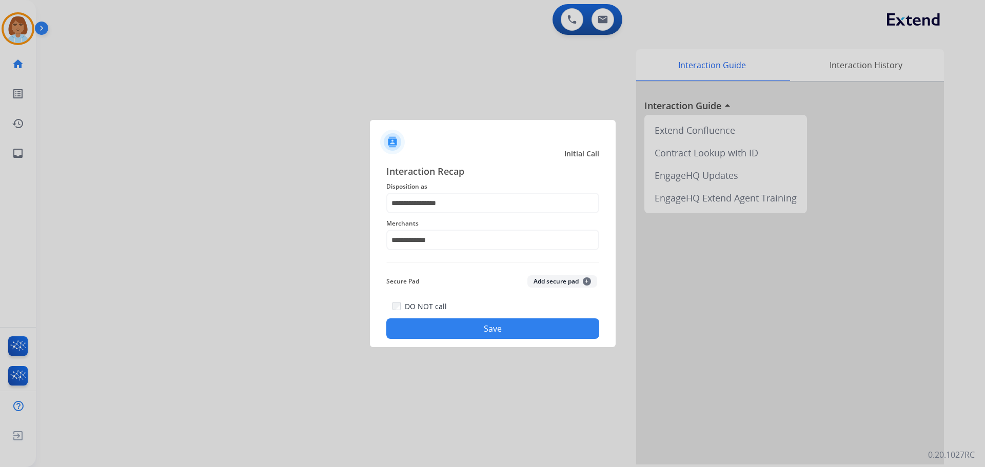
click at [460, 324] on button "Save" at bounding box center [492, 328] width 213 height 21
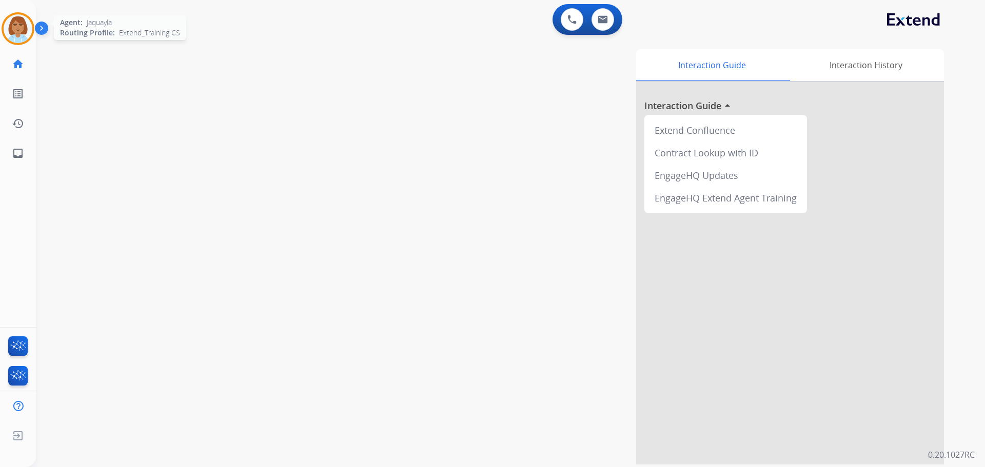
click at [10, 41] on div at bounding box center [18, 28] width 33 height 33
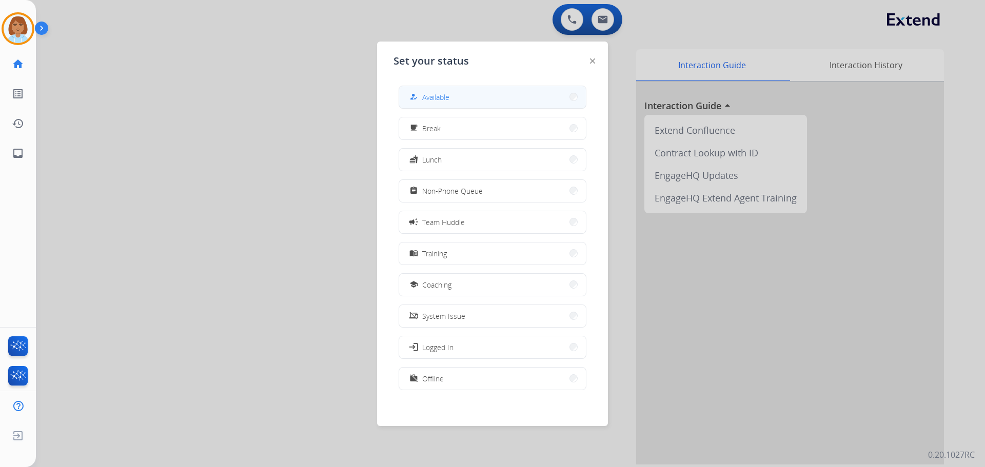
click at [451, 99] on button "how_to_reg Available" at bounding box center [492, 97] width 187 height 22
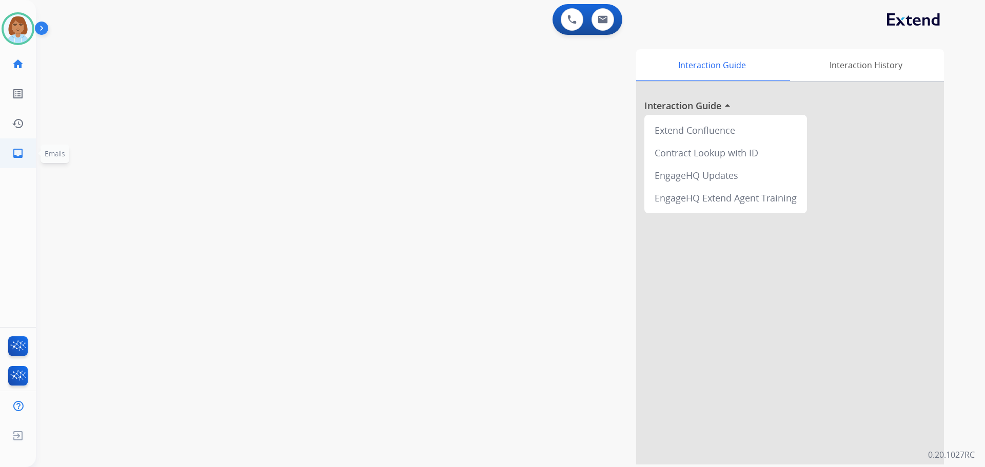
click at [20, 147] on mat-icon "inbox" at bounding box center [18, 153] width 12 height 12
select select "**********"
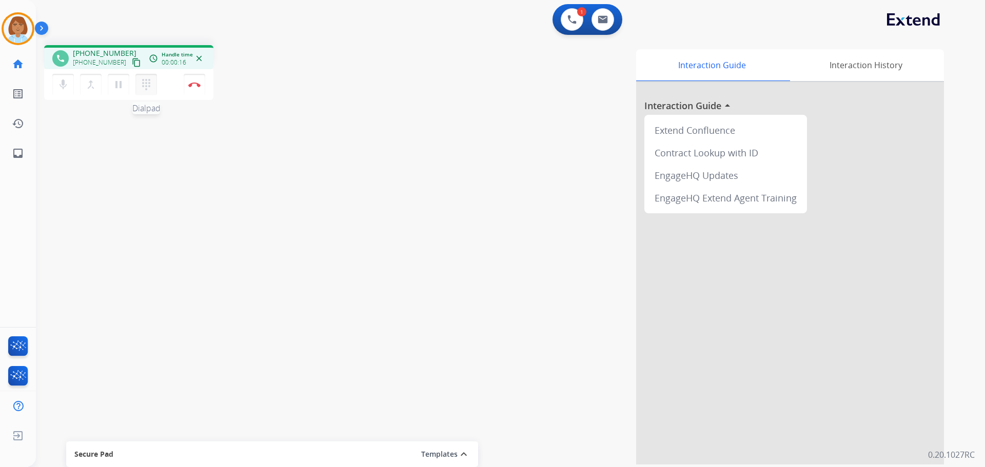
click at [146, 86] on mat-icon "dialpad" at bounding box center [146, 84] width 12 height 12
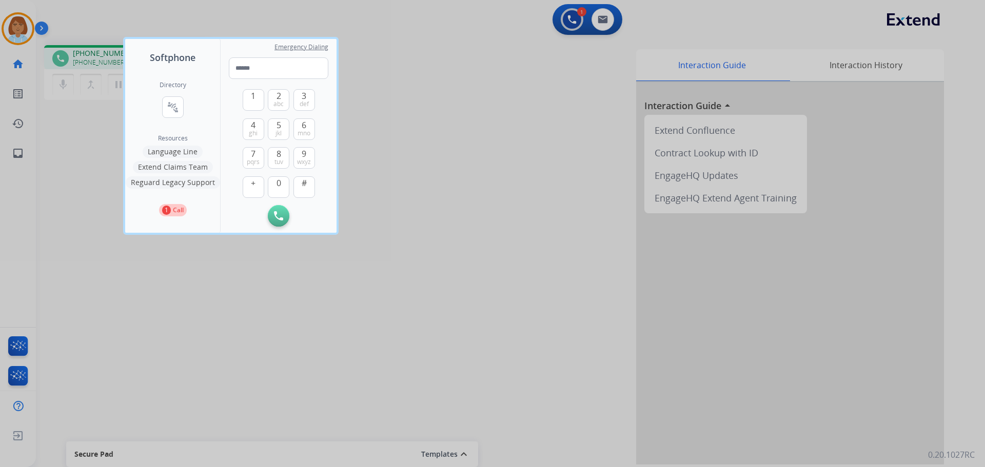
click at [179, 156] on button "Language Line" at bounding box center [173, 152] width 60 height 12
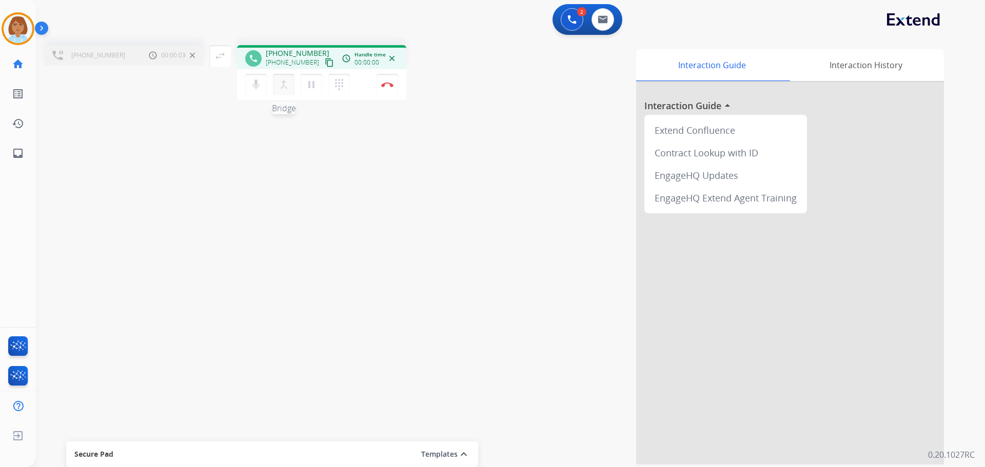
click at [291, 82] on button "merge_type Bridge" at bounding box center [284, 85] width 22 height 22
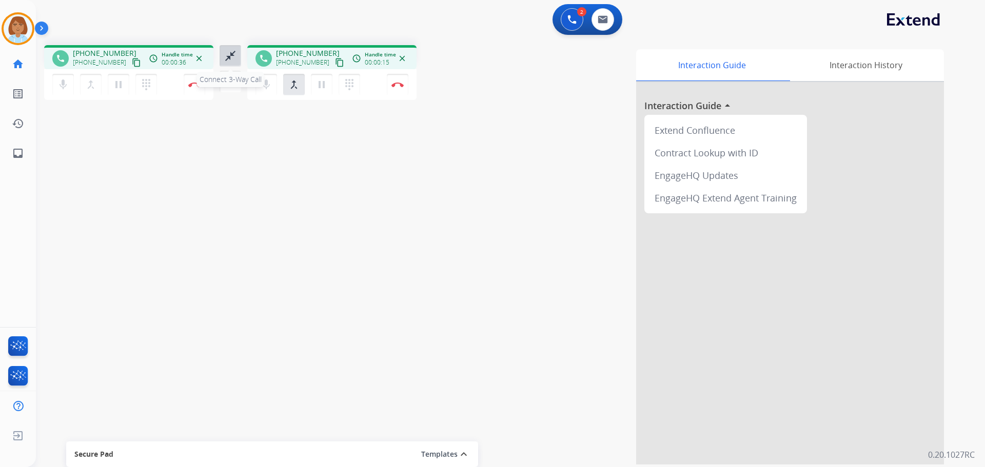
click at [228, 56] on mat-icon "close_fullscreen" at bounding box center [230, 56] width 12 height 12
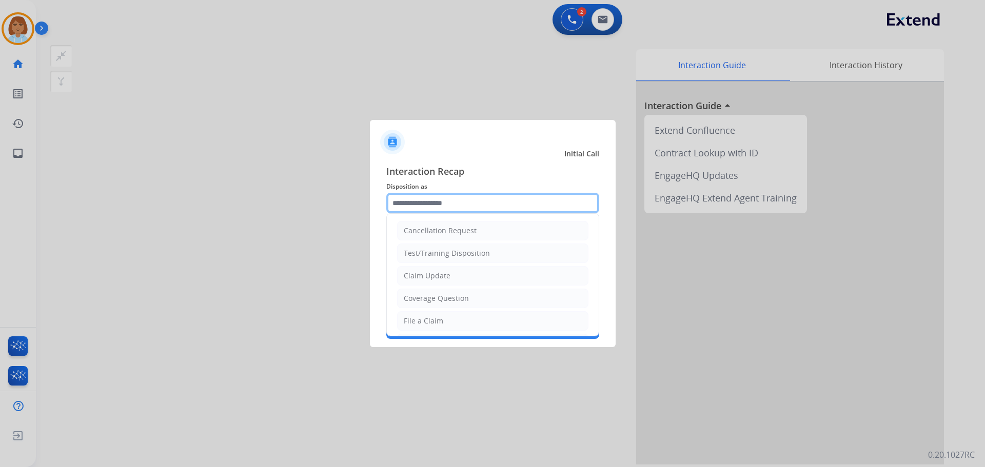
click at [525, 198] on input "text" at bounding box center [492, 203] width 213 height 21
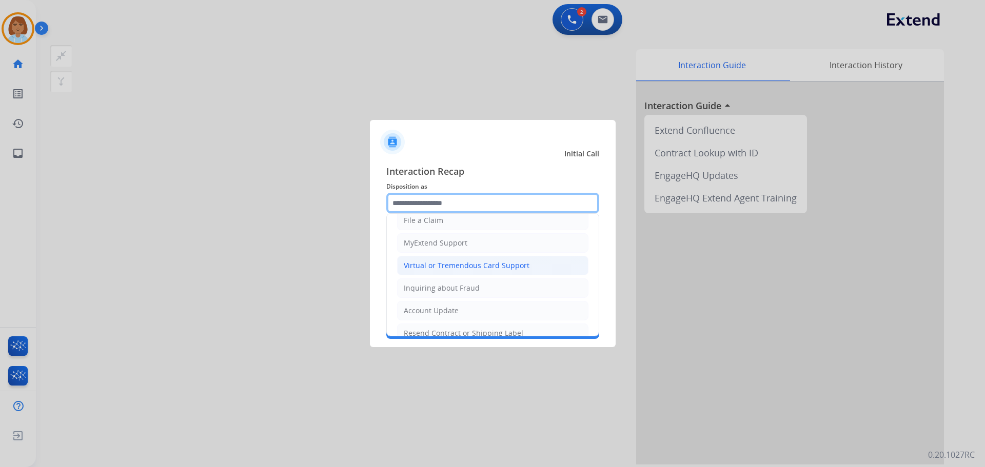
scroll to position [160, 0]
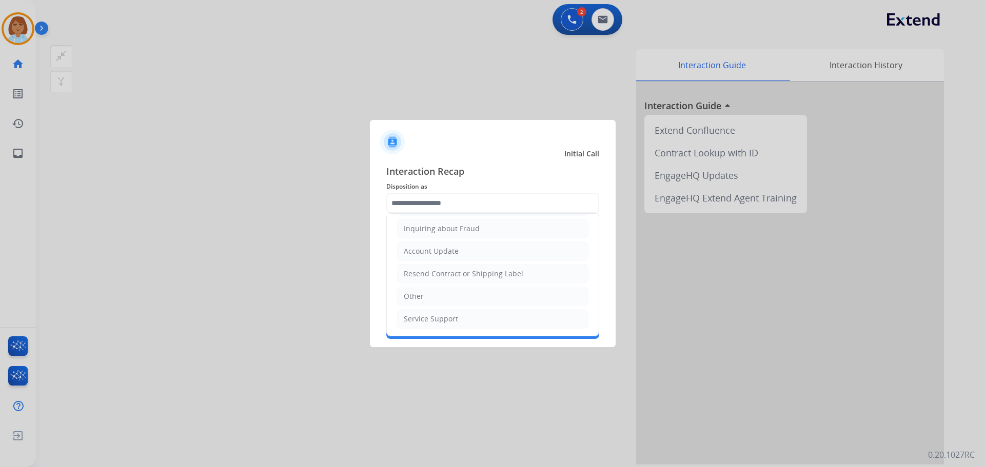
click at [439, 284] on ul "Cancellation Request Test/Training Disposition Claim Update Coverage Question F…" at bounding box center [493, 195] width 212 height 282
click at [447, 197] on input "text" at bounding box center [492, 203] width 213 height 21
click at [447, 304] on li "Other" at bounding box center [492, 296] width 191 height 19
type input "*****"
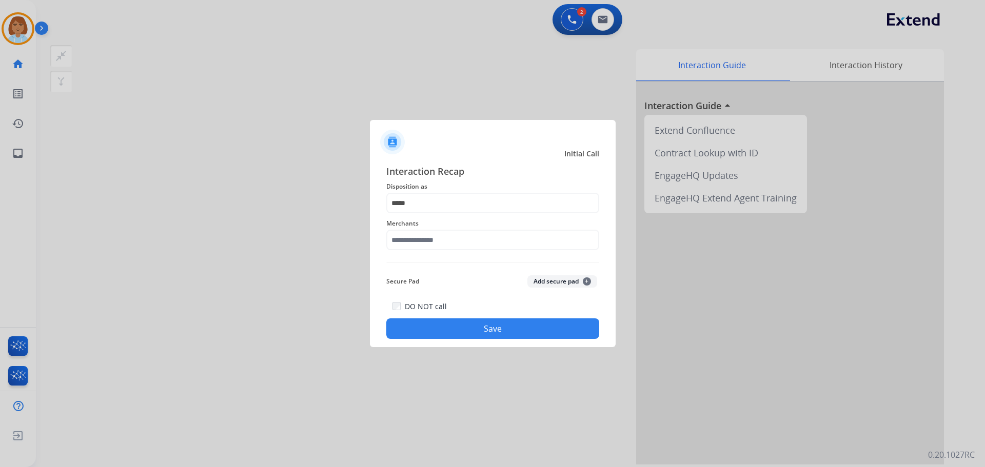
click at [456, 229] on span "Merchants" at bounding box center [492, 223] width 213 height 12
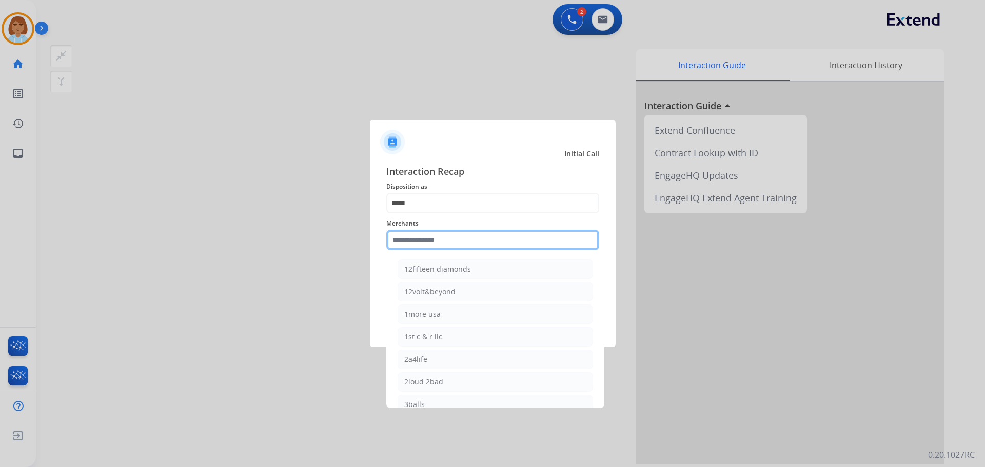
click at [452, 236] on input "text" at bounding box center [492, 240] width 213 height 21
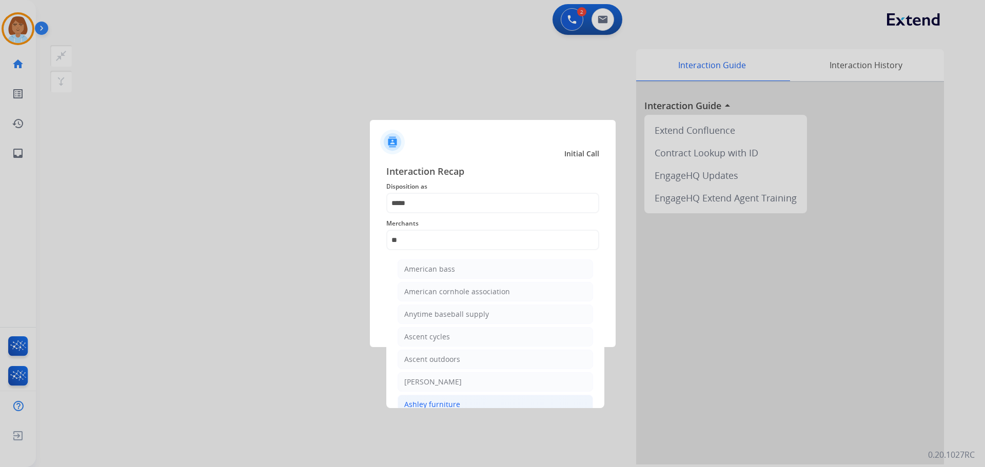
click at [493, 403] on li "Ashley furniture" at bounding box center [494, 404] width 195 height 19
type input "**********"
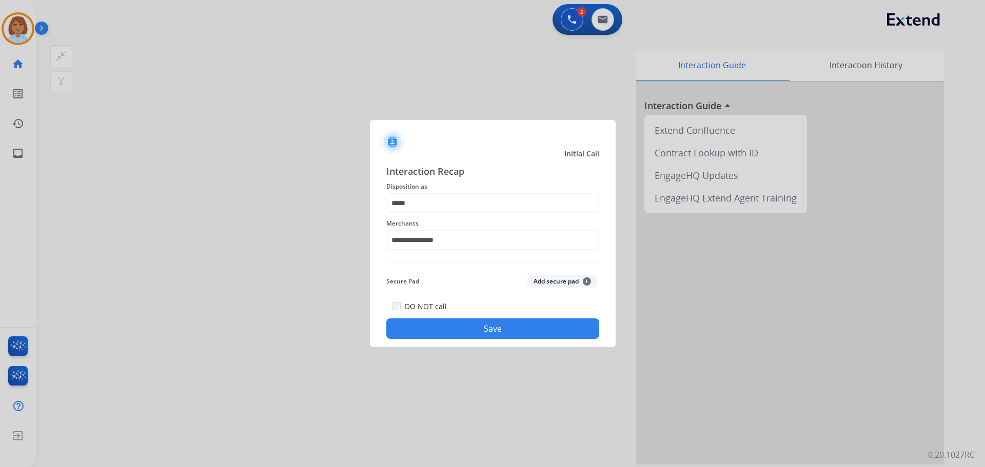
click at [526, 334] on button "Save" at bounding box center [492, 328] width 213 height 21
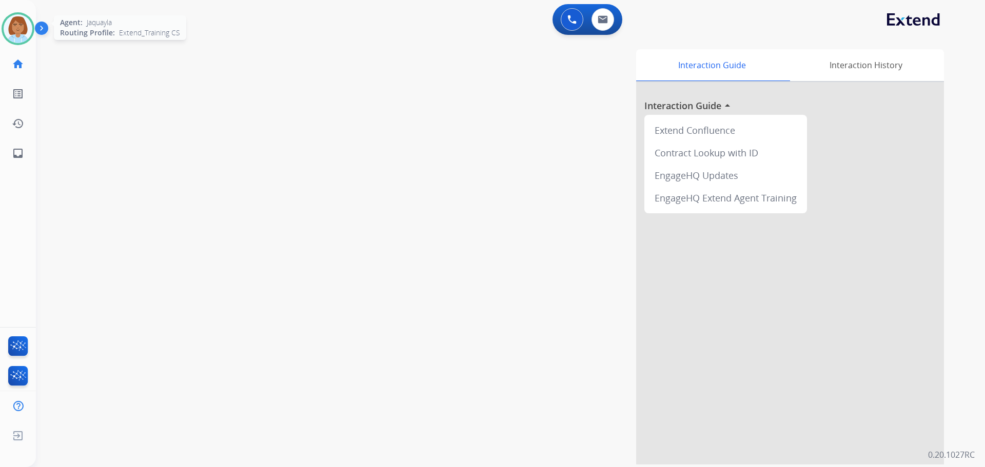
click at [17, 31] on img at bounding box center [18, 28] width 29 height 29
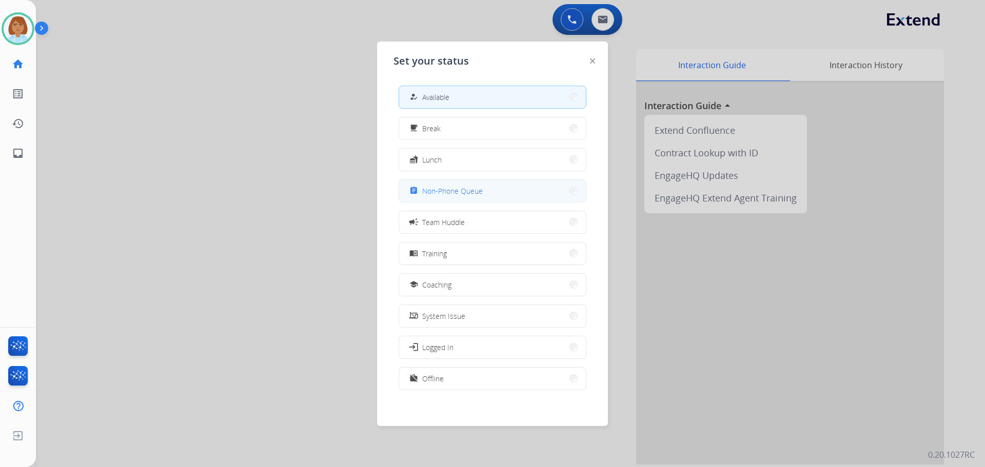
click at [482, 197] on button "assignment Non-Phone Queue" at bounding box center [492, 191] width 187 height 22
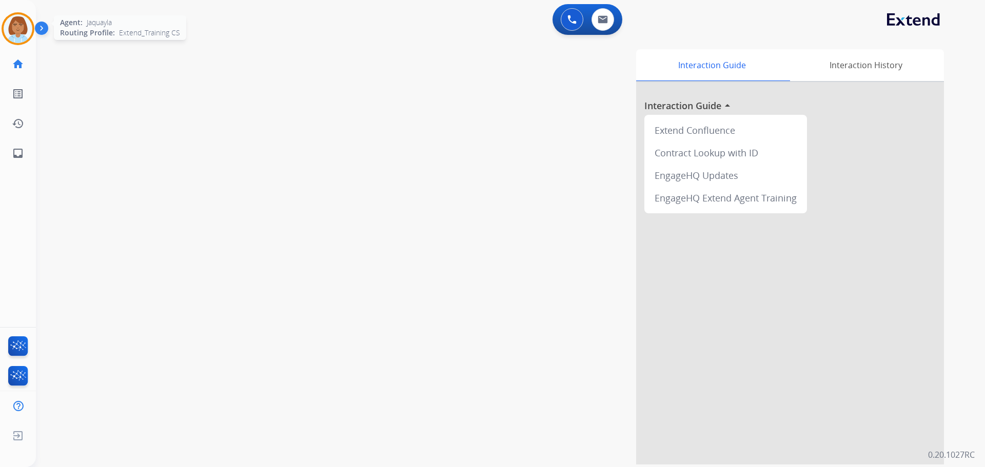
click at [23, 20] on img at bounding box center [18, 28] width 29 height 29
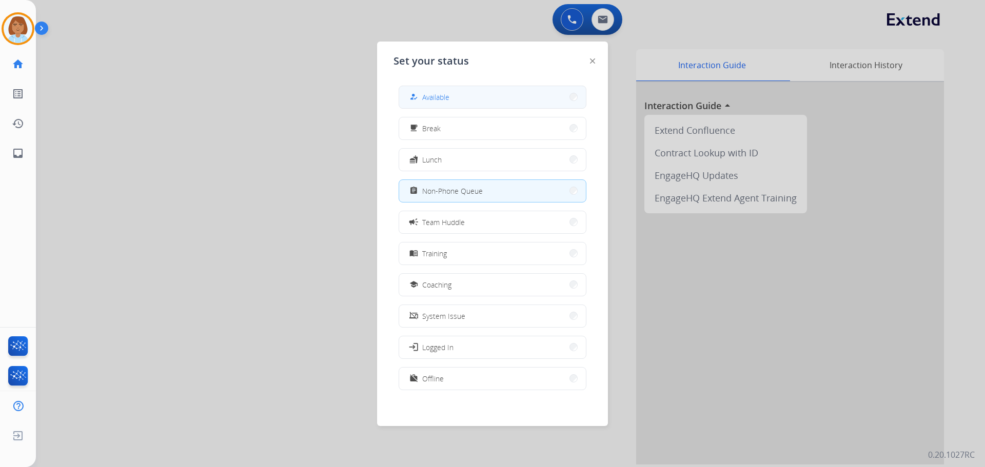
click at [425, 99] on span "Available" at bounding box center [435, 97] width 27 height 11
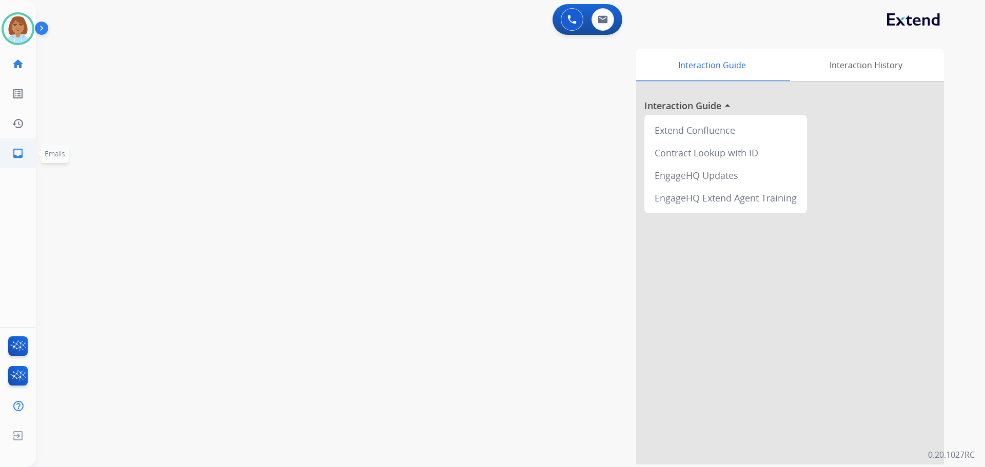
click at [22, 152] on mat-icon "inbox" at bounding box center [18, 153] width 12 height 12
select select "**********"
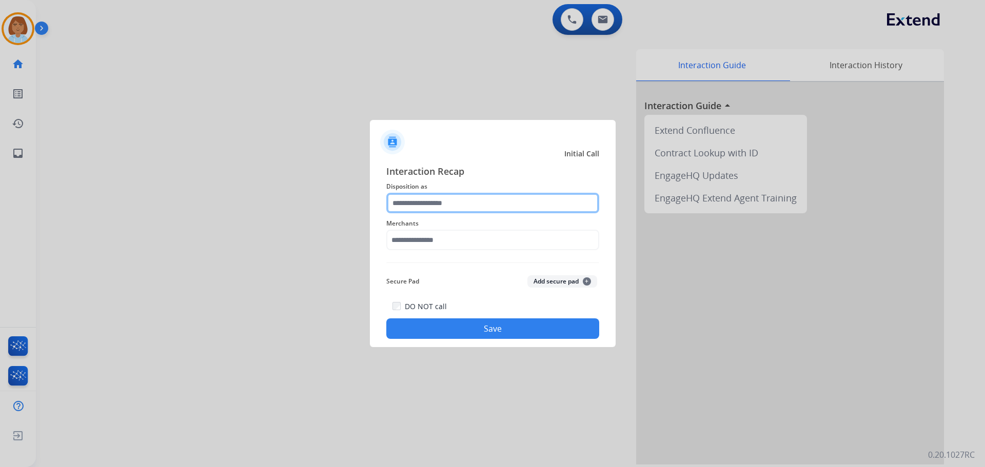
click at [493, 208] on input "text" at bounding box center [492, 203] width 213 height 21
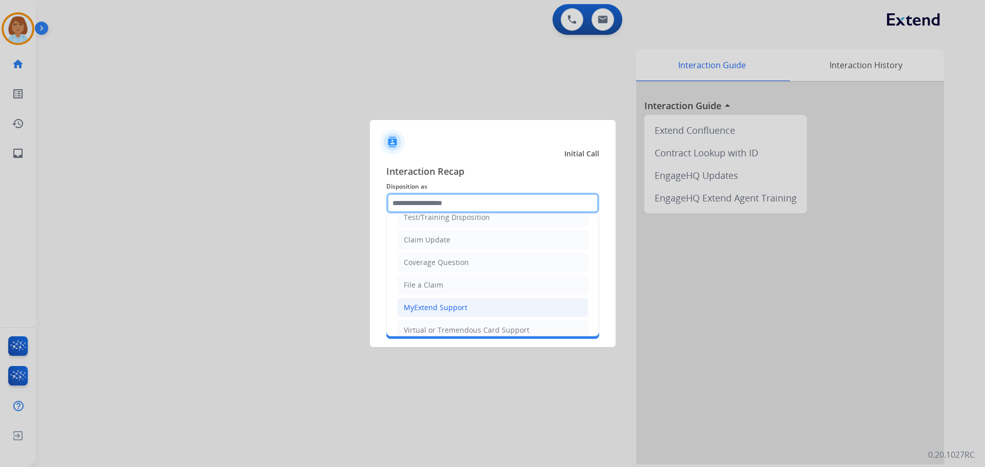
scroll to position [103, 0]
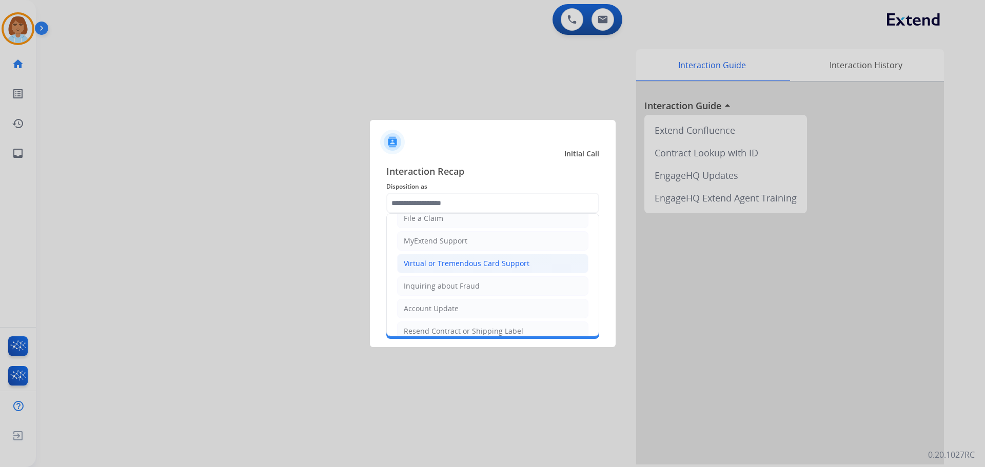
click at [453, 254] on li "Virtual or Tremendous Card Support" at bounding box center [492, 263] width 191 height 19
type input "**********"
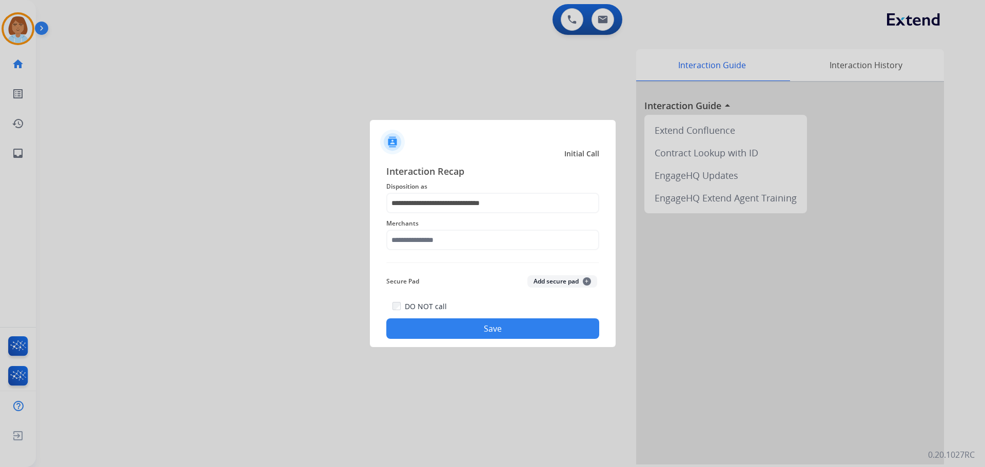
click at [430, 219] on span "Merchants" at bounding box center [492, 223] width 213 height 12
click at [410, 237] on div "Merchants" at bounding box center [492, 233] width 213 height 41
click at [410, 237] on input "text" at bounding box center [492, 240] width 213 height 21
click at [488, 264] on li "Oura ring" at bounding box center [494, 268] width 195 height 19
type input "*********"
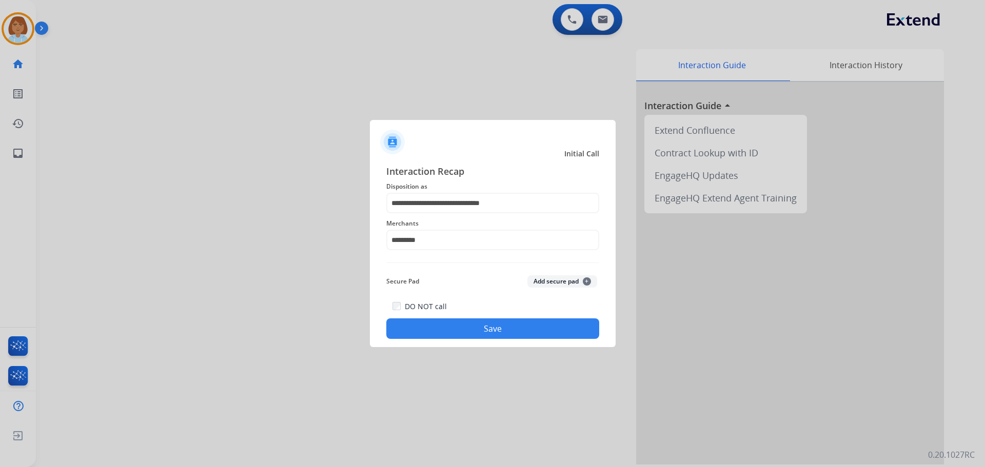
click at [484, 333] on button "Save" at bounding box center [492, 328] width 213 height 21
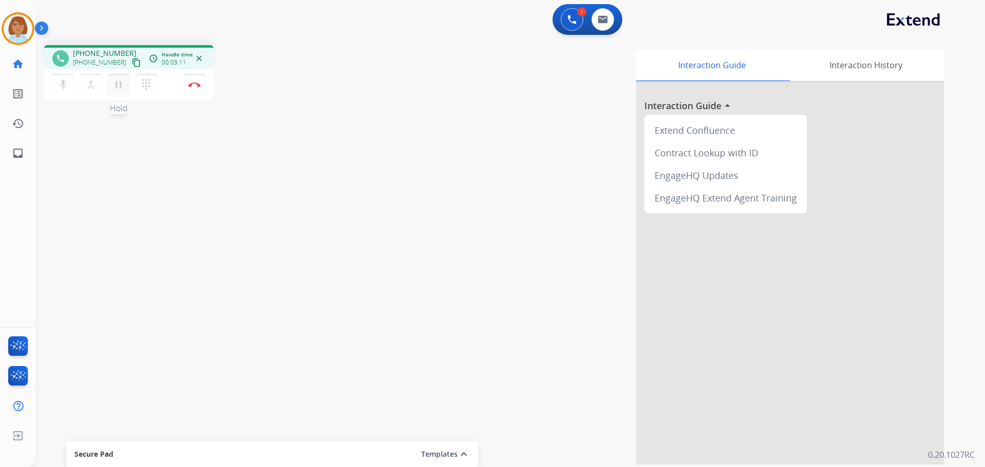
click at [121, 86] on mat-icon "pause" at bounding box center [118, 84] width 12 height 12
click at [52, 85] on div "mic Mute merge_type Bridge play_arrow Hold dialpad Dialpad Disconnect" at bounding box center [128, 84] width 169 height 31
click at [61, 86] on mat-icon "mic" at bounding box center [63, 84] width 12 height 12
click at [117, 92] on button "play_arrow Hold" at bounding box center [119, 85] width 22 height 22
click at [63, 89] on mat-icon "mic_off" at bounding box center [63, 84] width 12 height 12
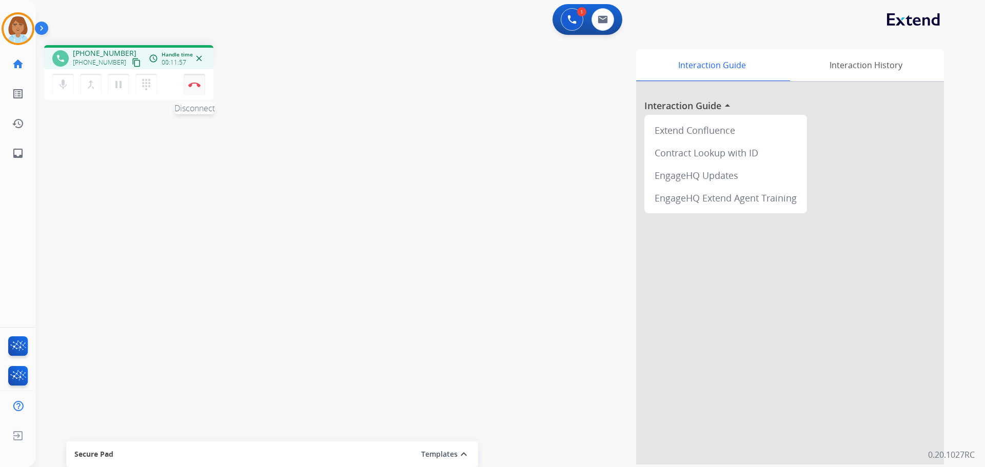
click at [198, 90] on button "Disconnect" at bounding box center [195, 85] width 22 height 22
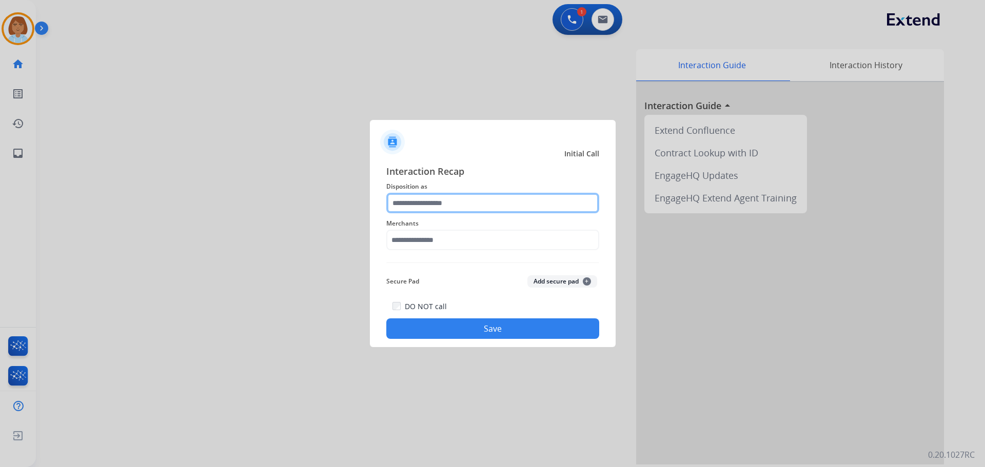
click at [441, 203] on input "text" at bounding box center [492, 203] width 213 height 21
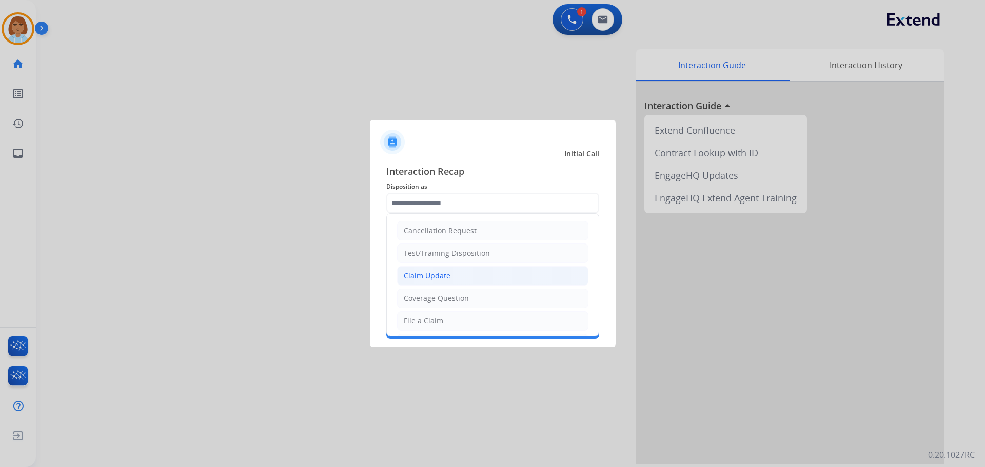
click at [429, 277] on div "Claim Update" at bounding box center [427, 276] width 47 height 10
type input "**********"
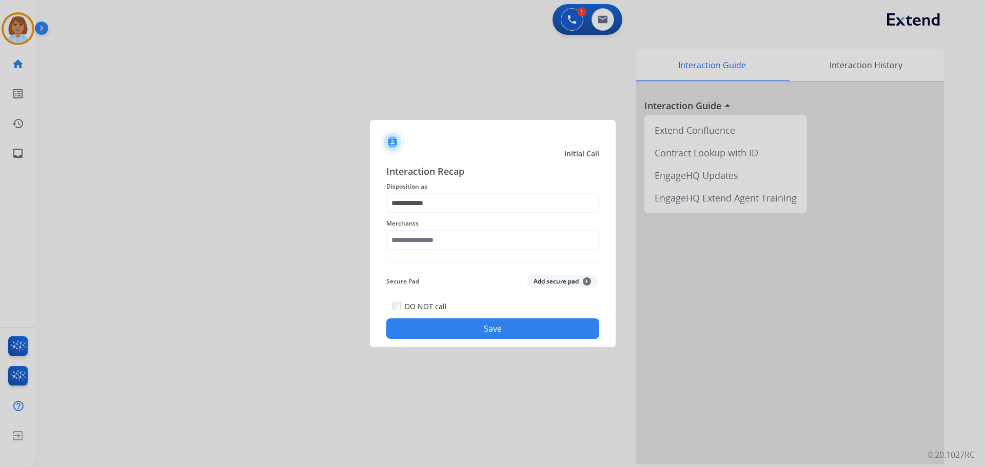
click at [430, 252] on div "Merchants" at bounding box center [492, 233] width 213 height 41
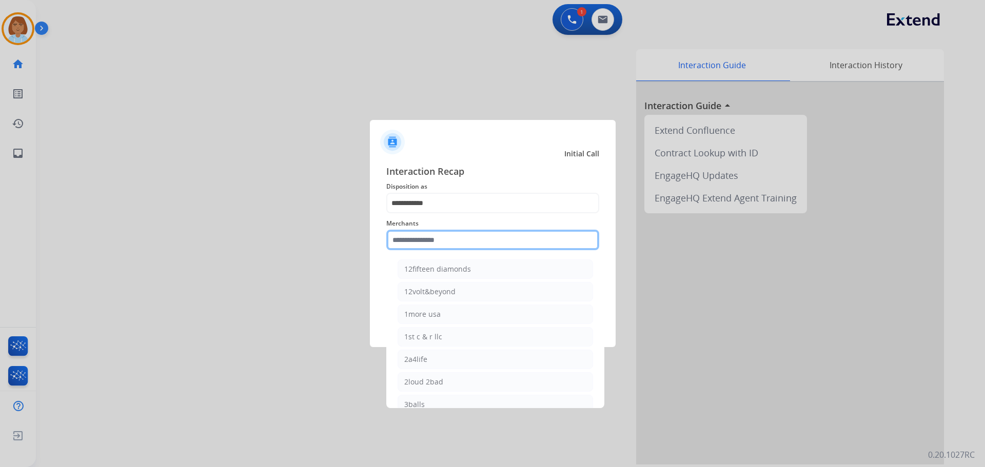
click at [430, 245] on input "text" at bounding box center [492, 240] width 213 height 21
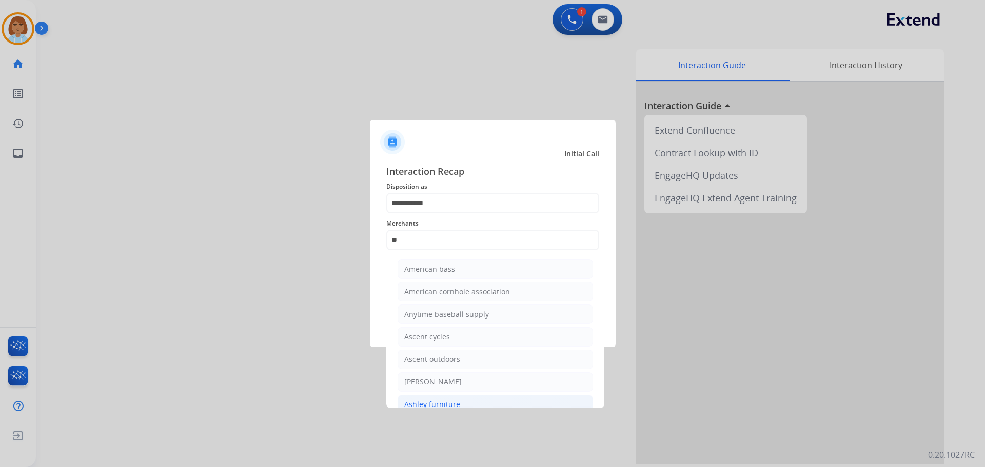
click at [460, 396] on li "Ashley furniture" at bounding box center [494, 404] width 195 height 19
type input "**********"
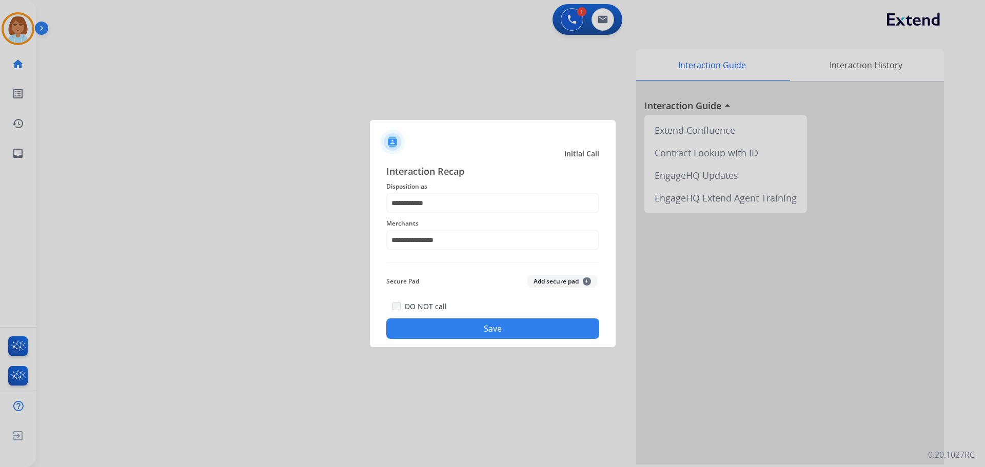
click at [458, 326] on button "Save" at bounding box center [492, 328] width 213 height 21
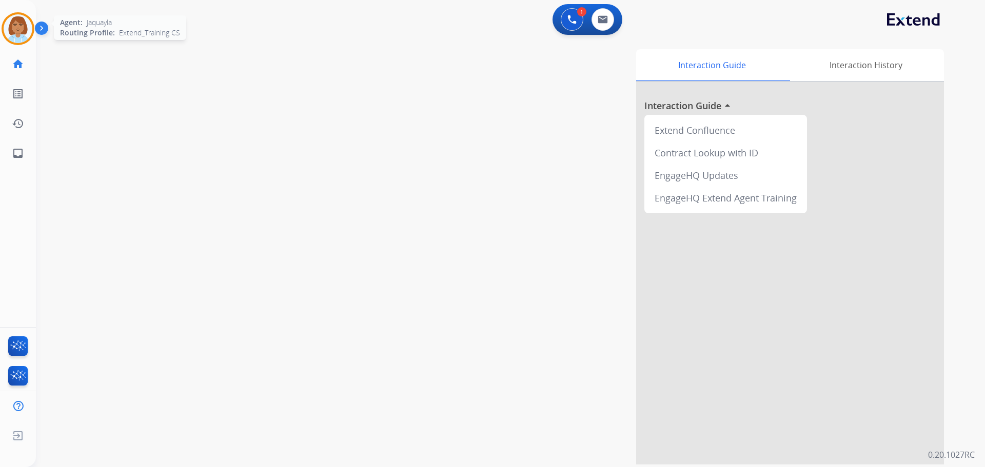
click at [14, 32] on img at bounding box center [18, 28] width 29 height 29
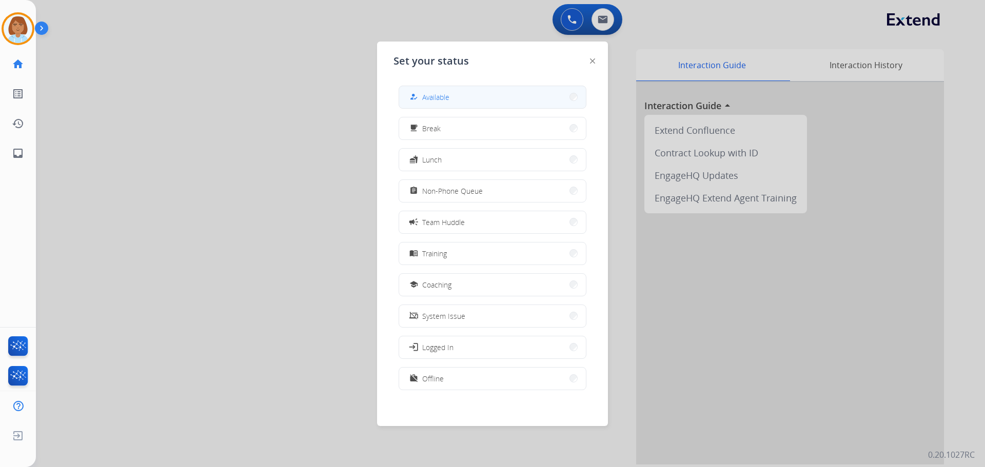
click at [414, 95] on mat-icon "how_to_reg" at bounding box center [413, 97] width 9 height 9
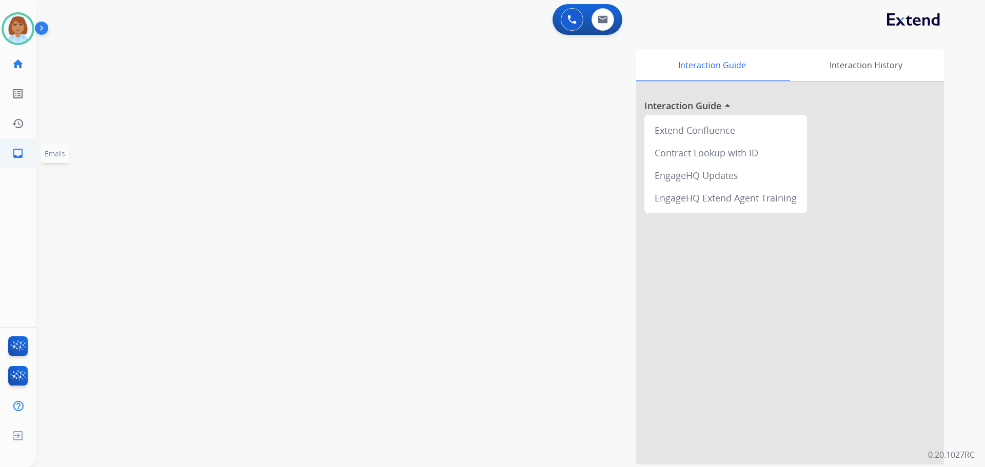
click at [25, 160] on link "inbox Emails" at bounding box center [18, 153] width 29 height 29
select select "**********"
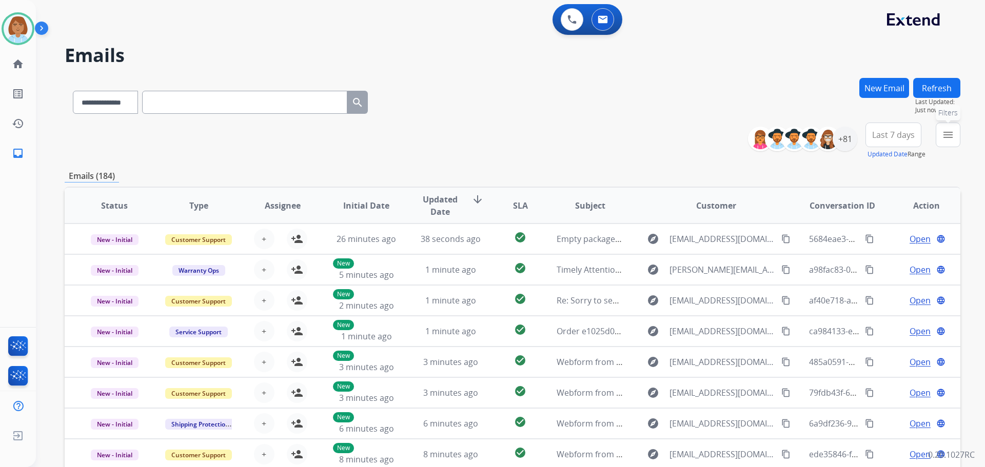
click at [948, 142] on button "menu Filters" at bounding box center [947, 135] width 25 height 25
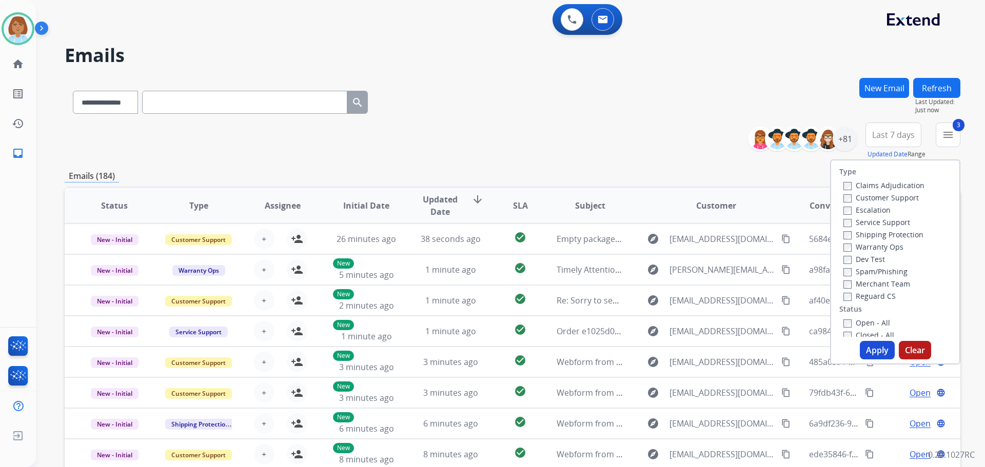
click at [840, 319] on div "Type Claims Adjudication Customer Support Escalation Service Support Shipping P…" at bounding box center [895, 249] width 128 height 176
click at [843, 328] on div "Open - All" at bounding box center [897, 322] width 108 height 12
click at [843, 331] on label "Closed - All" at bounding box center [868, 335] width 51 height 10
click at [860, 344] on button "Apply" at bounding box center [877, 350] width 35 height 18
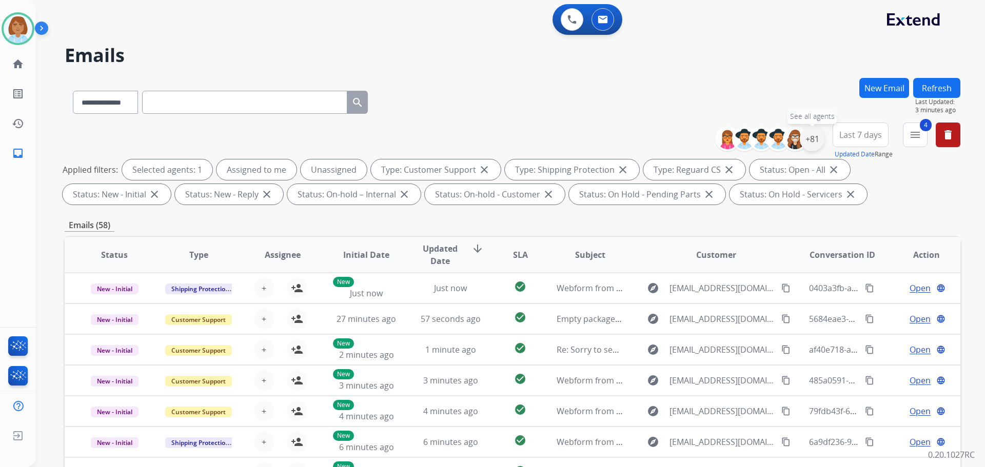
drag, startPoint x: 812, startPoint y: 148, endPoint x: 815, endPoint y: 137, distance: 11.7
click at [813, 141] on div "+81" at bounding box center [812, 139] width 25 height 25
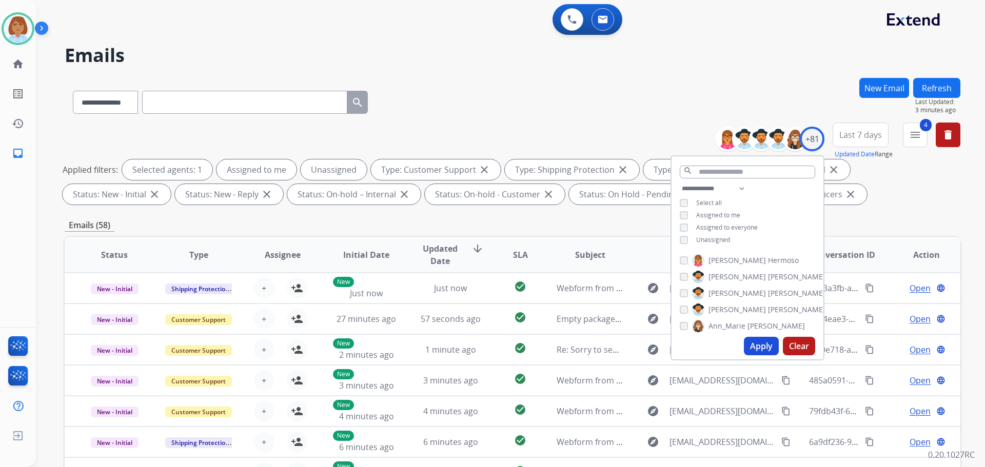
click at [727, 241] on span "Unassigned" at bounding box center [713, 239] width 34 height 9
click at [751, 347] on button "Apply" at bounding box center [761, 346] width 35 height 18
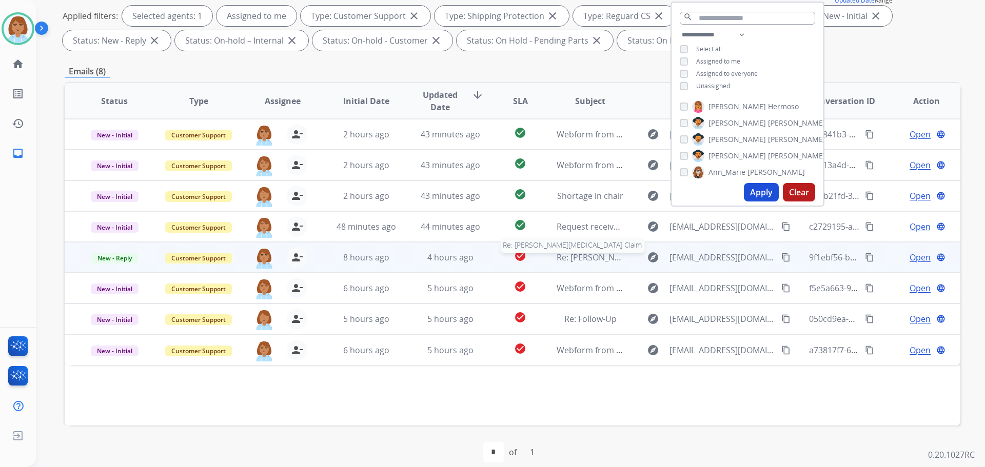
scroll to position [166, 0]
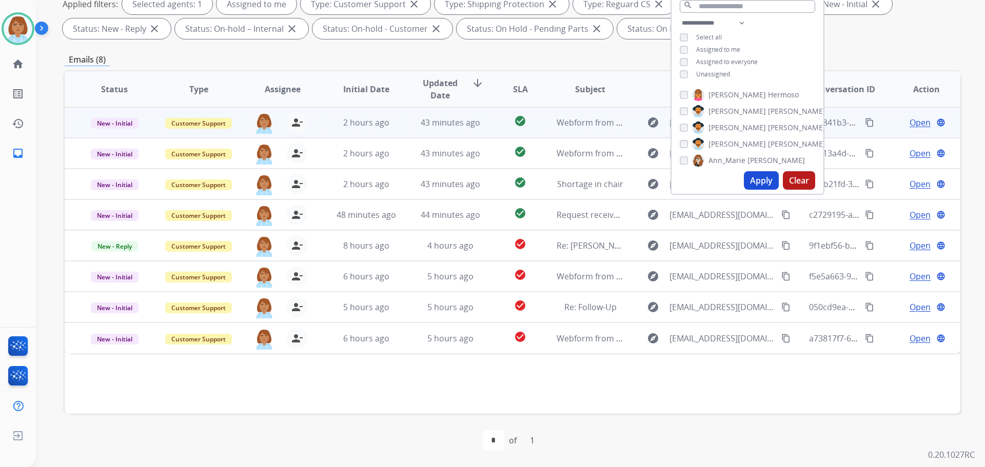
click at [401, 132] on td "43 minutes ago" at bounding box center [443, 122] width 84 height 31
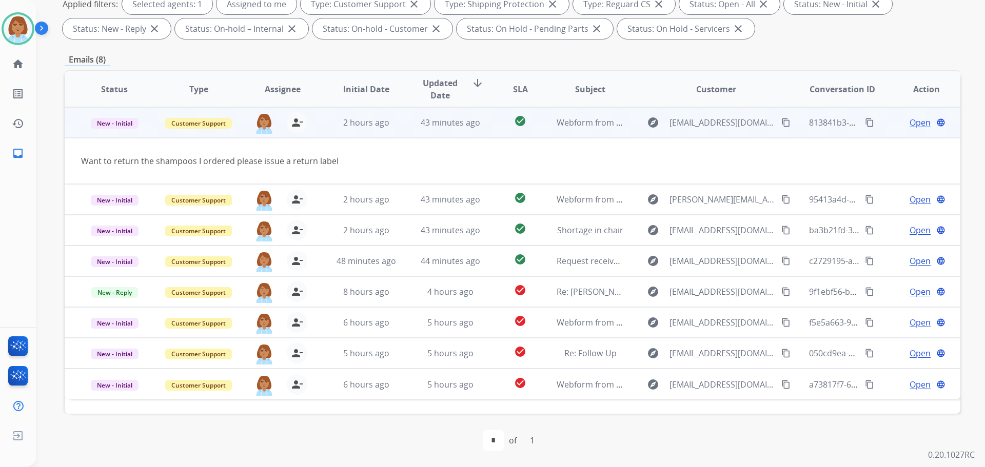
click at [781, 124] on mat-icon "content_copy" at bounding box center [785, 122] width 9 height 9
click at [910, 122] on span "Open" at bounding box center [919, 122] width 21 height 12
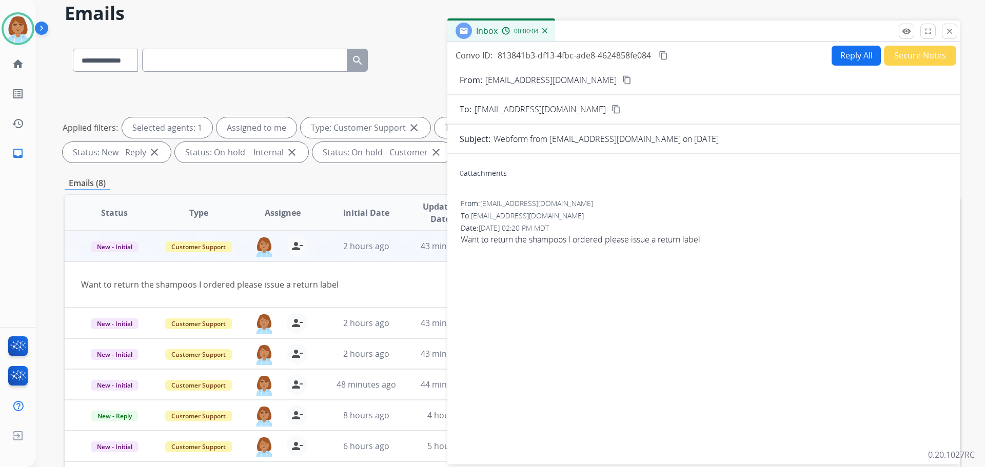
scroll to position [12, 0]
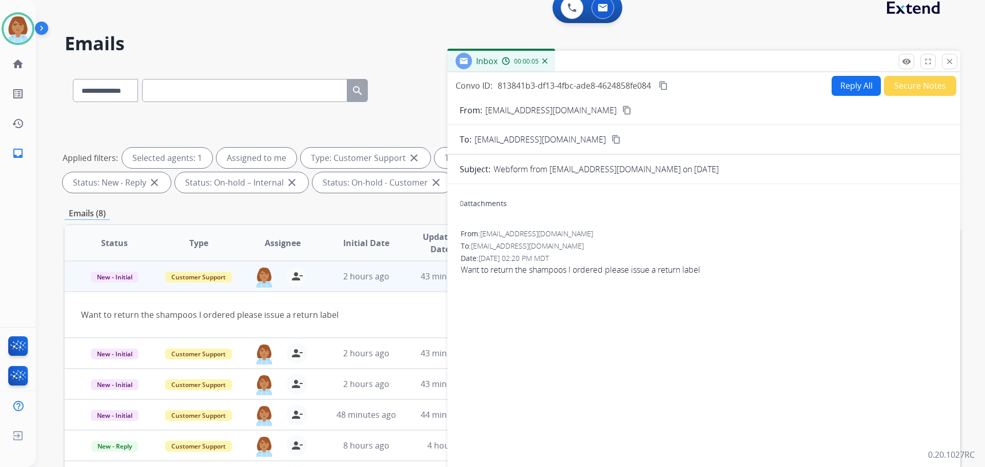
click at [847, 79] on button "Reply All" at bounding box center [855, 86] width 49 height 20
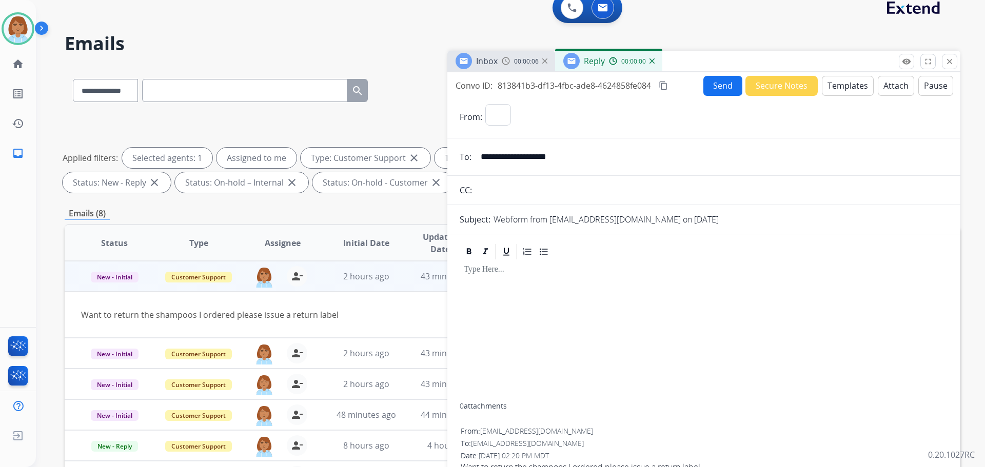
select select "**********"
click at [858, 91] on button "Templates" at bounding box center [848, 86] width 52 height 20
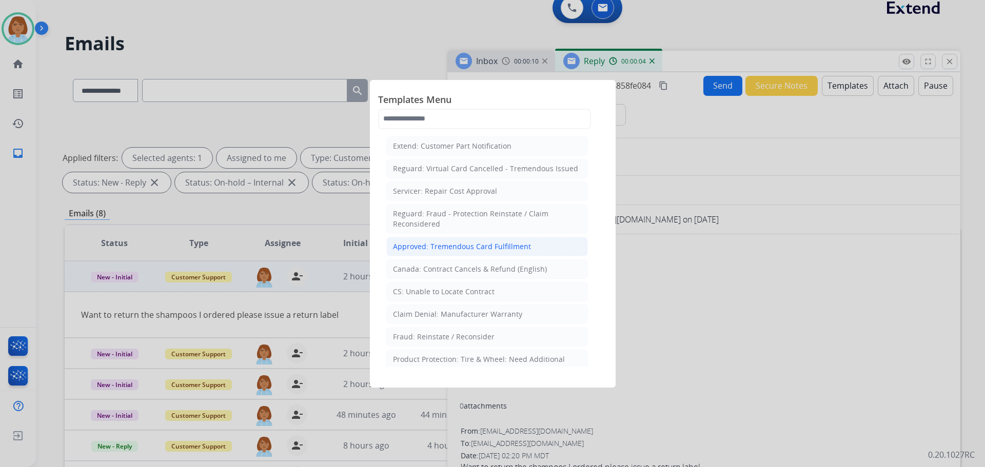
scroll to position [410, 0]
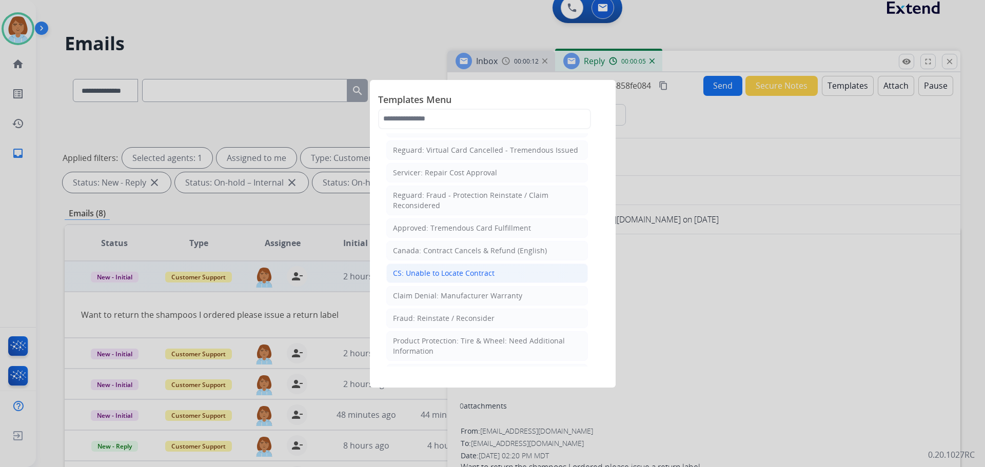
click at [480, 268] on div "CS: Unable to Locate Contract" at bounding box center [444, 273] width 102 height 10
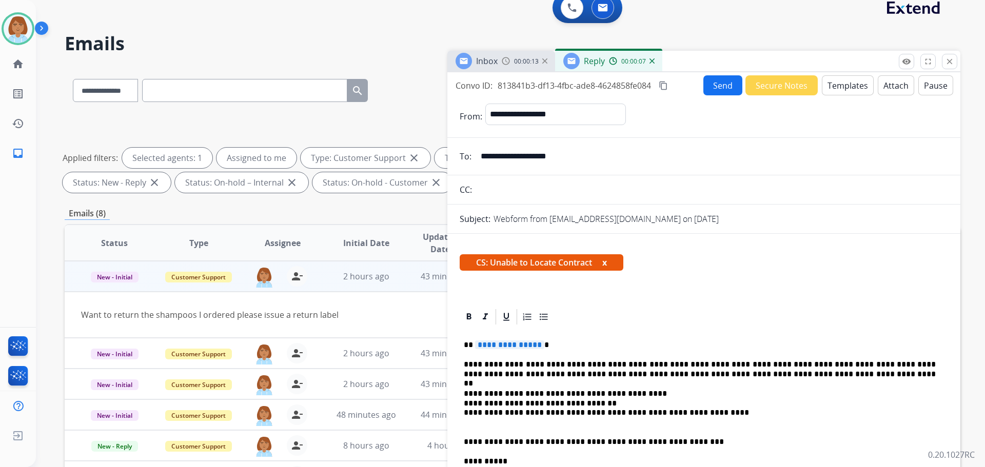
click at [533, 348] on span "**********" at bounding box center [509, 345] width 69 height 9
click at [718, 90] on button "Send" at bounding box center [722, 85] width 39 height 20
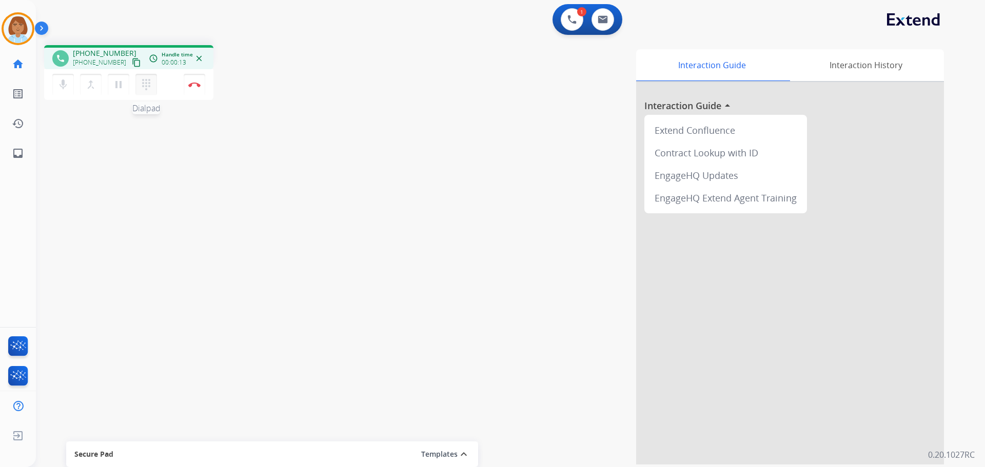
click at [149, 85] on mat-icon "dialpad" at bounding box center [146, 84] width 12 height 12
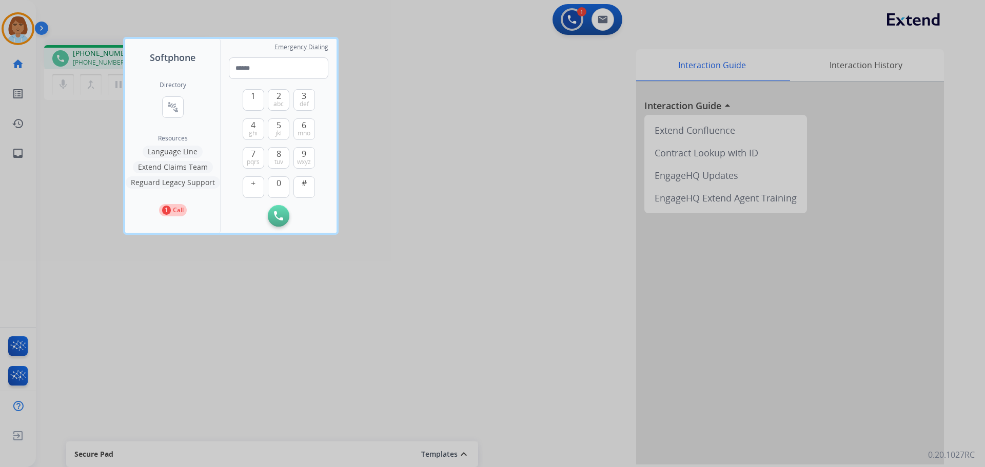
click at [190, 150] on button "Language Line" at bounding box center [173, 152] width 60 height 12
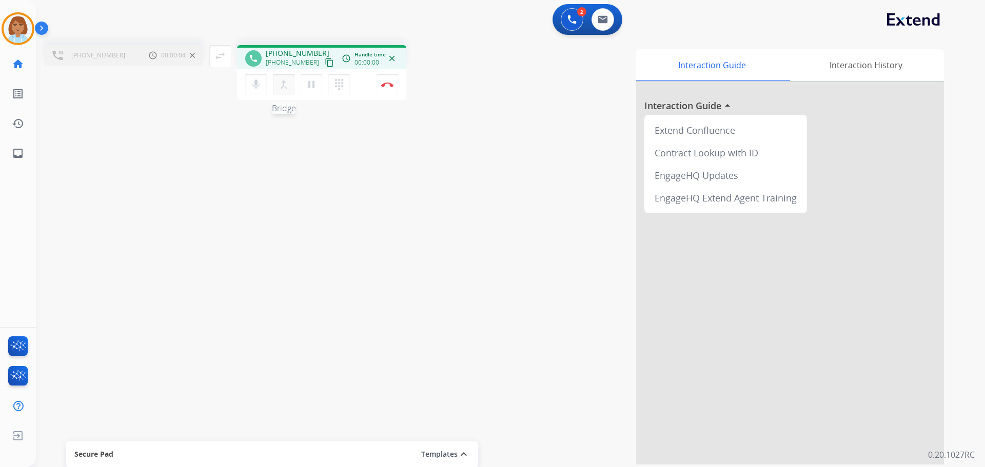
click at [288, 77] on button "merge_type Bridge" at bounding box center [284, 85] width 22 height 22
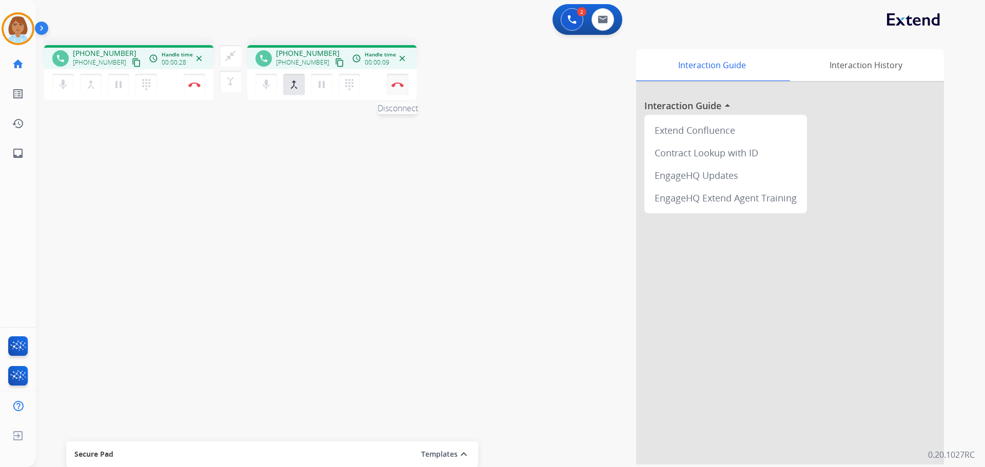
click at [404, 82] on button "Disconnect" at bounding box center [398, 85] width 22 height 22
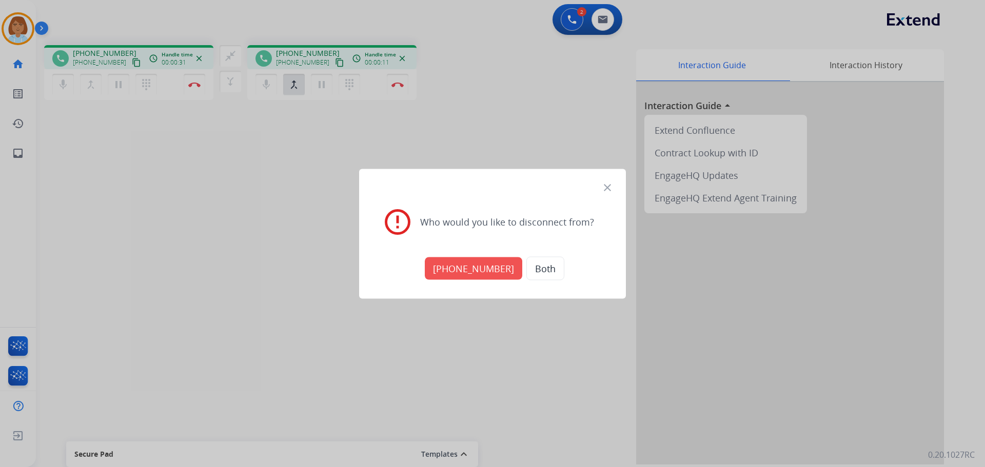
click at [610, 192] on mat-icon "close" at bounding box center [607, 187] width 12 height 12
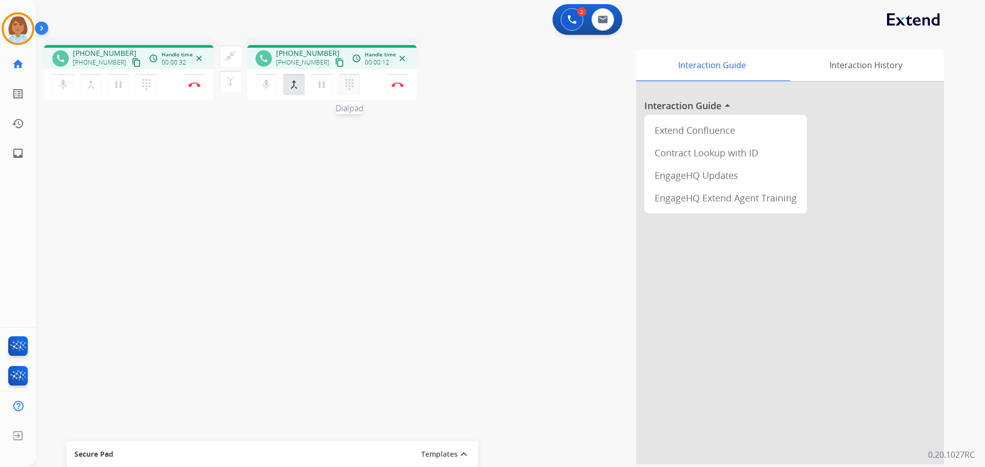
click at [349, 85] on mat-icon "dialpad" at bounding box center [349, 84] width 12 height 12
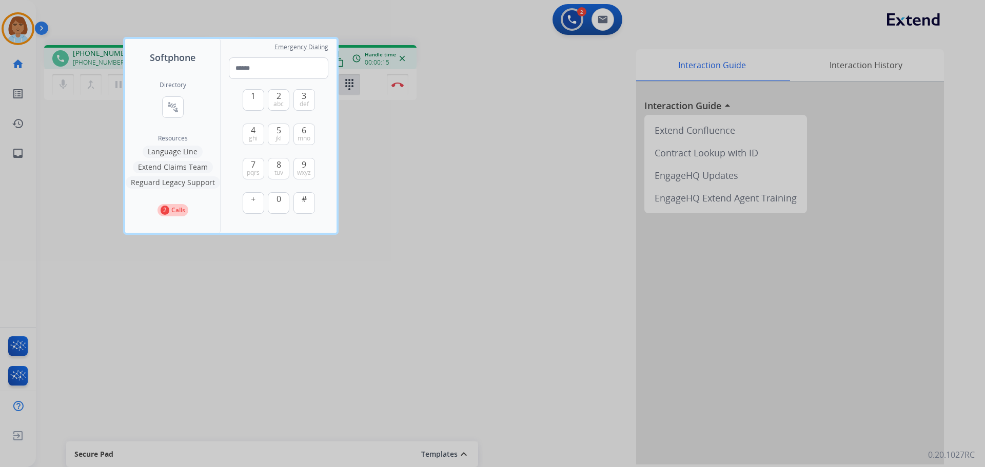
click at [480, 142] on div at bounding box center [492, 233] width 985 height 467
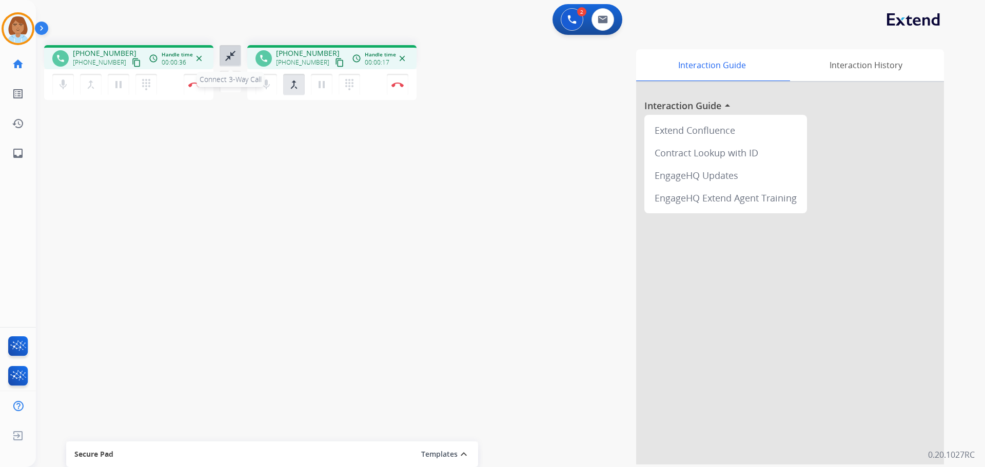
click at [235, 57] on mat-icon "close_fullscreen" at bounding box center [230, 56] width 12 height 12
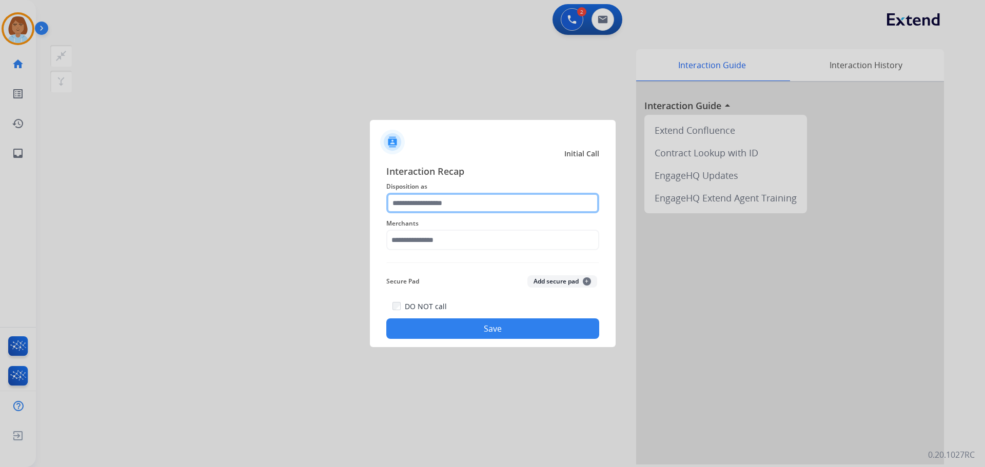
click at [413, 199] on input "text" at bounding box center [492, 203] width 213 height 21
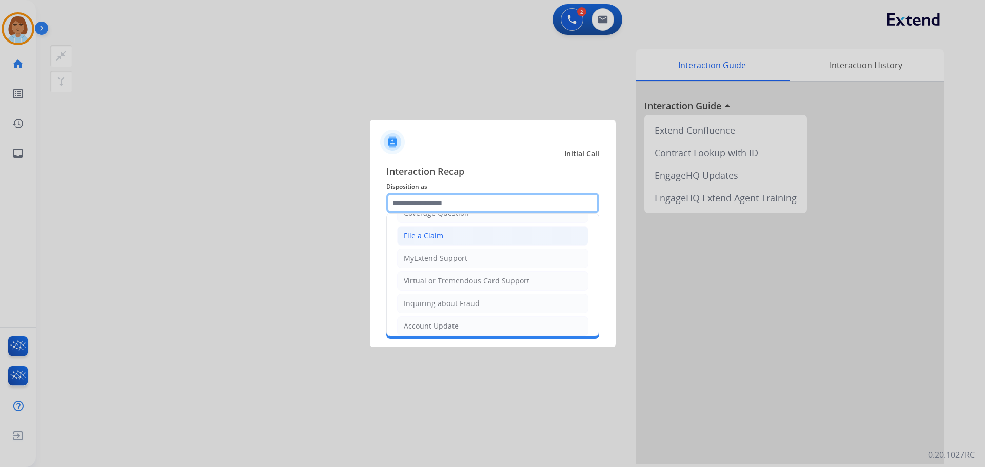
scroll to position [103, 0]
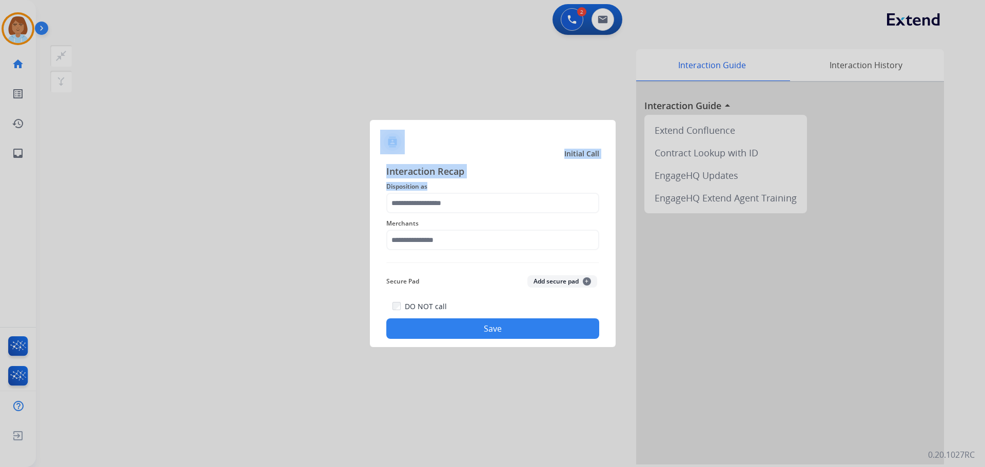
drag, startPoint x: 457, startPoint y: 311, endPoint x: 464, endPoint y: 297, distance: 15.4
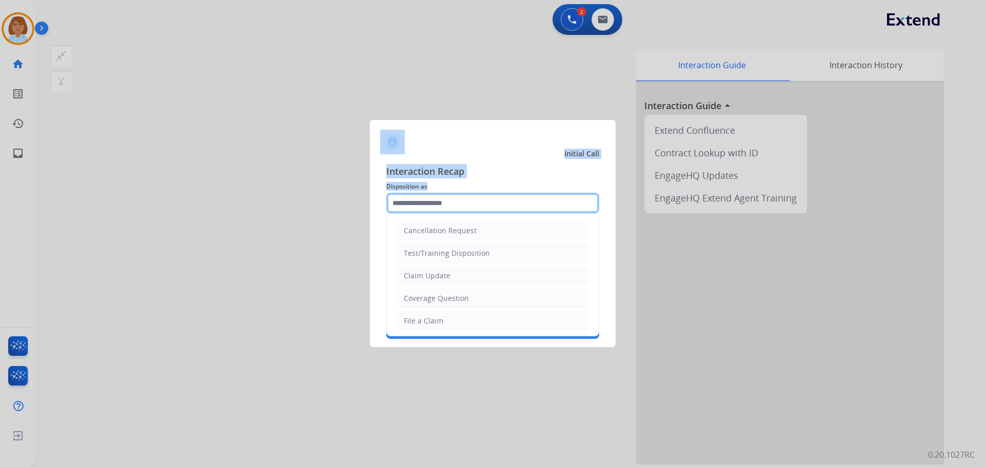
click at [473, 209] on input "text" at bounding box center [492, 203] width 213 height 21
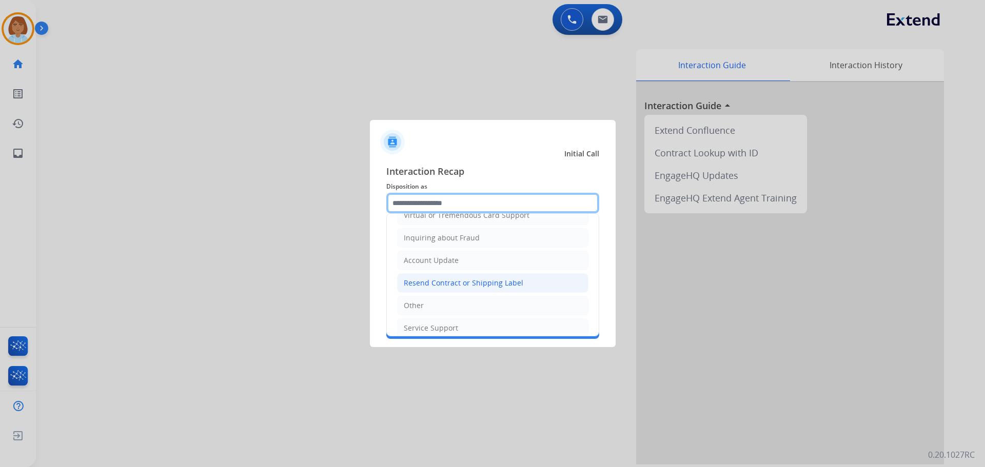
scroll to position [160, 0]
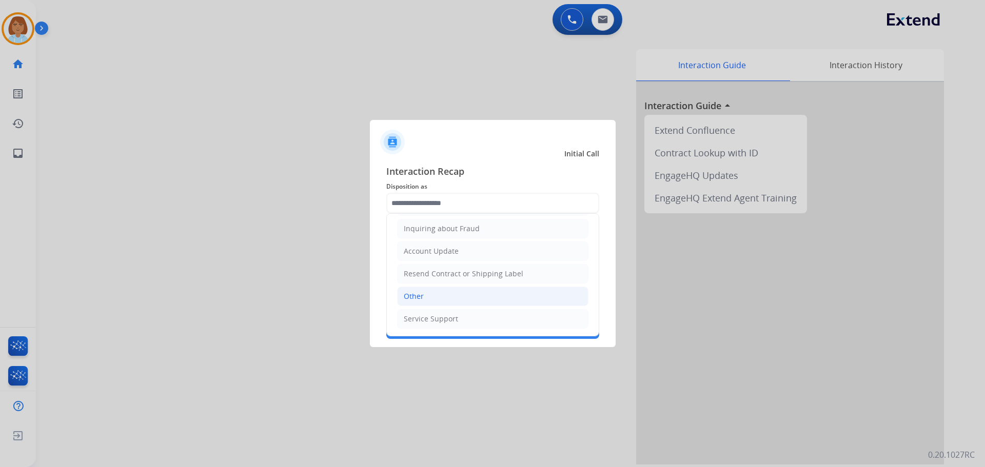
click at [447, 296] on li "Other" at bounding box center [492, 296] width 191 height 19
type input "*****"
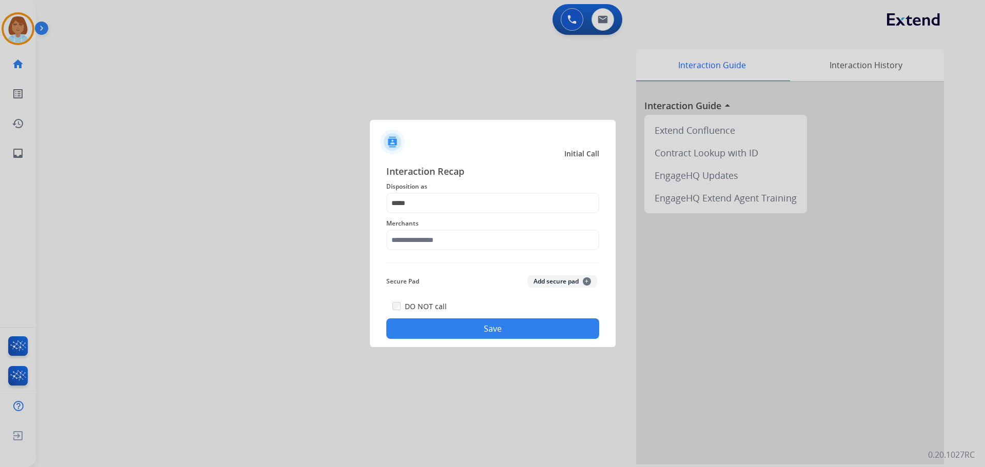
drag, startPoint x: 449, startPoint y: 258, endPoint x: 456, endPoint y: 243, distance: 16.7
click at [450, 257] on div "Interaction Recap Disposition as ***** Merchants Secure Pad Add secure pad + DO…" at bounding box center [492, 251] width 213 height 175
click at [456, 243] on input "text" at bounding box center [492, 240] width 213 height 21
click at [426, 254] on div "Merchants *** Not found" at bounding box center [492, 233] width 213 height 41
click at [426, 264] on div "Not found" at bounding box center [421, 269] width 35 height 10
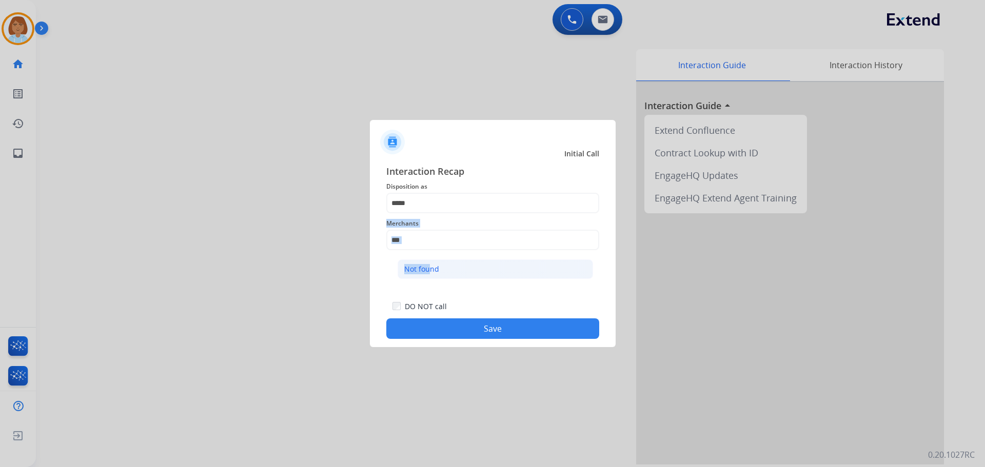
type input "*********"
click at [472, 332] on button "Save" at bounding box center [492, 328] width 213 height 21
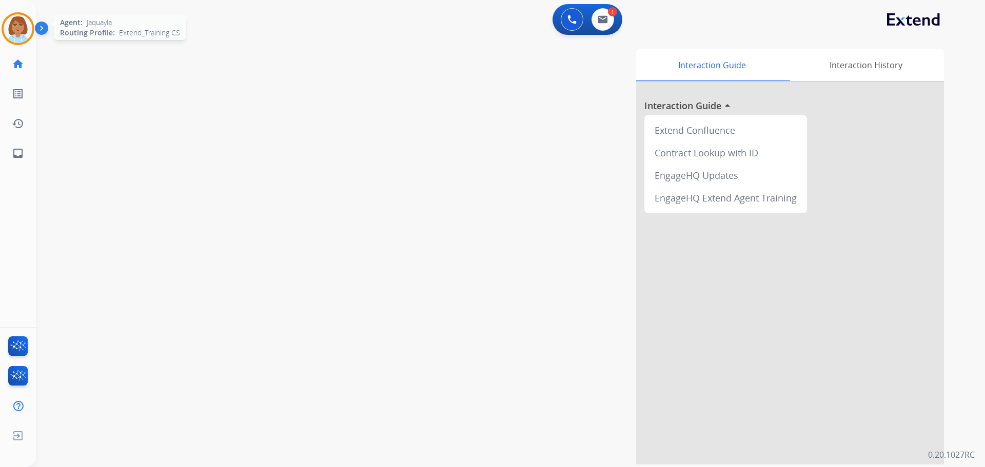
click at [22, 42] on img at bounding box center [18, 28] width 29 height 29
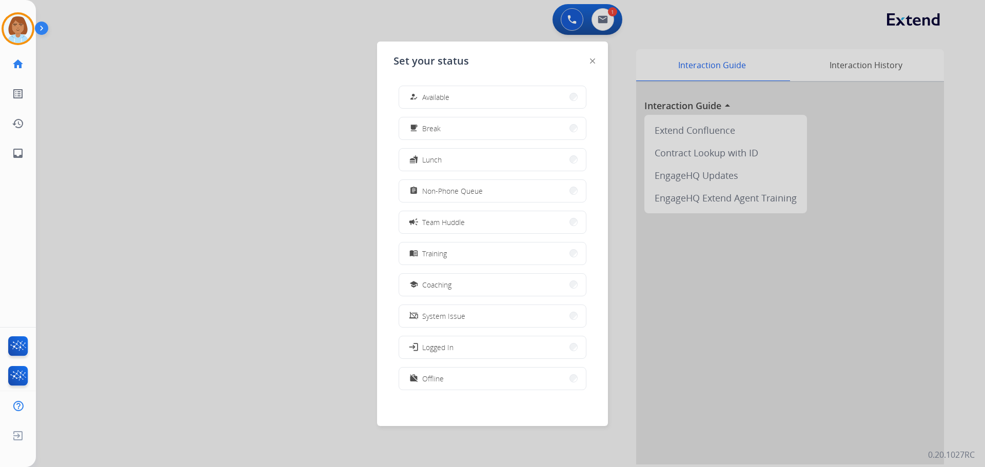
click at [516, 109] on div "how_to_reg Available free_breakfast Break fastfood Lunch assignment Non-Phone Q…" at bounding box center [492, 238] width 198 height 323
click at [516, 94] on button "how_to_reg Available" at bounding box center [492, 97] width 187 height 22
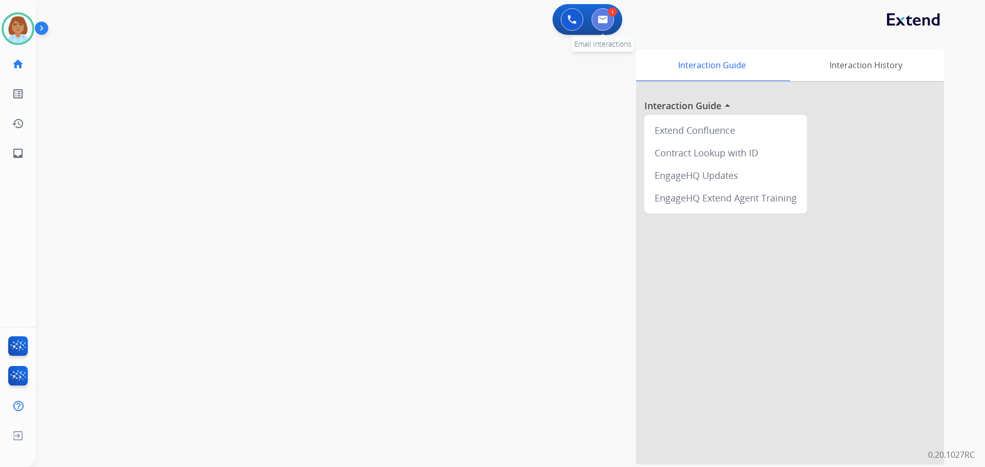
click at [600, 25] on button at bounding box center [602, 19] width 23 height 23
select select "**********"
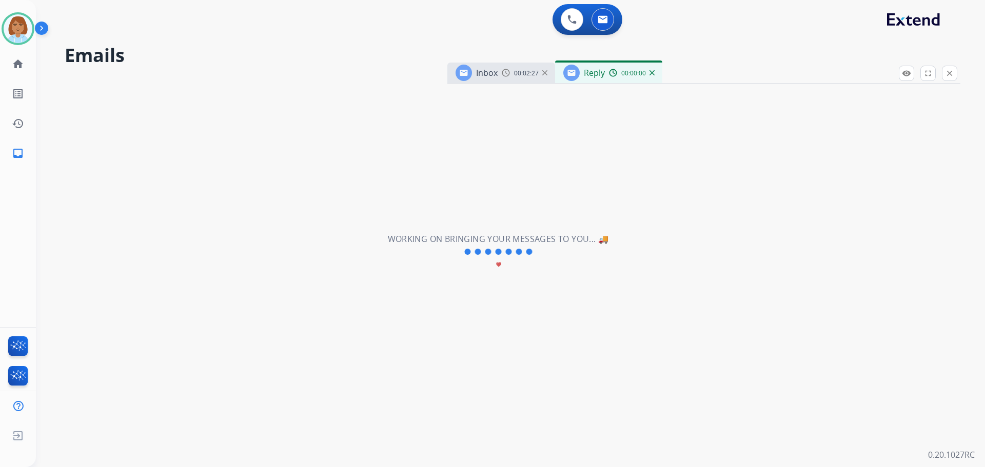
select select "**********"
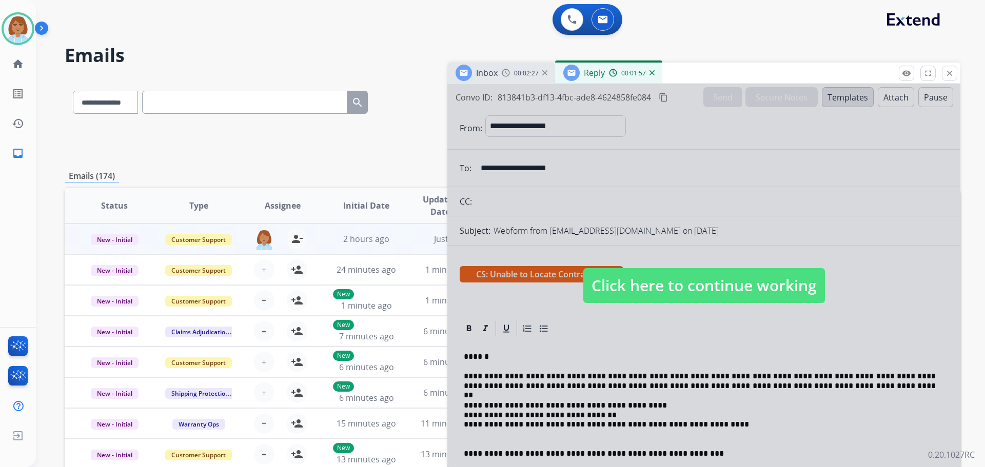
click at [724, 296] on span "Click here to continue working" at bounding box center [704, 285] width 242 height 35
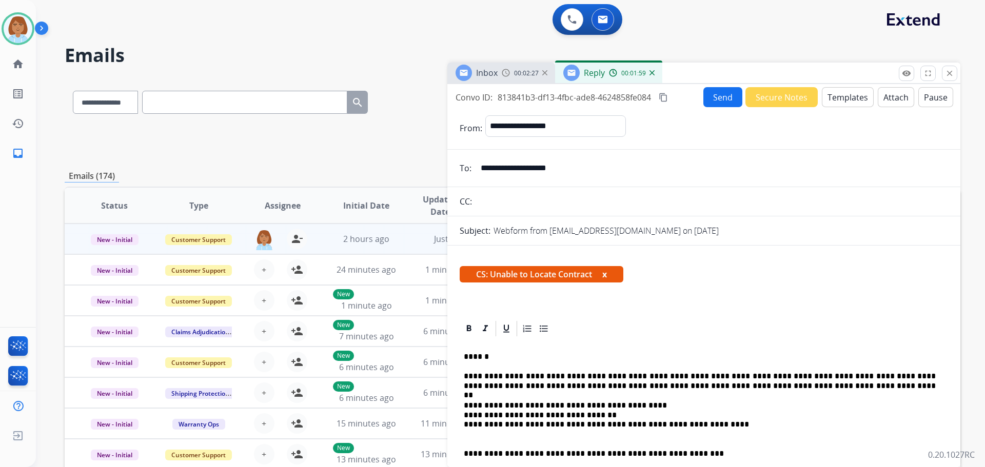
drag, startPoint x: 627, startPoint y: 417, endPoint x: 643, endPoint y: 411, distance: 17.0
click at [643, 411] on p "**********" at bounding box center [700, 420] width 472 height 38
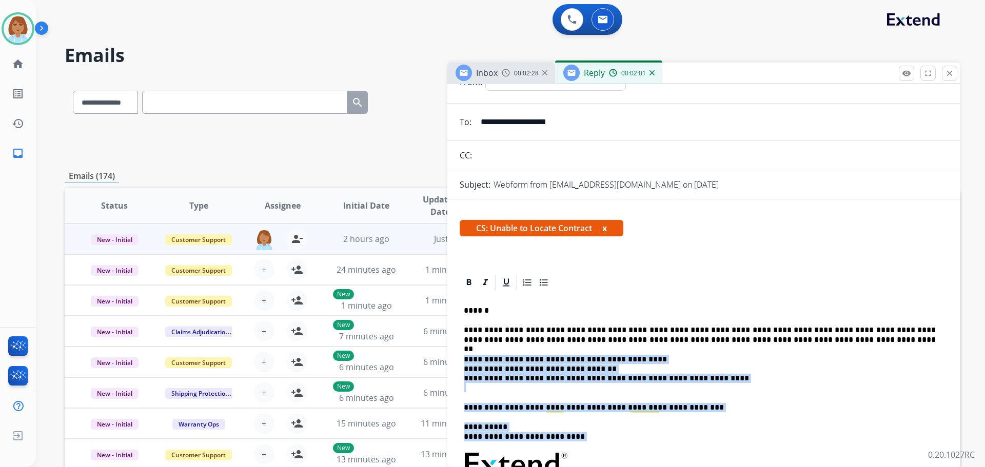
scroll to position [78, 0]
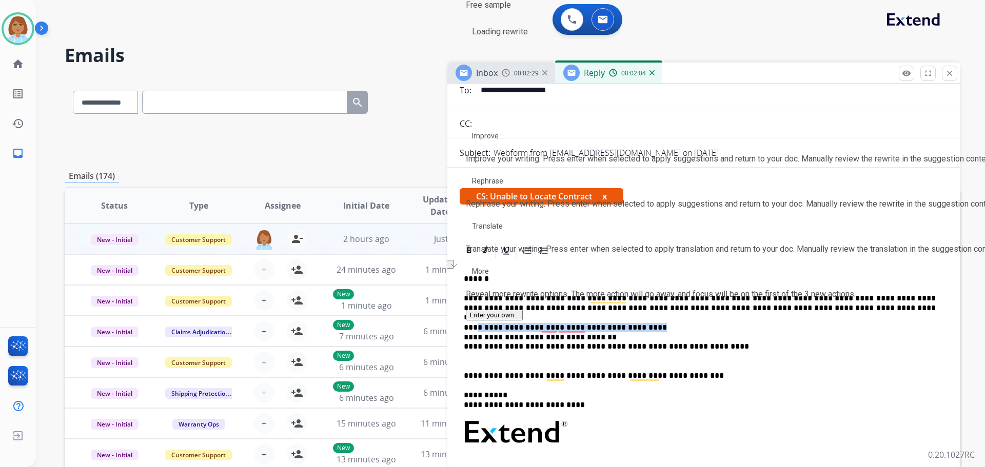
drag, startPoint x: 641, startPoint y: 404, endPoint x: 471, endPoint y: 331, distance: 184.7
click at [471, 331] on p "**********" at bounding box center [700, 342] width 472 height 38
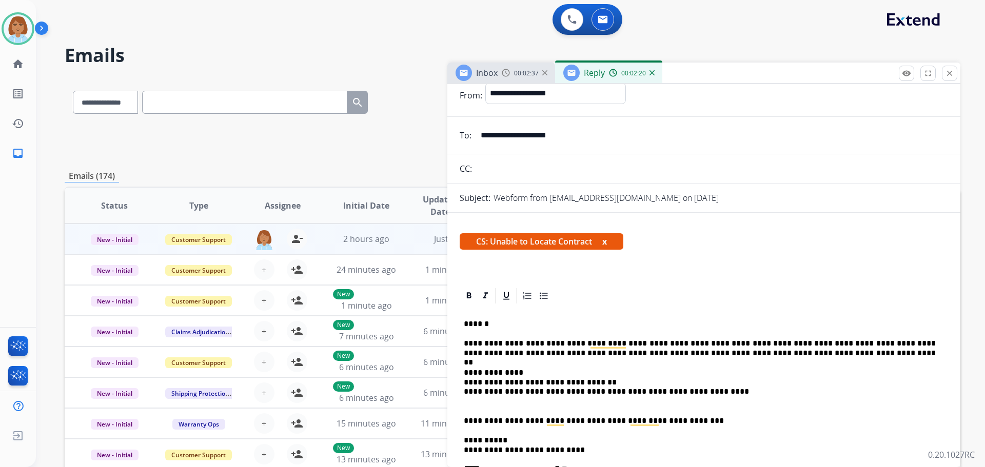
scroll to position [0, 0]
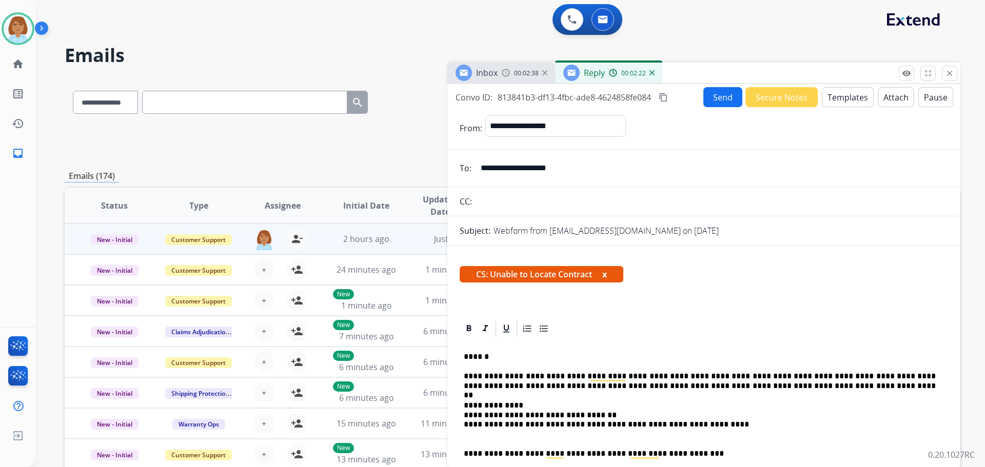
click at [706, 93] on button "Send" at bounding box center [722, 97] width 39 height 20
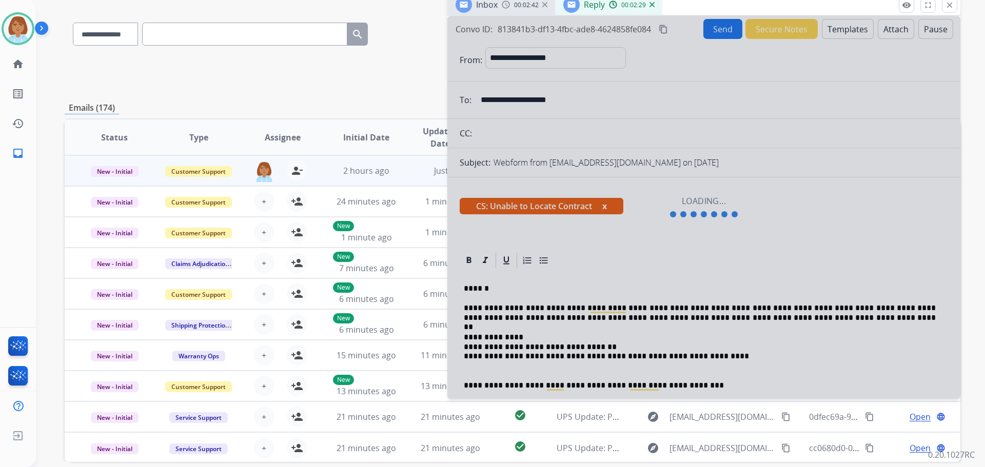
scroll to position [51, 0]
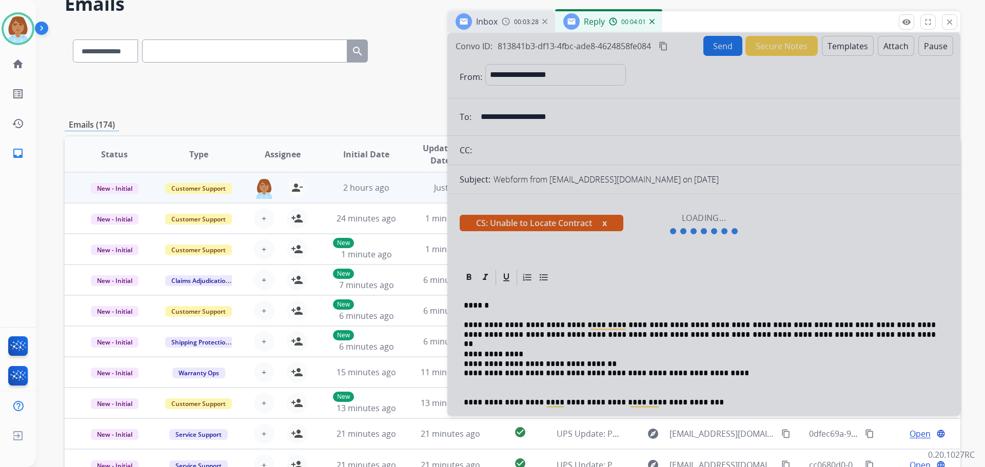
click at [733, 199] on div at bounding box center [703, 224] width 513 height 383
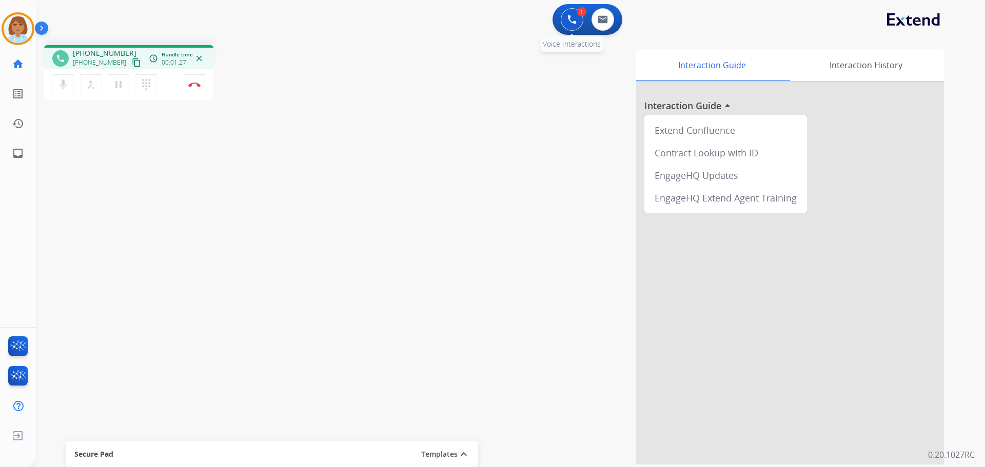
click at [572, 10] on button at bounding box center [572, 19] width 23 height 23
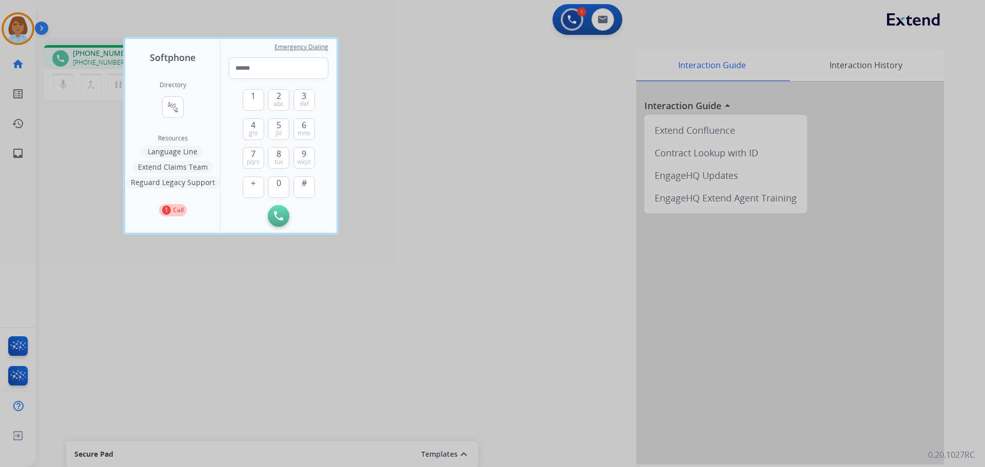
click at [168, 150] on button "Language Line" at bounding box center [173, 152] width 60 height 12
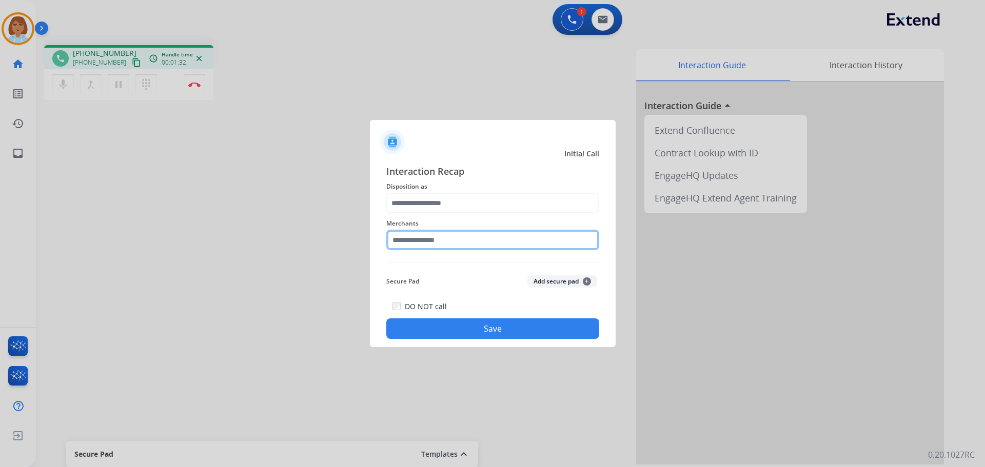
click at [434, 238] on input "text" at bounding box center [492, 240] width 213 height 21
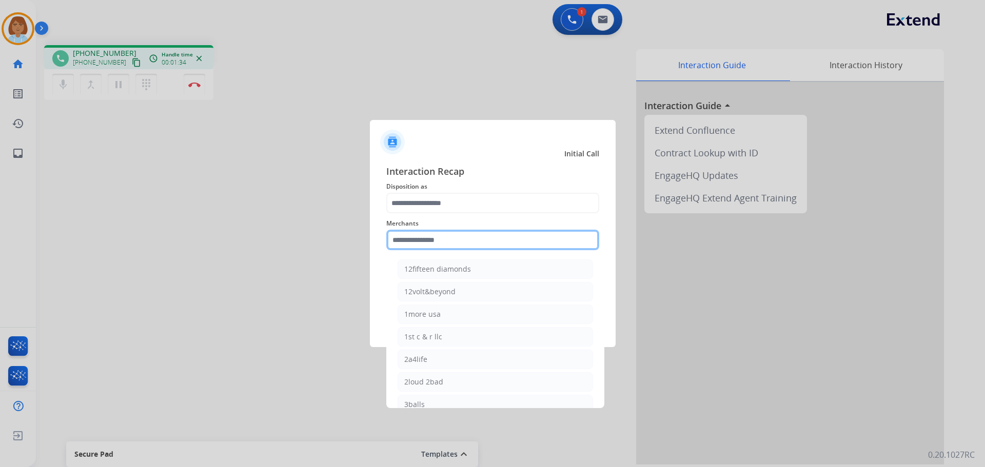
drag, startPoint x: 462, startPoint y: 242, endPoint x: 249, endPoint y: 175, distance: 222.5
click at [461, 242] on input "text" at bounding box center [492, 240] width 213 height 21
click at [206, 134] on div at bounding box center [492, 233] width 985 height 467
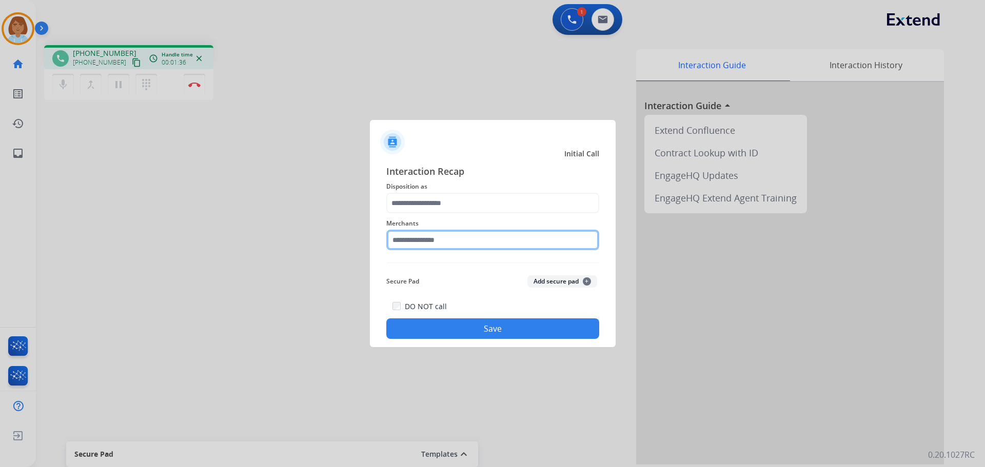
click at [459, 246] on input "text" at bounding box center [492, 240] width 213 height 21
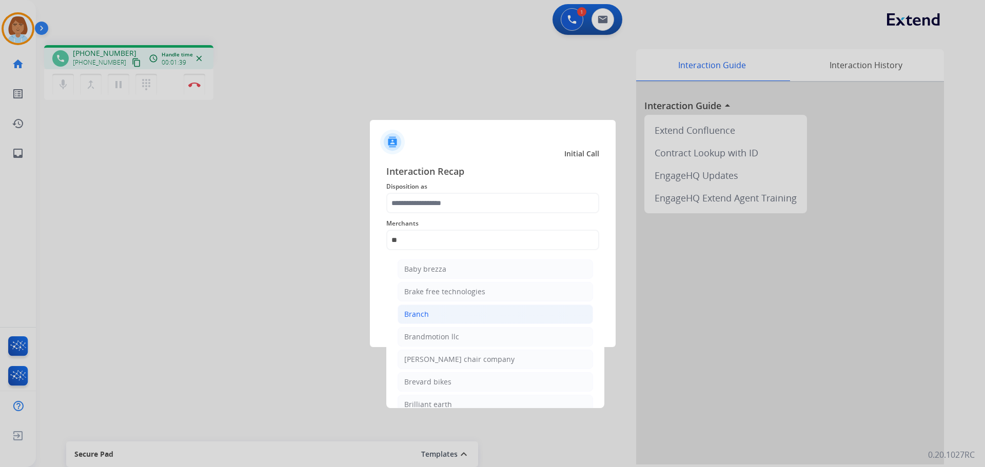
click at [434, 319] on li "Branch" at bounding box center [494, 314] width 195 height 19
type input "******"
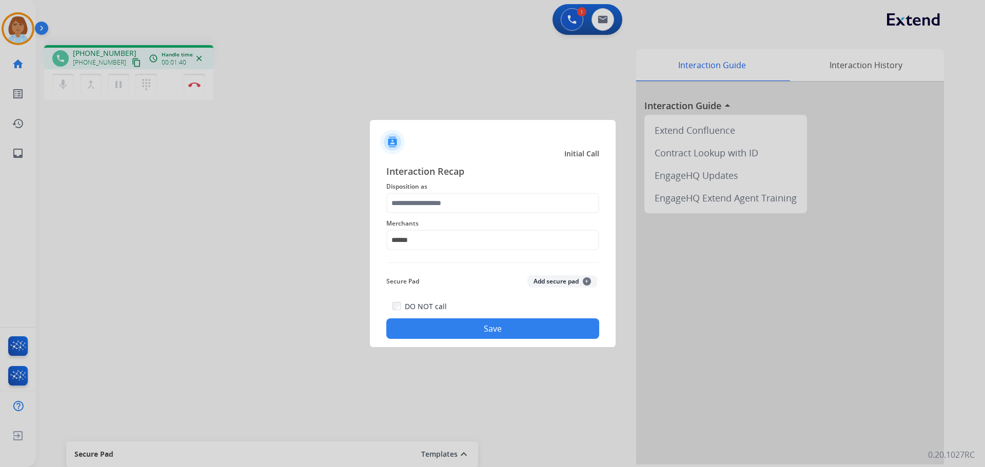
click at [420, 214] on div "Merchants ******" at bounding box center [492, 233] width 213 height 41
click at [426, 205] on input "text" at bounding box center [492, 203] width 213 height 21
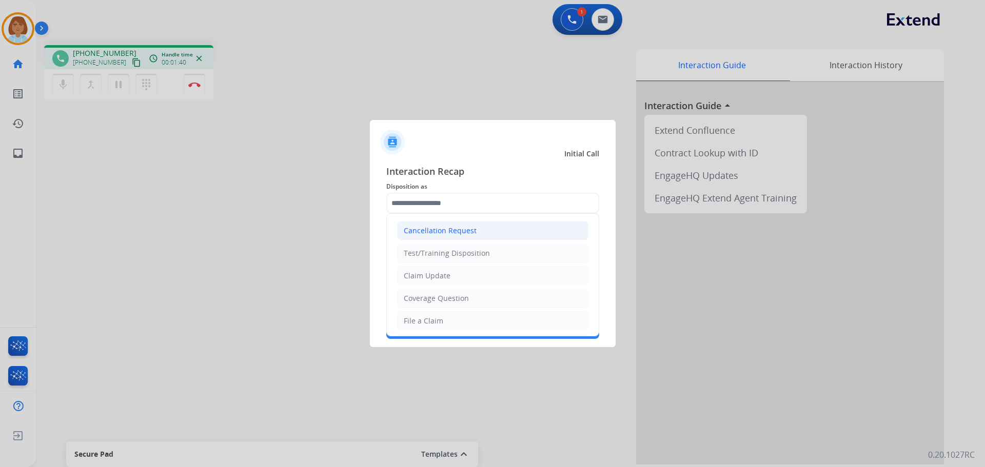
click at [433, 236] on div "Cancellation Request" at bounding box center [440, 231] width 73 height 10
type input "**********"
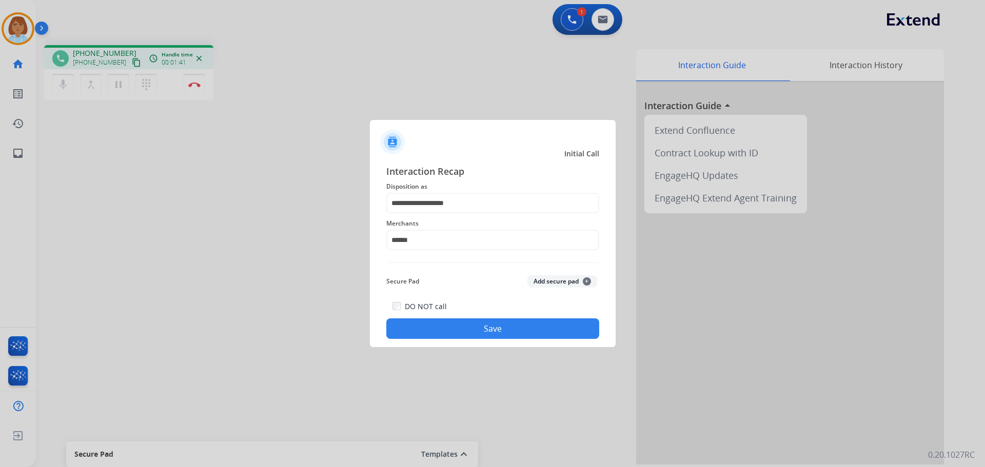
click at [492, 359] on div at bounding box center [492, 233] width 985 height 467
click at [501, 343] on div "**********" at bounding box center [493, 251] width 246 height 191
click at [507, 339] on div "**********" at bounding box center [493, 251] width 246 height 191
click at [509, 333] on button "Save" at bounding box center [492, 328] width 213 height 21
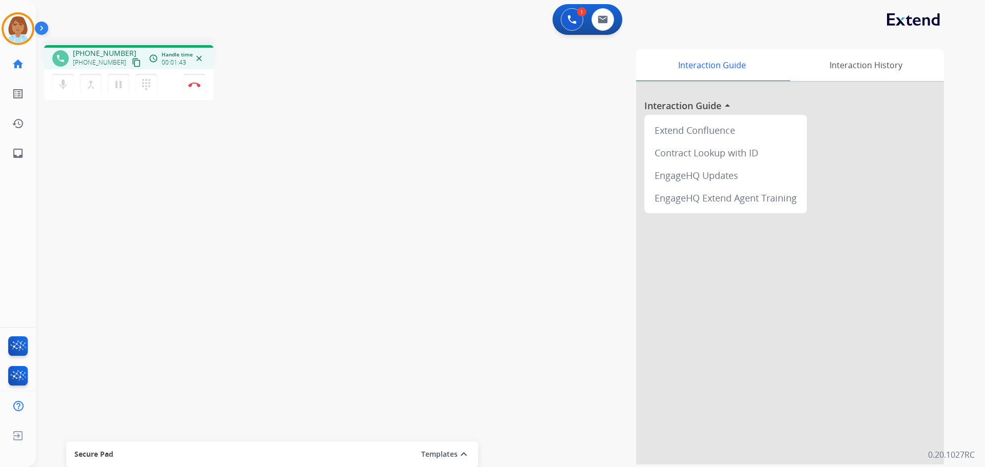
drag, startPoint x: 220, startPoint y: 92, endPoint x: 203, endPoint y: 85, distance: 18.4
click at [218, 93] on div "phone [PHONE_NUMBER] [PHONE_NUMBER] content_copy access_time Call metrics Queue…" at bounding box center [189, 74] width 291 height 58
click at [202, 85] on button "Disconnect" at bounding box center [195, 85] width 22 height 22
click at [572, 21] on img at bounding box center [571, 19] width 9 height 9
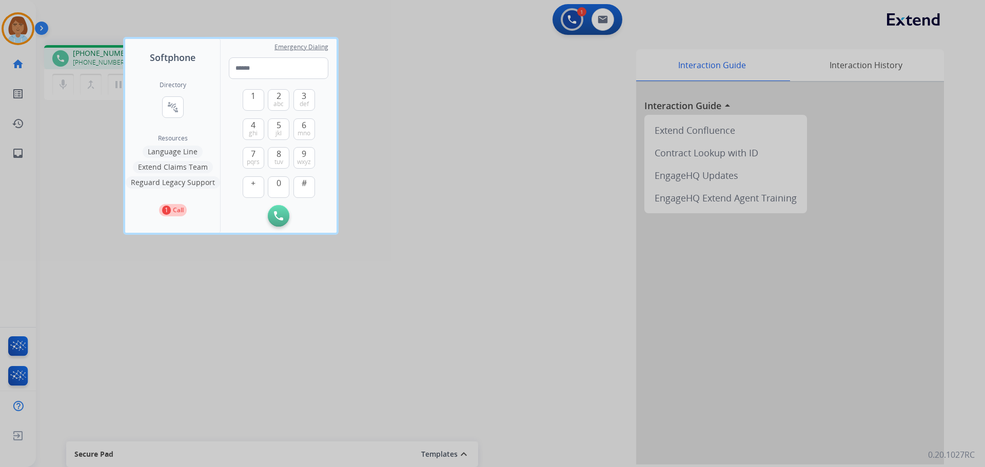
click at [393, 47] on div at bounding box center [492, 233] width 985 height 467
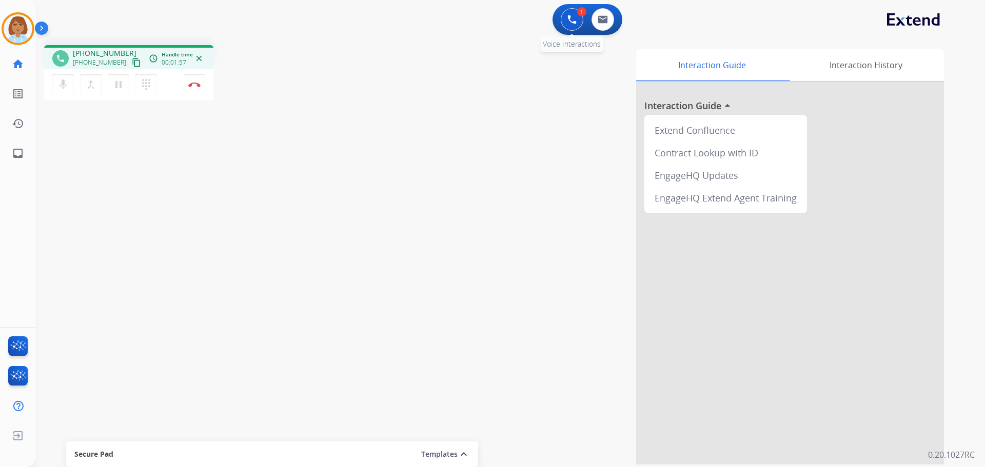
click at [567, 24] on button at bounding box center [572, 19] width 23 height 23
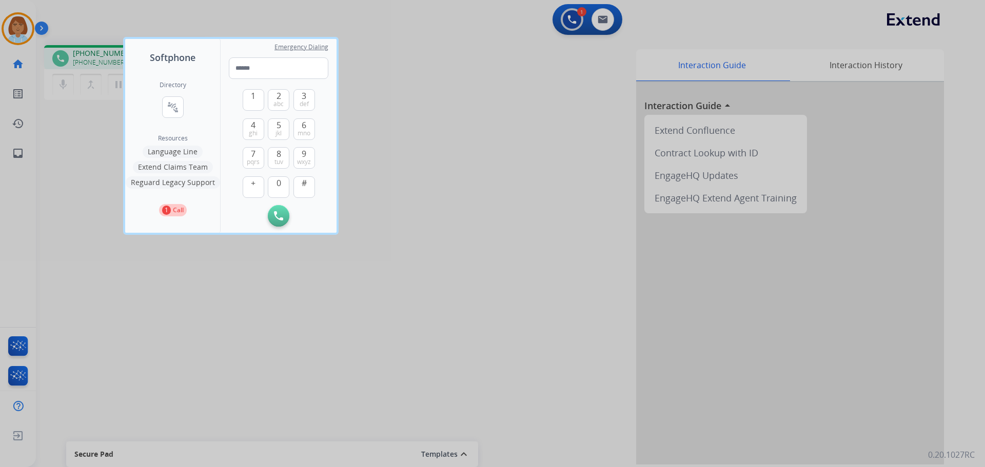
click at [195, 155] on button "Language Line" at bounding box center [173, 152] width 60 height 12
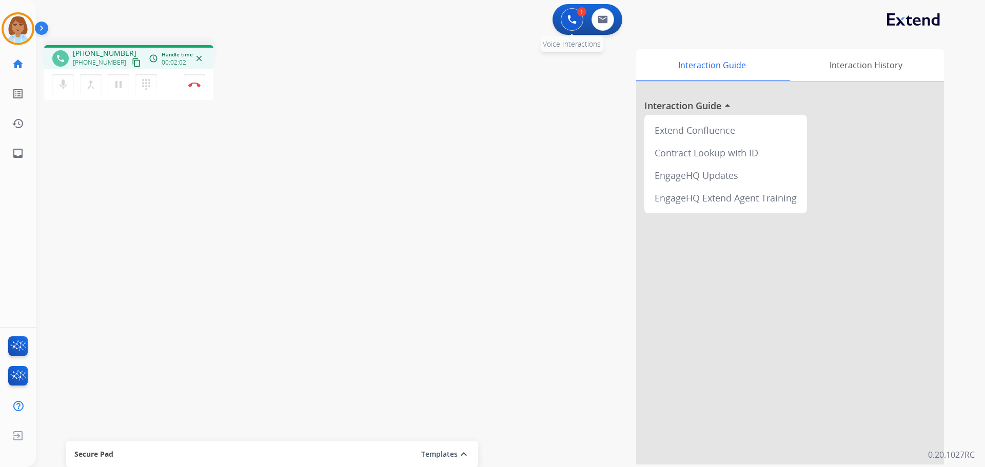
click at [578, 21] on button at bounding box center [572, 19] width 23 height 23
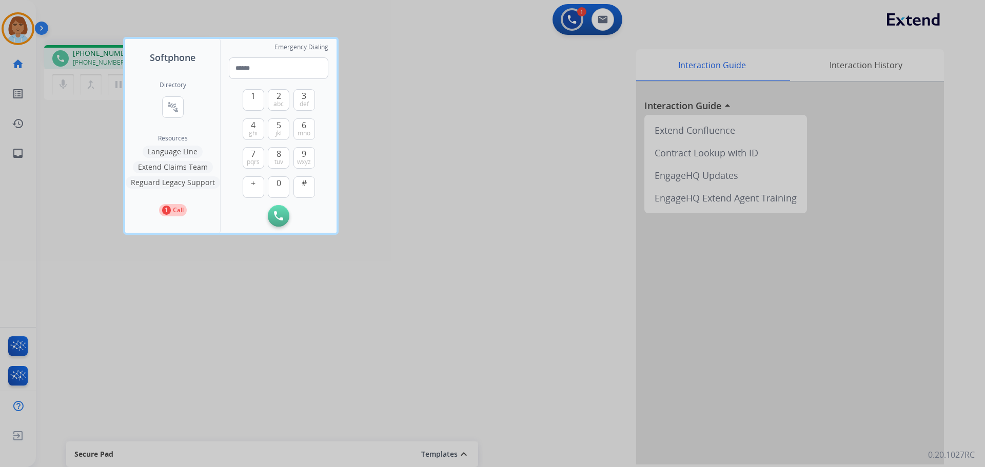
click at [169, 153] on button "Language Line" at bounding box center [173, 152] width 60 height 12
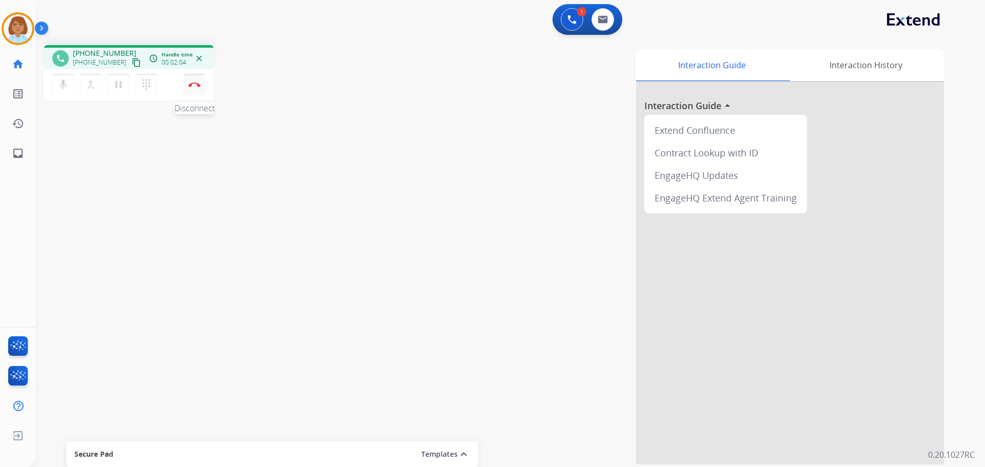
click at [201, 91] on button "Disconnect" at bounding box center [195, 85] width 22 height 22
click at [198, 57] on mat-icon "close" at bounding box center [198, 58] width 9 height 9
click at [264, 95] on div "phone [PHONE_NUMBER] [PHONE_NUMBER] content_copy access_time Call metrics Queue…" at bounding box center [189, 74] width 291 height 58
click at [178, 84] on div "mic Mute merge_type Bridge pause Hold dialpad Dialpad Disconnect" at bounding box center [128, 84] width 169 height 31
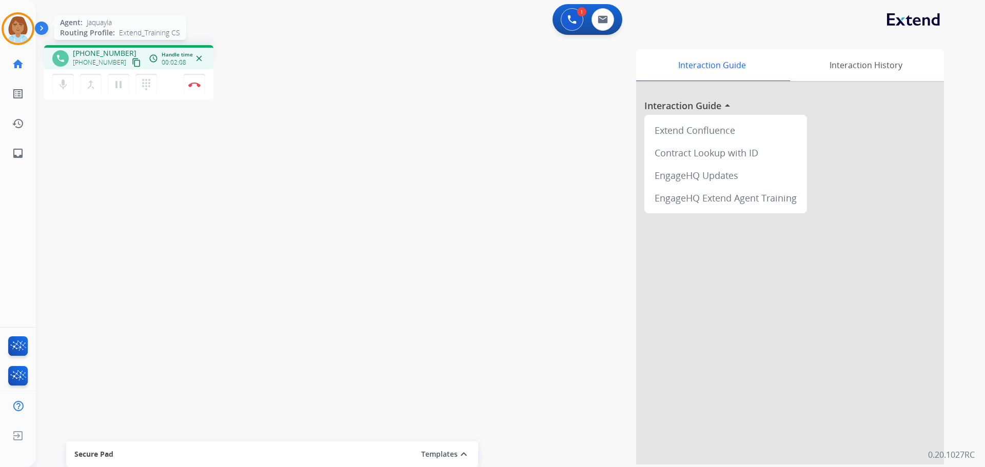
click at [12, 26] on img at bounding box center [18, 28] width 29 height 29
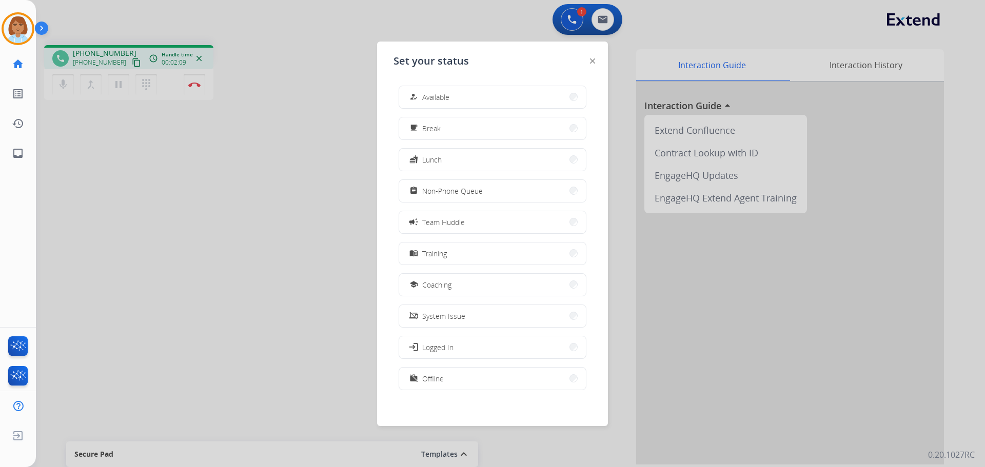
click at [524, 112] on div "how_to_reg Available free_breakfast Break fastfood Lunch assignment Non-Phone Q…" at bounding box center [492, 238] width 198 height 323
click at [524, 106] on button "how_to_reg Available" at bounding box center [492, 97] width 187 height 22
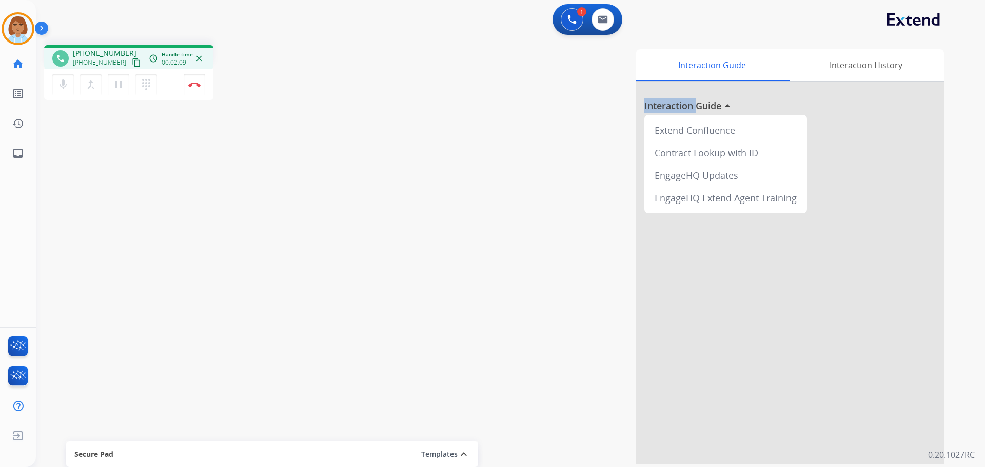
click at [524, 106] on div "Interaction Guide Interaction History Interaction Guide arrow_drop_up Extend Co…" at bounding box center [641, 256] width 604 height 415
drag, startPoint x: 186, startPoint y: 84, endPoint x: 0, endPoint y: 77, distance: 186.3
click at [184, 86] on button "Disconnect" at bounding box center [195, 85] width 22 height 22
click at [33, 75] on ul "home Home Home" at bounding box center [18, 64] width 36 height 30
click at [22, 86] on link "list_alt Outbound Leads" at bounding box center [18, 93] width 29 height 29
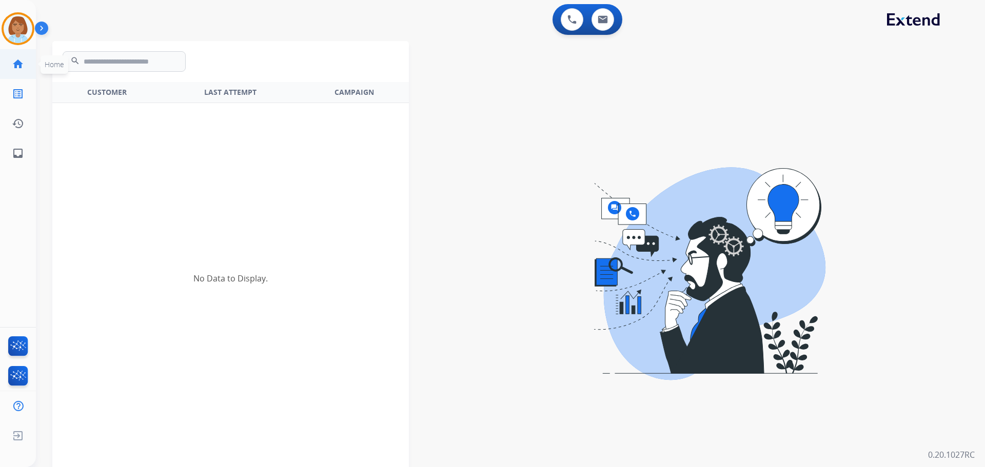
click at [19, 53] on link "home Home" at bounding box center [18, 64] width 29 height 29
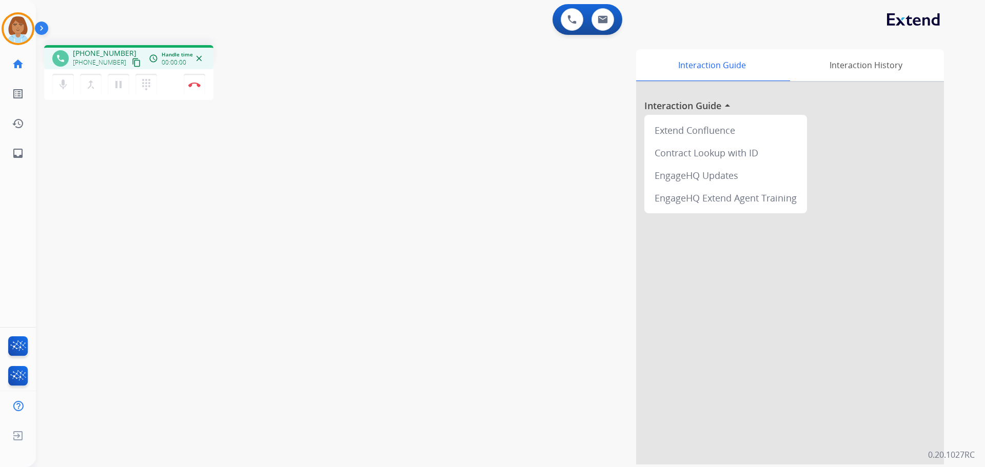
click at [21, 24] on img at bounding box center [18, 28] width 29 height 29
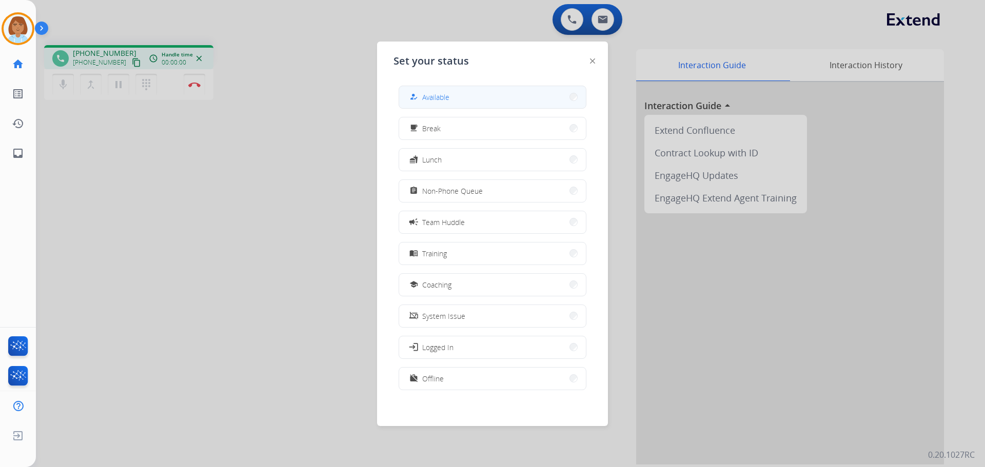
drag, startPoint x: 490, startPoint y: 119, endPoint x: 484, endPoint y: 89, distance: 31.4
click at [486, 102] on div "how_to_reg Available free_breakfast Break fastfood Lunch assignment Non-Phone Q…" at bounding box center [492, 238] width 198 height 323
click at [484, 89] on button "how_to_reg Available" at bounding box center [492, 97] width 187 height 22
click at [484, 89] on div "Interaction Guide Interaction History Interaction Guide arrow_drop_up Extend Co…" at bounding box center [641, 256] width 604 height 415
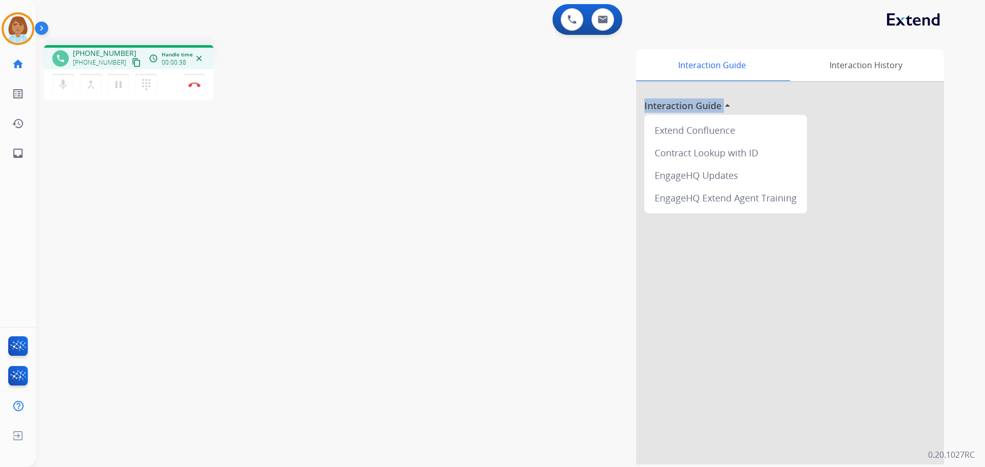
click at [484, 89] on div "Interaction Guide Interaction History Interaction Guide arrow_drop_up Extend Co…" at bounding box center [641, 256] width 604 height 415
click at [582, 17] on button at bounding box center [572, 19] width 23 height 23
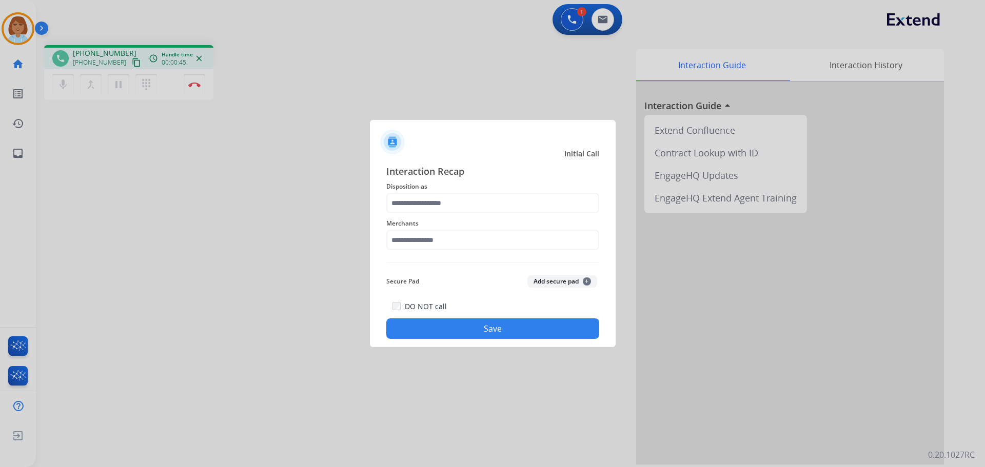
click at [378, 196] on div "Interaction Recap Disposition as Merchants Secure Pad Add secure pad + DO NOT c…" at bounding box center [493, 251] width 246 height 191
click at [411, 227] on span "Merchants" at bounding box center [492, 223] width 213 height 12
click at [418, 244] on input "text" at bounding box center [492, 240] width 213 height 21
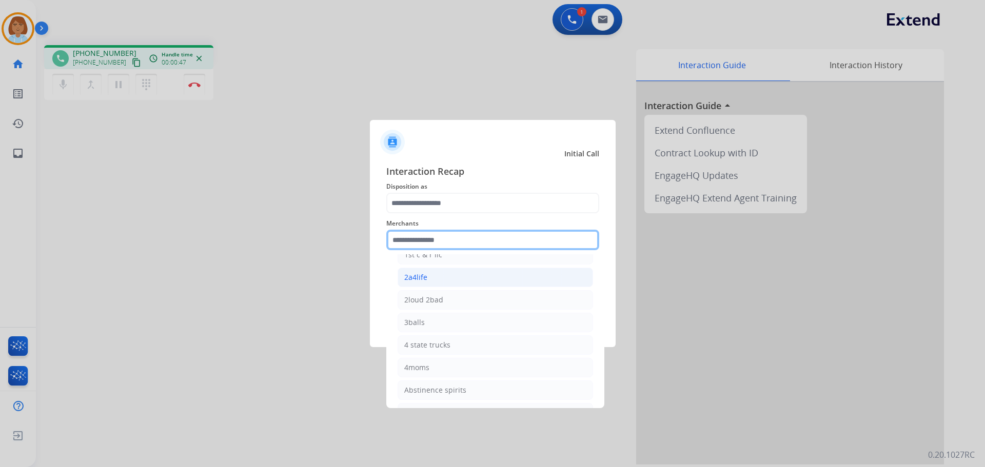
scroll to position [256, 0]
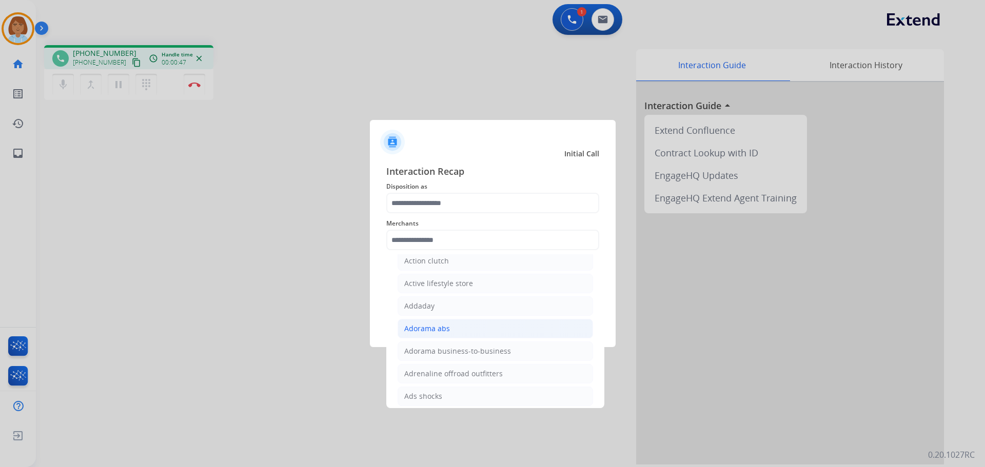
click at [453, 332] on li "Adorama abs" at bounding box center [494, 328] width 195 height 19
type input "**********"
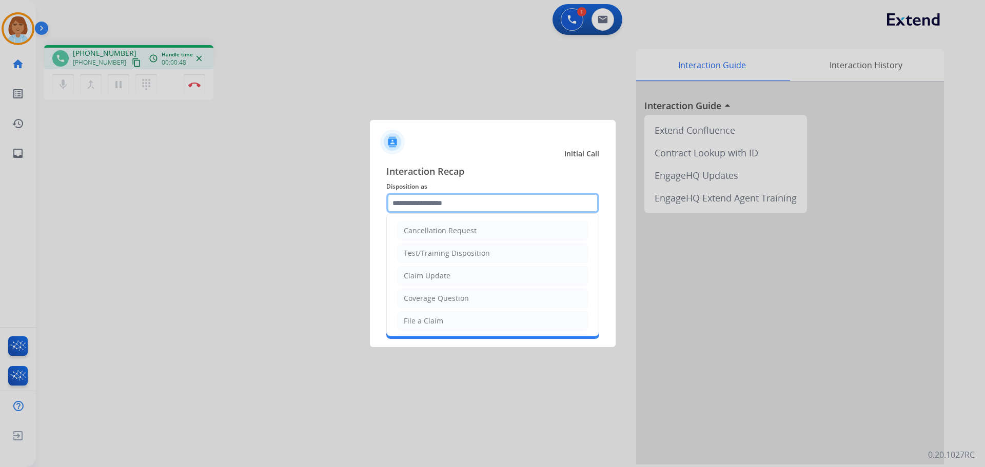
click at [436, 208] on input "text" at bounding box center [492, 203] width 213 height 21
click at [446, 282] on li "Claim Update" at bounding box center [492, 275] width 191 height 19
type input "**********"
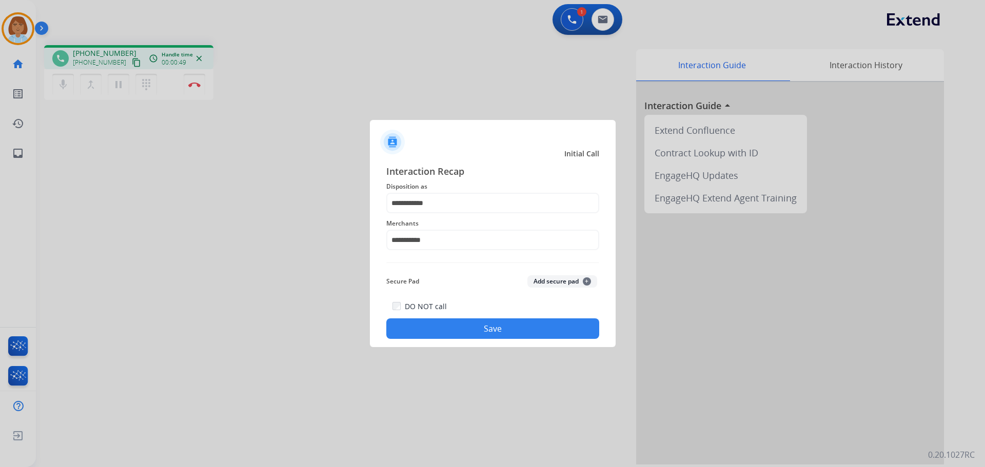
drag, startPoint x: 458, startPoint y: 307, endPoint x: 473, endPoint y: 321, distance: 20.7
click at [460, 311] on div "DO NOT call Save" at bounding box center [492, 319] width 213 height 39
click at [474, 322] on button "Save" at bounding box center [492, 328] width 213 height 21
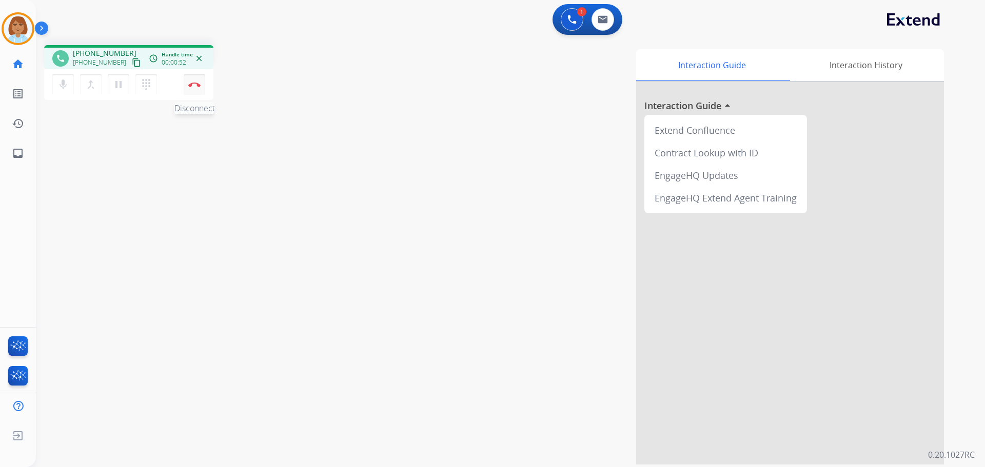
click at [195, 89] on button "Disconnect" at bounding box center [195, 85] width 22 height 22
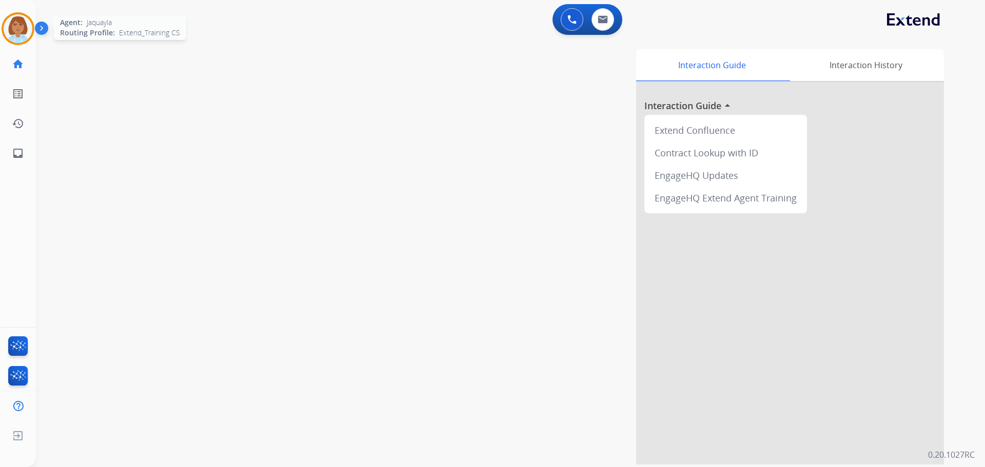
click at [5, 19] on div at bounding box center [18, 28] width 33 height 33
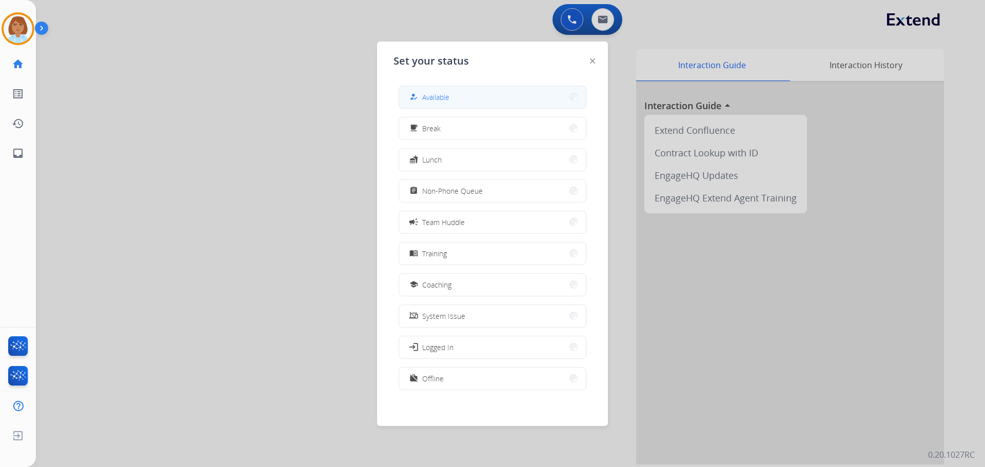
click at [407, 103] on button "how_to_reg Available" at bounding box center [492, 97] width 187 height 22
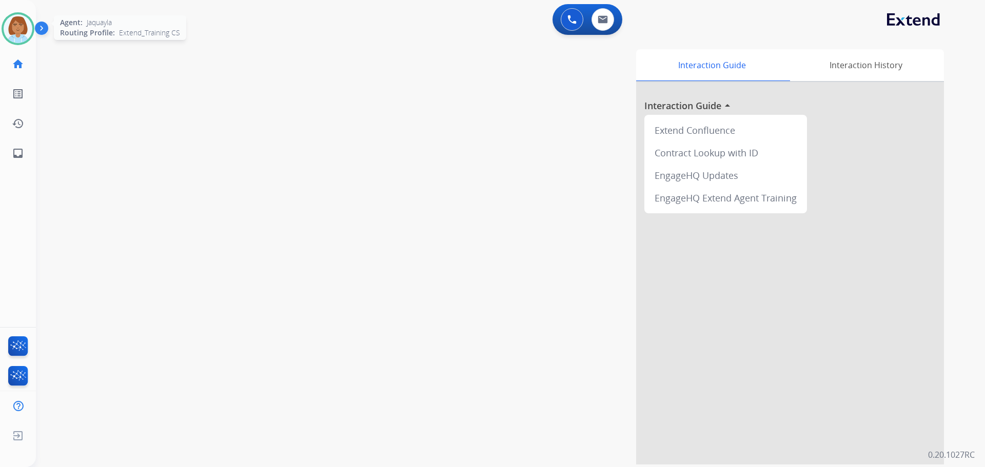
click at [22, 44] on div at bounding box center [18, 28] width 33 height 33
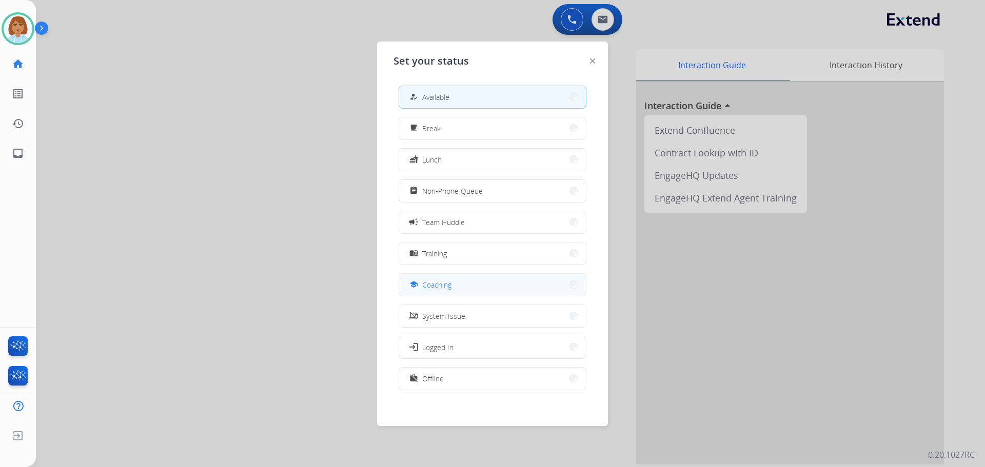
scroll to position [3, 0]
click at [482, 389] on div "how_to_reg Available free_breakfast Break fastfood Lunch assignment Non-Phone Q…" at bounding box center [492, 238] width 198 height 323
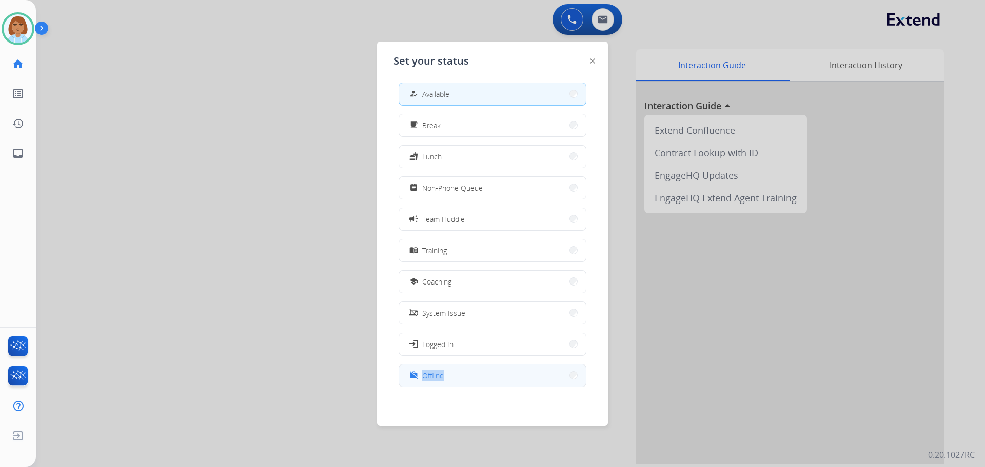
click at [483, 387] on div "how_to_reg Available free_breakfast Break fastfood Lunch assignment Non-Phone Q…" at bounding box center [492, 238] width 198 height 323
click at [483, 386] on div "work_off Offline" at bounding box center [492, 375] width 188 height 23
click at [484, 370] on button "work_off Offline" at bounding box center [492, 376] width 187 height 22
